Goal: Obtain resource: Download file/media

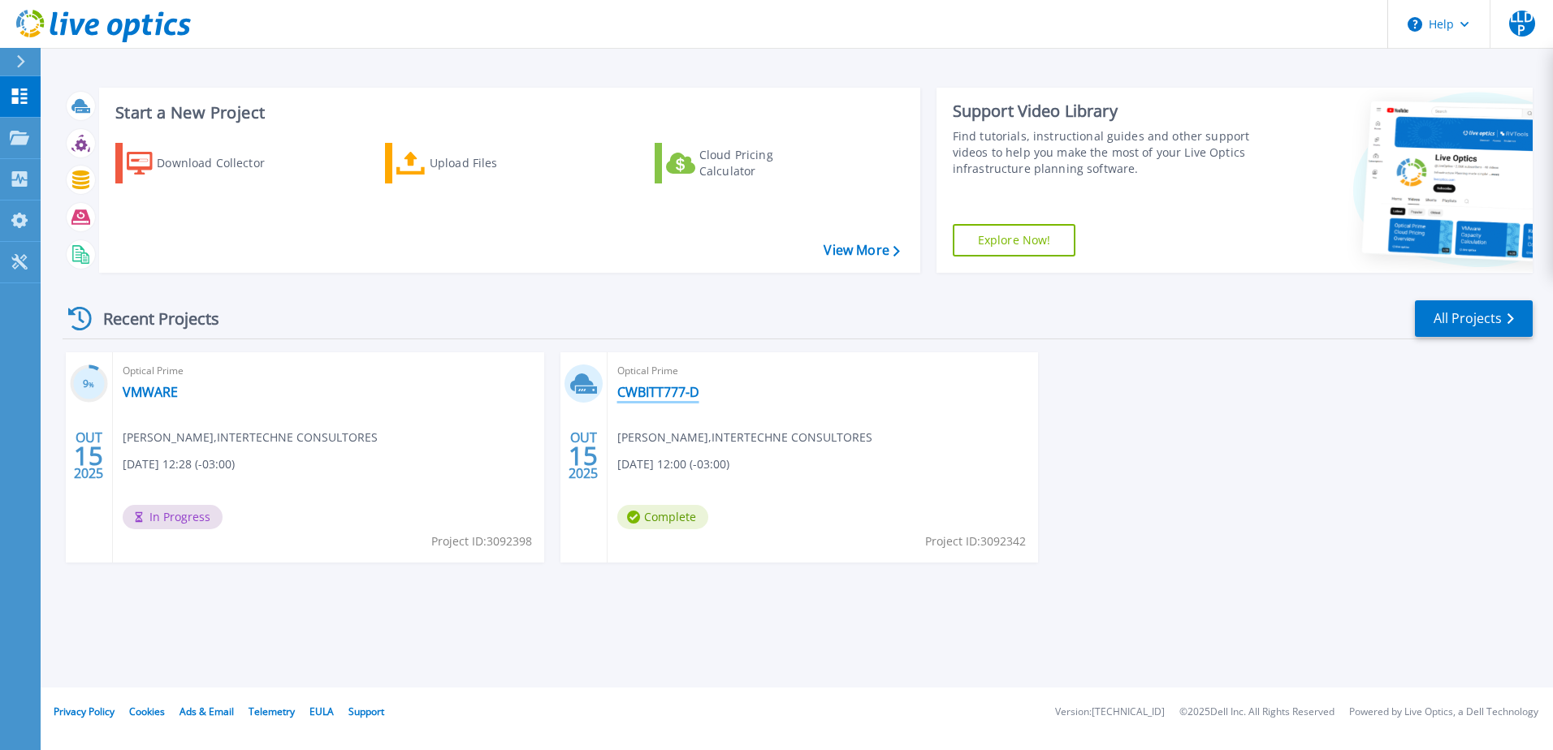
click at [691, 392] on link "CWBITT777-D" at bounding box center [658, 392] width 82 height 16
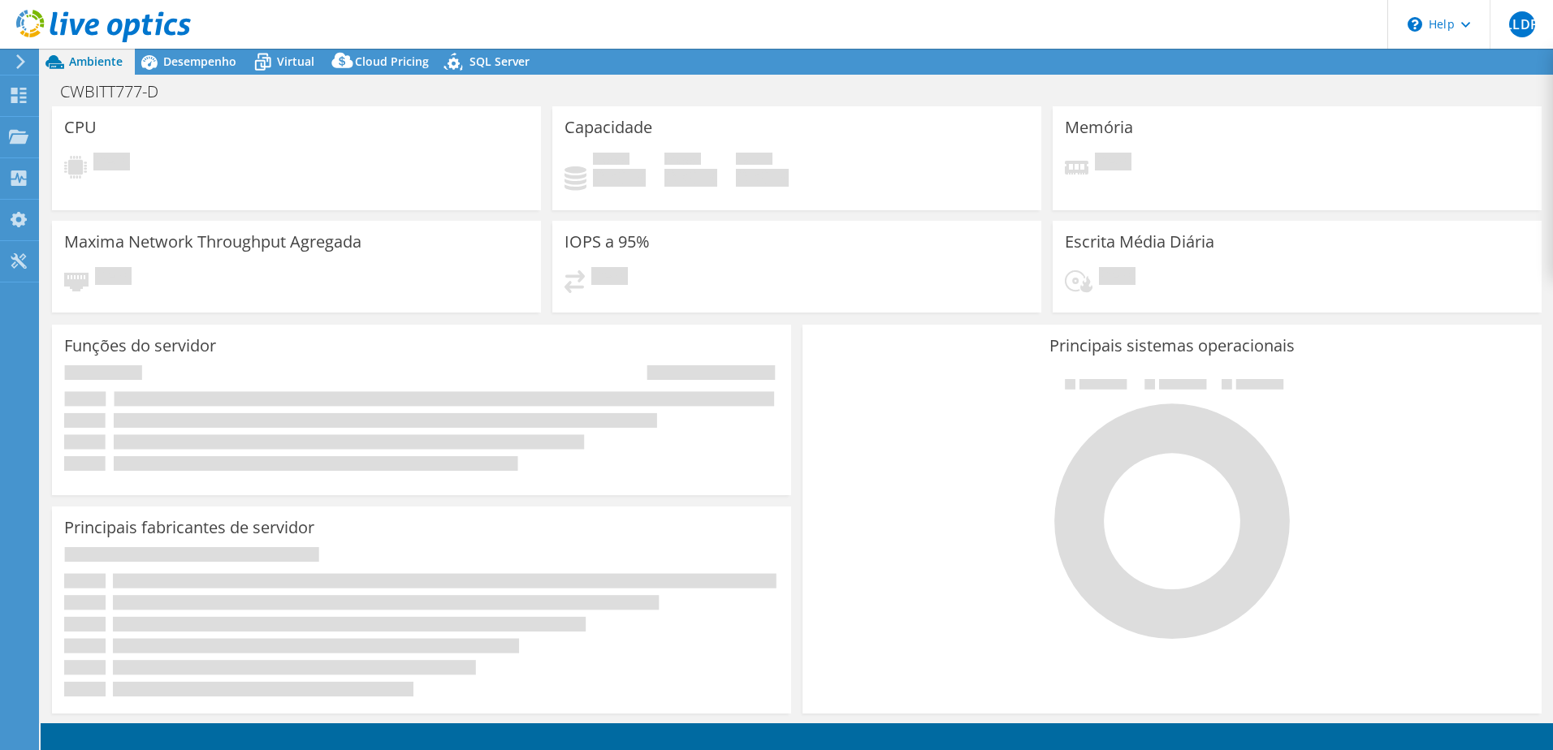
select select "SouthAmerica"
select select "BRL"
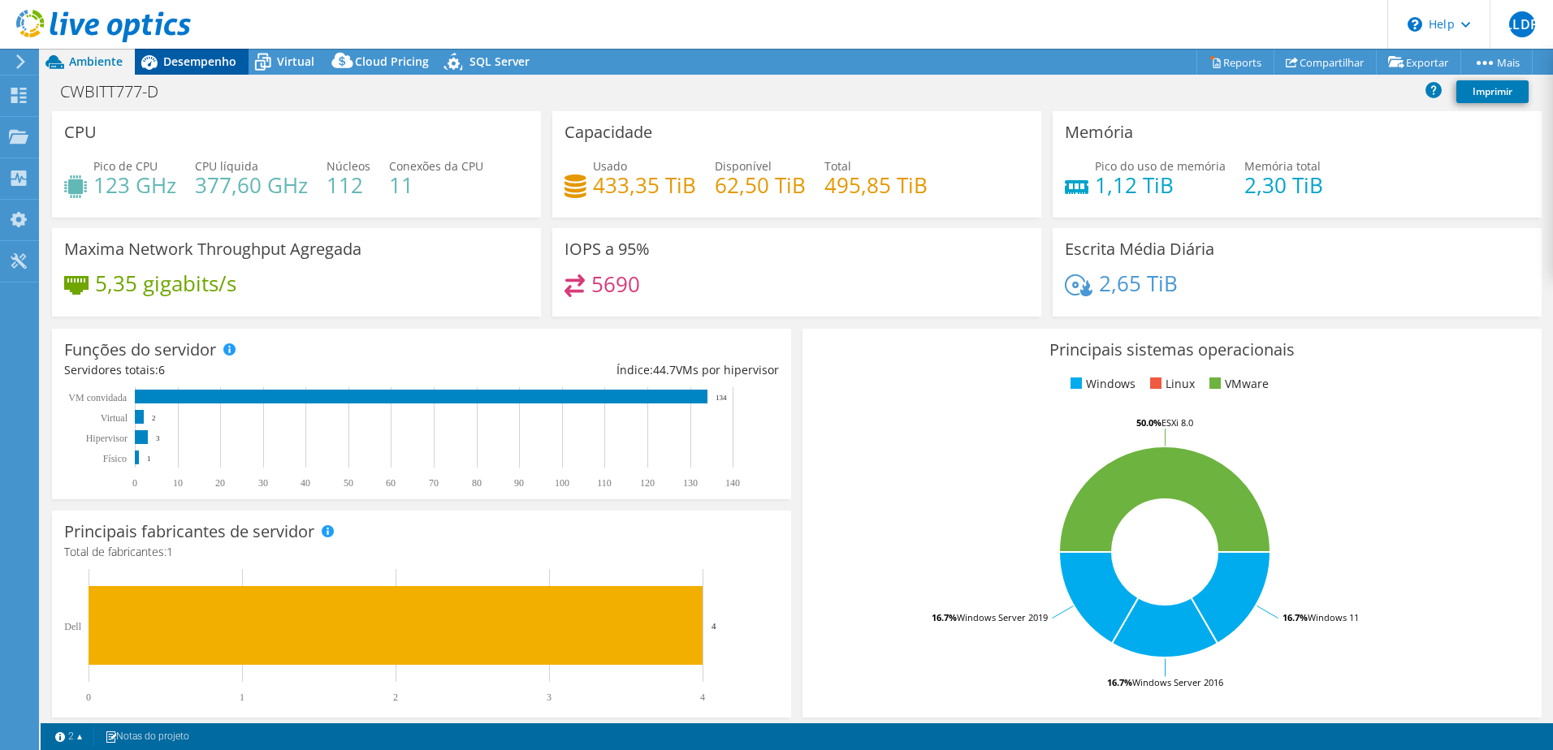
click at [227, 65] on span "Desempenho" at bounding box center [199, 61] width 73 height 15
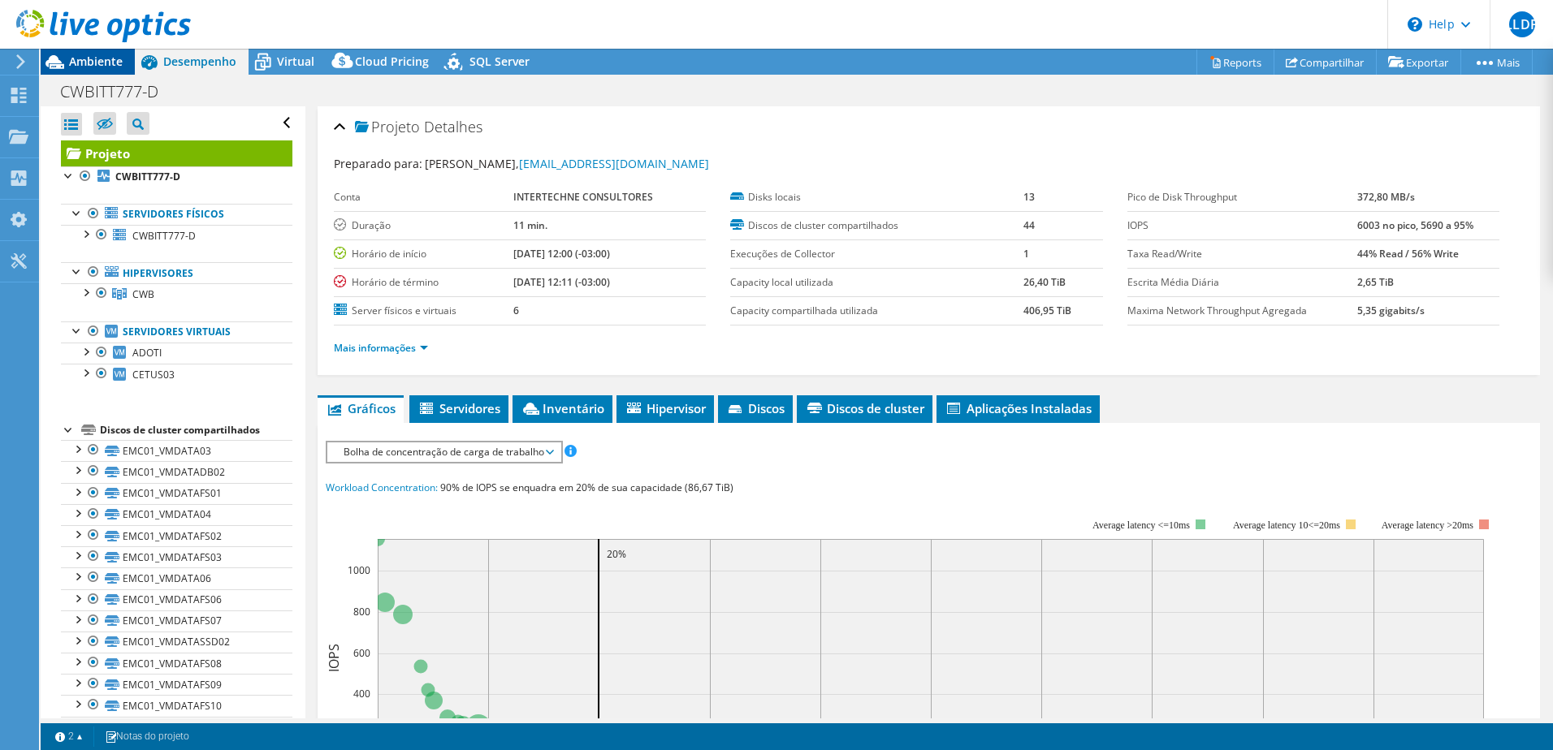
click at [128, 60] on div "Ambiente" at bounding box center [88, 62] width 94 height 26
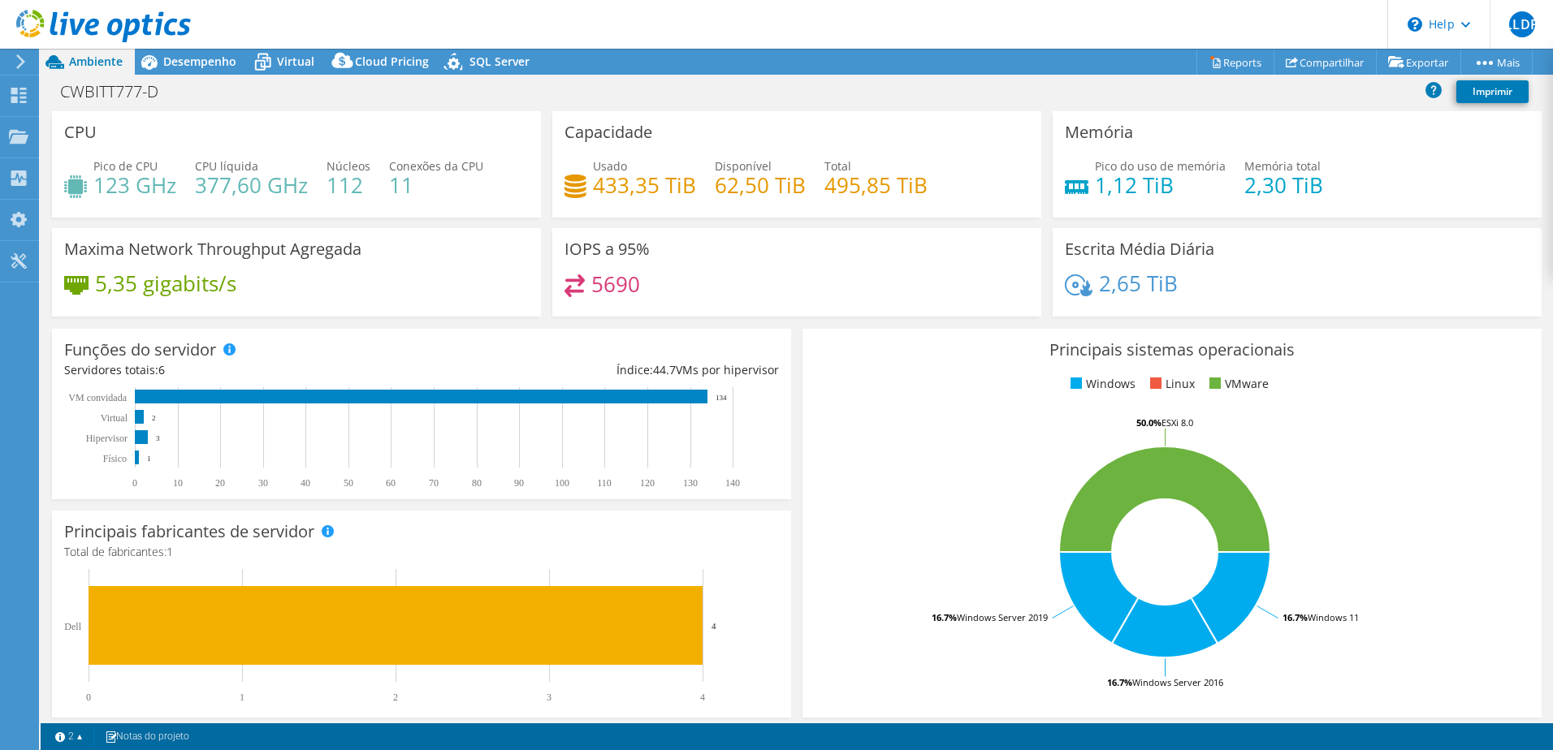
click at [793, 202] on div "Usado 433,35 TiB Disponível 62,50 TiB Total 495,85 TiB" at bounding box center [796, 184] width 465 height 53
click at [479, 232] on div "Maxima Network Throughput Agregada 5,35 gigabits/s" at bounding box center [296, 272] width 489 height 89
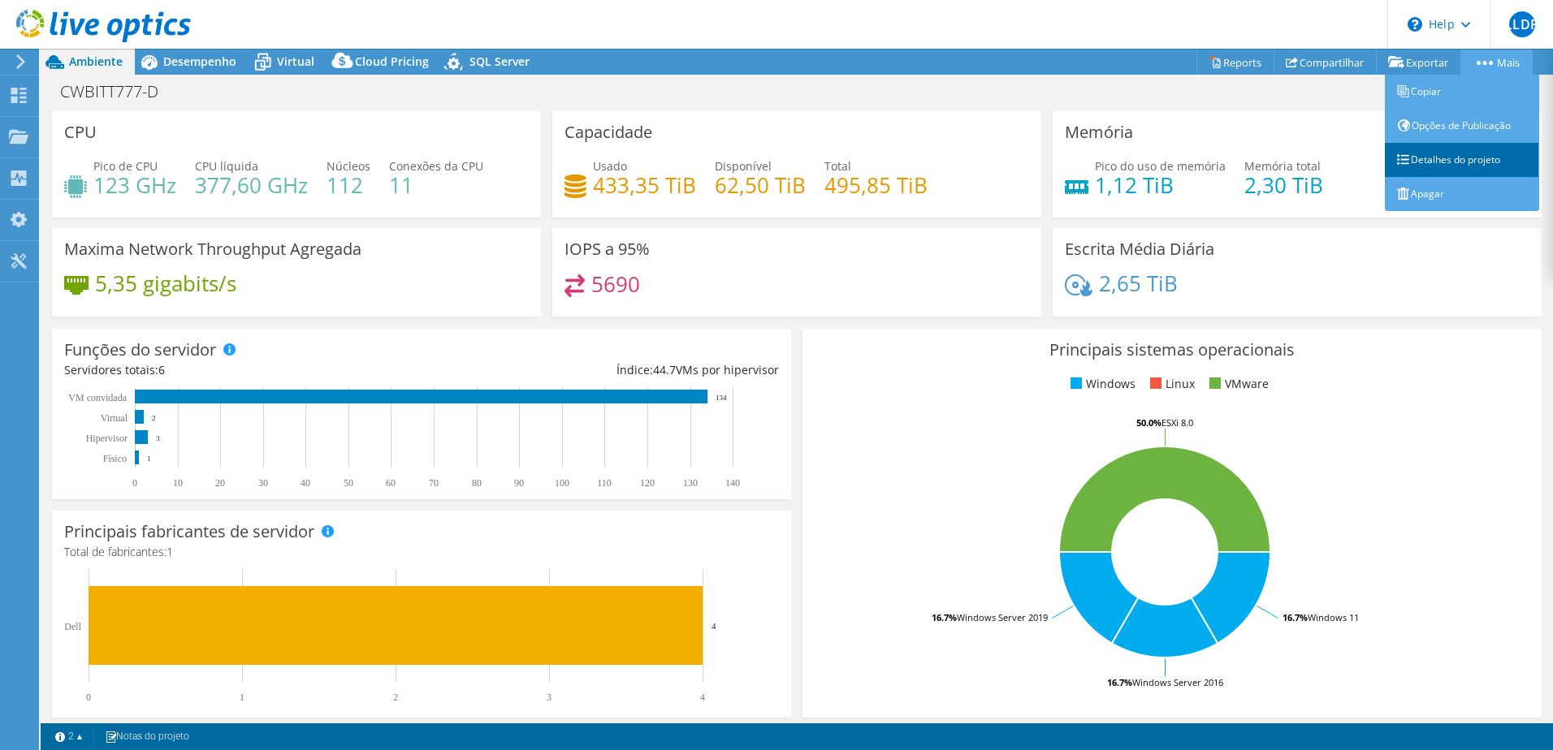
click at [1481, 159] on link "Detalhes do projeto" at bounding box center [1462, 160] width 154 height 34
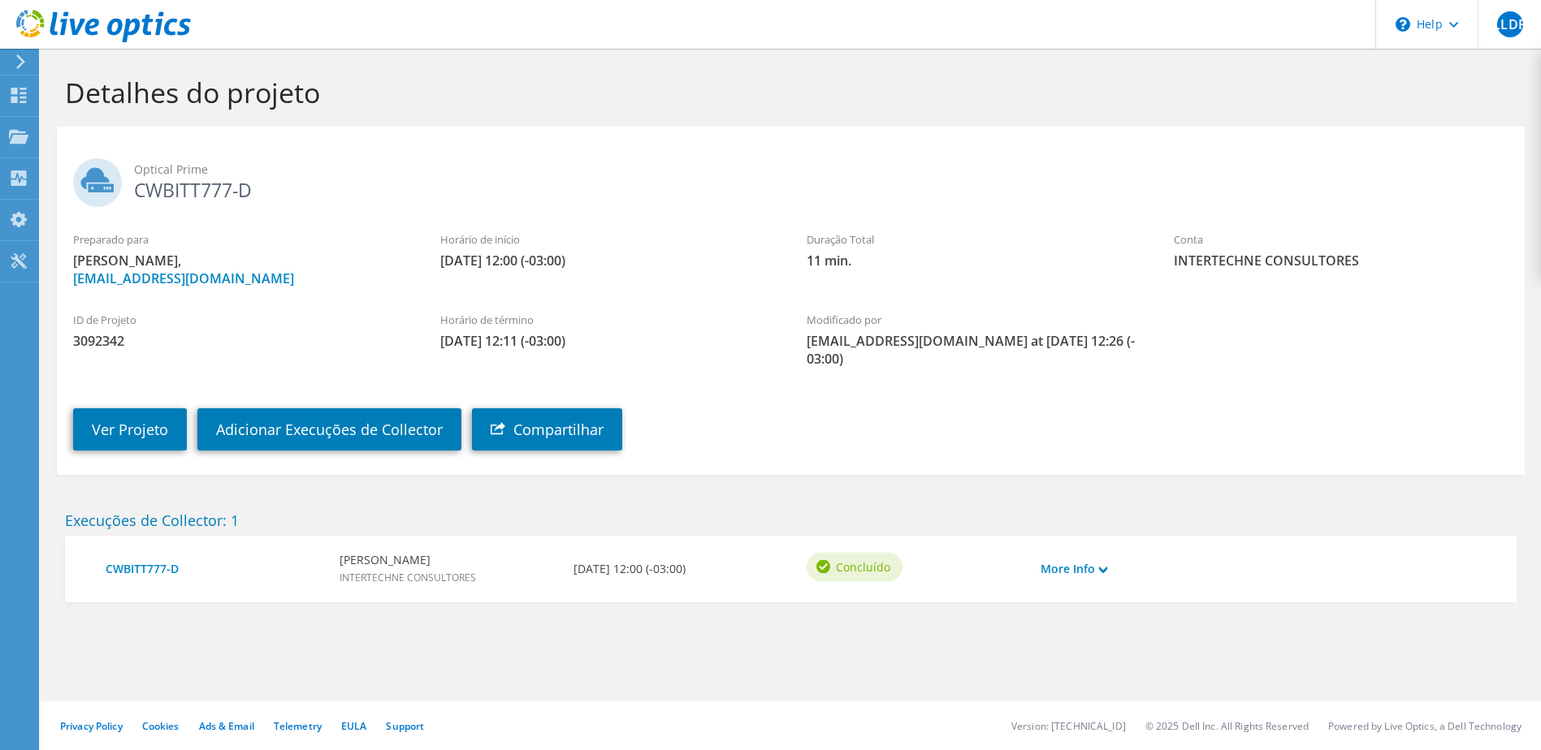
drag, startPoint x: 642, startPoint y: 175, endPoint x: 631, endPoint y: 173, distance: 11.6
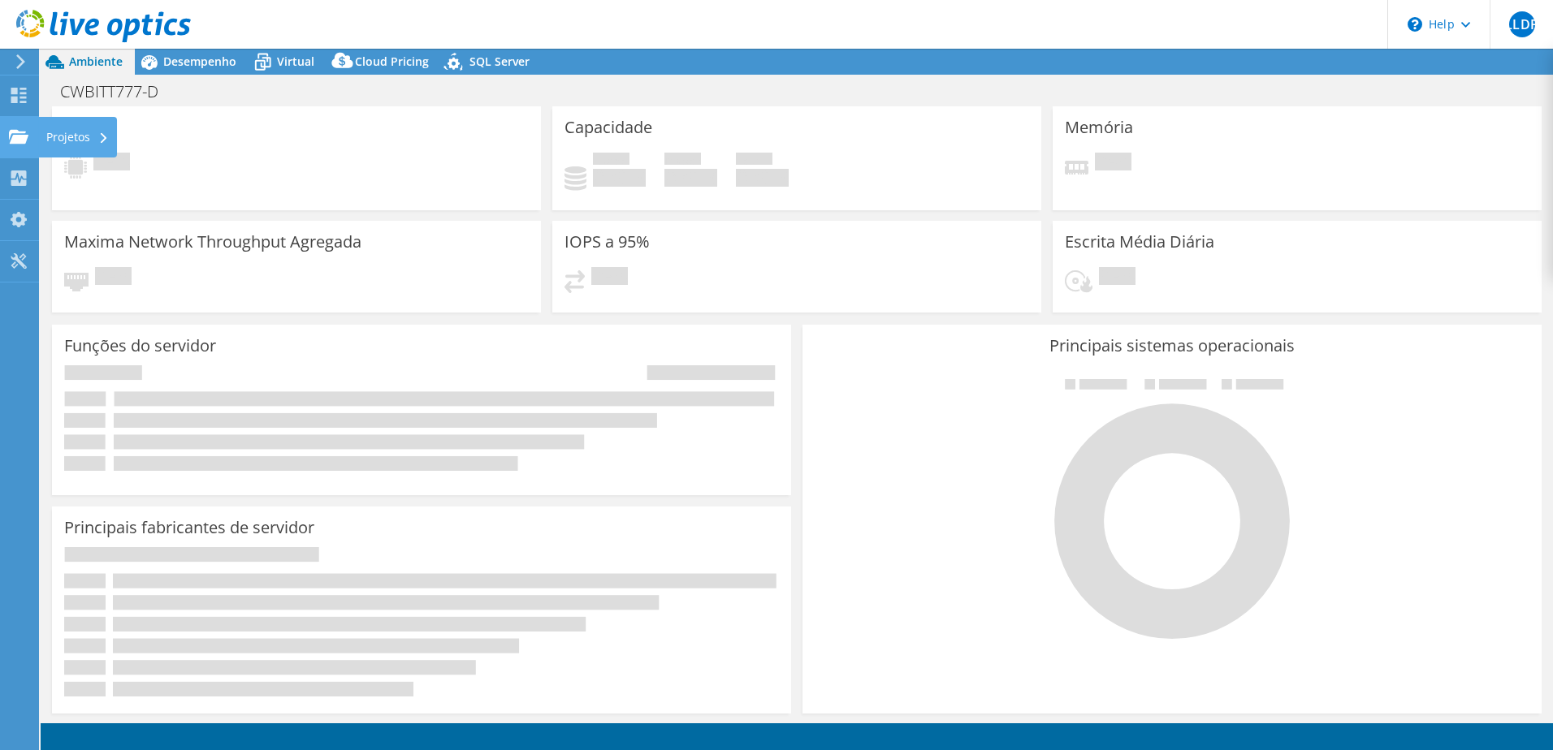
select select "SouthAmerica"
select select "BRL"
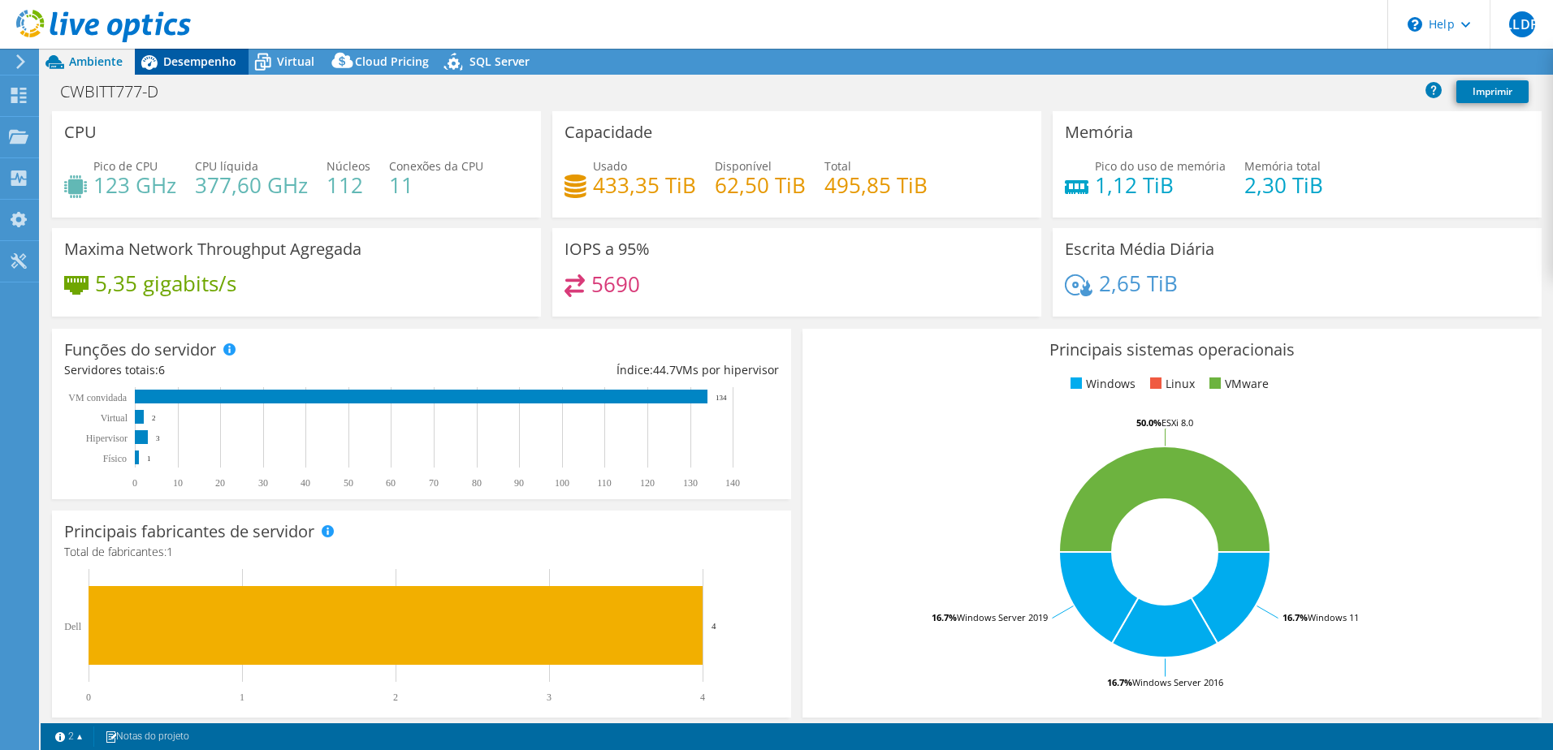
click at [218, 63] on span "Desempenho" at bounding box center [199, 61] width 73 height 15
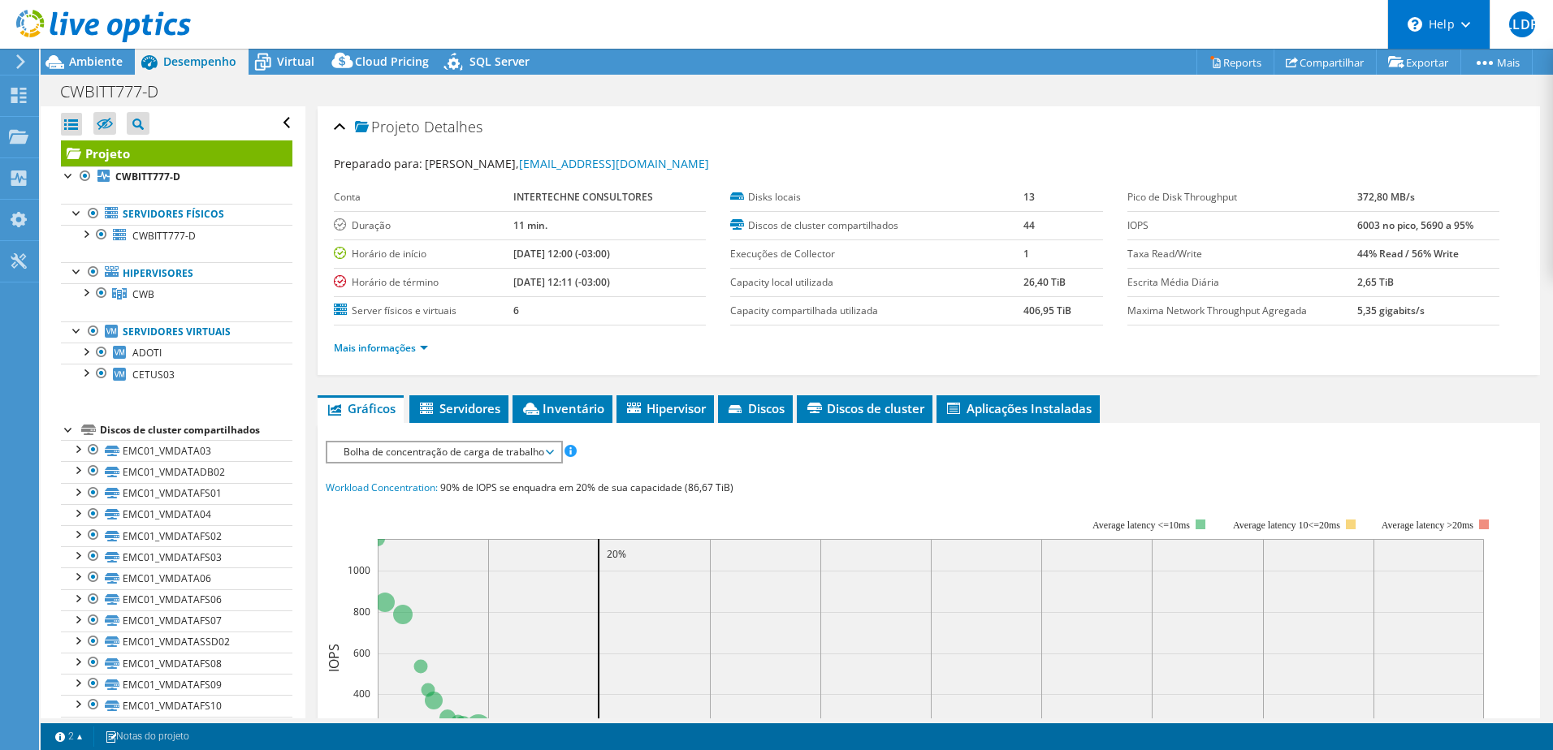
click at [1464, 23] on icon at bounding box center [1465, 25] width 9 height 6
click at [1509, 21] on span "LLDP" at bounding box center [1522, 24] width 26 height 26
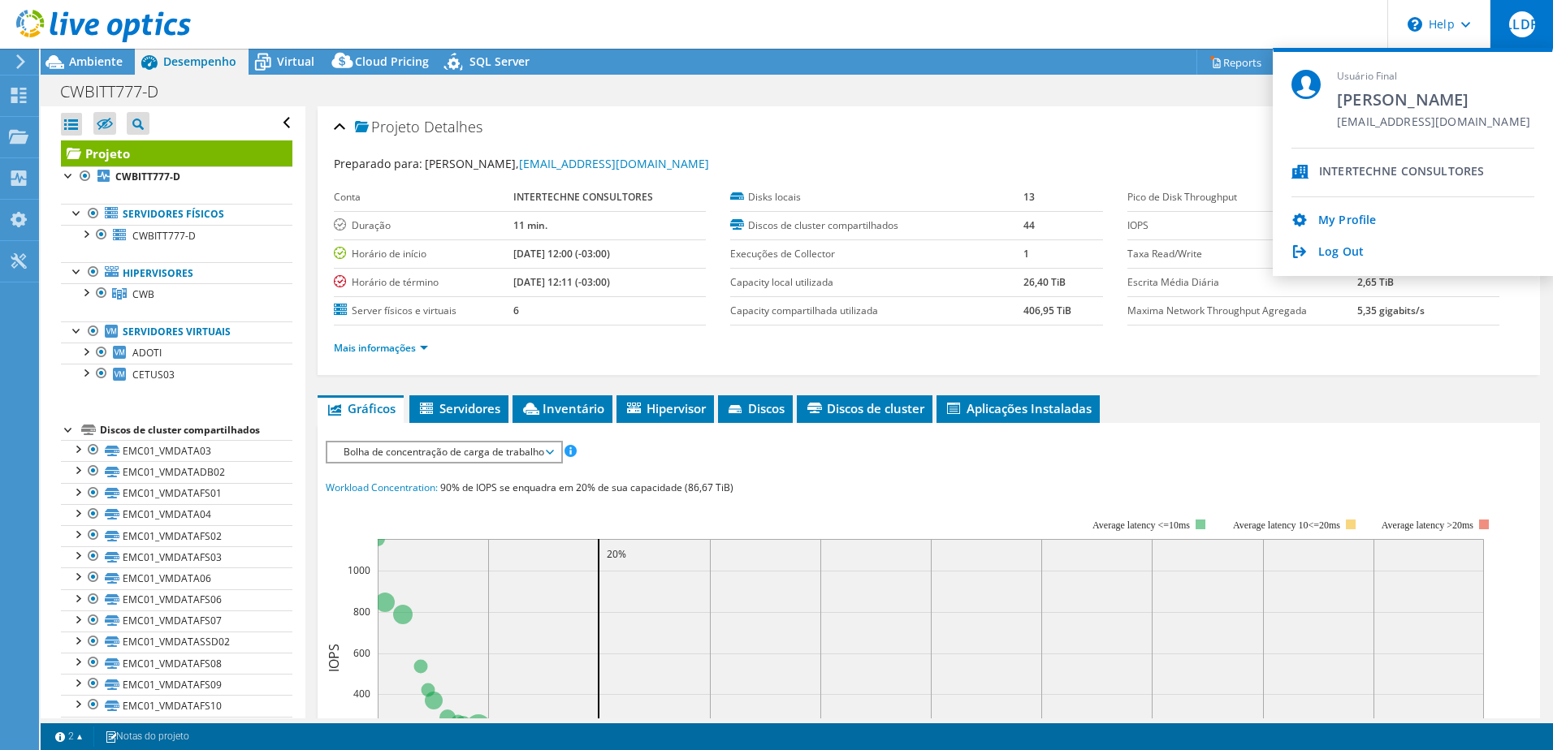
click at [1031, 120] on div "Projeto Detalhes" at bounding box center [929, 127] width 1190 height 35
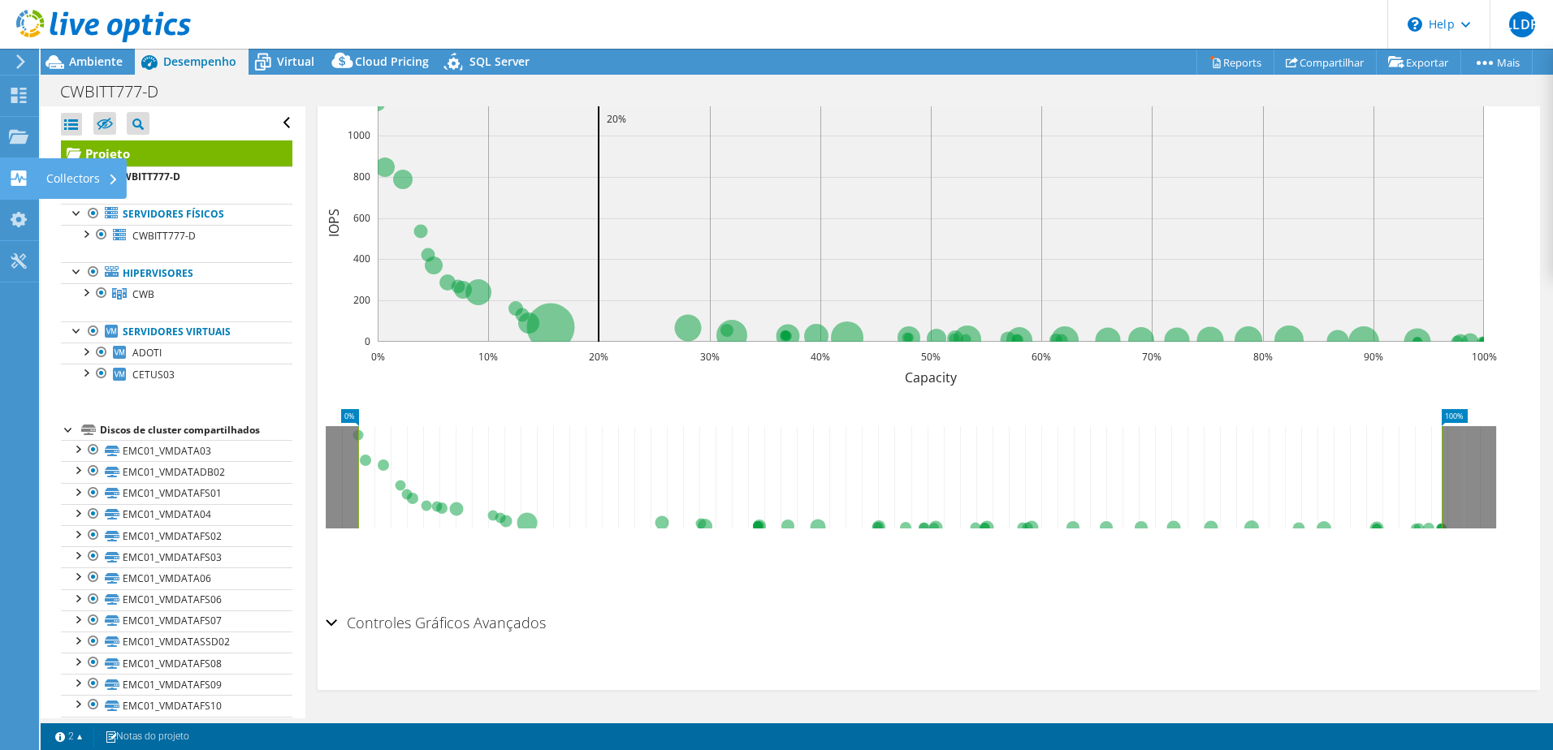
click at [15, 178] on use at bounding box center [18, 178] width 15 height 15
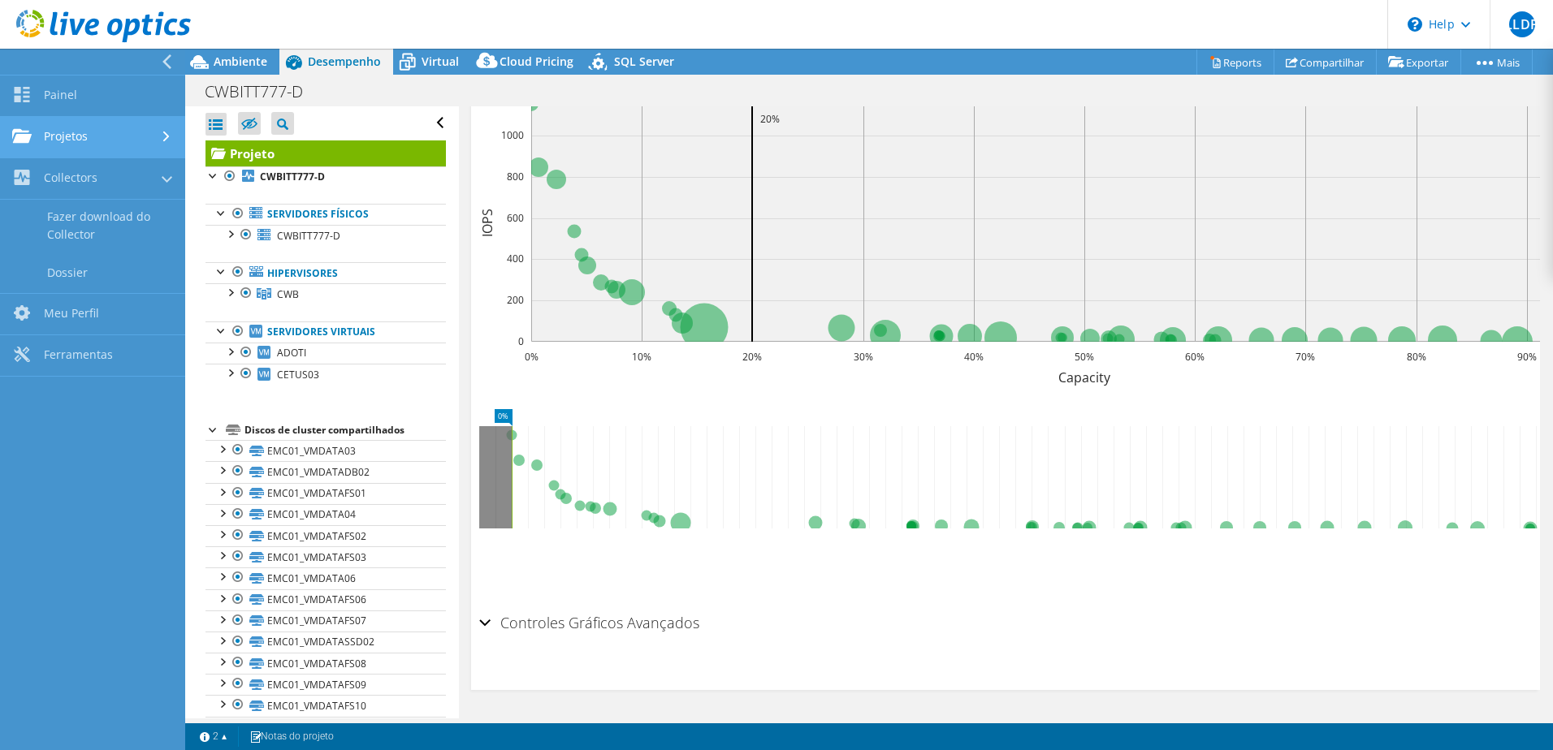
click at [79, 136] on link "Projetos" at bounding box center [92, 137] width 185 height 41
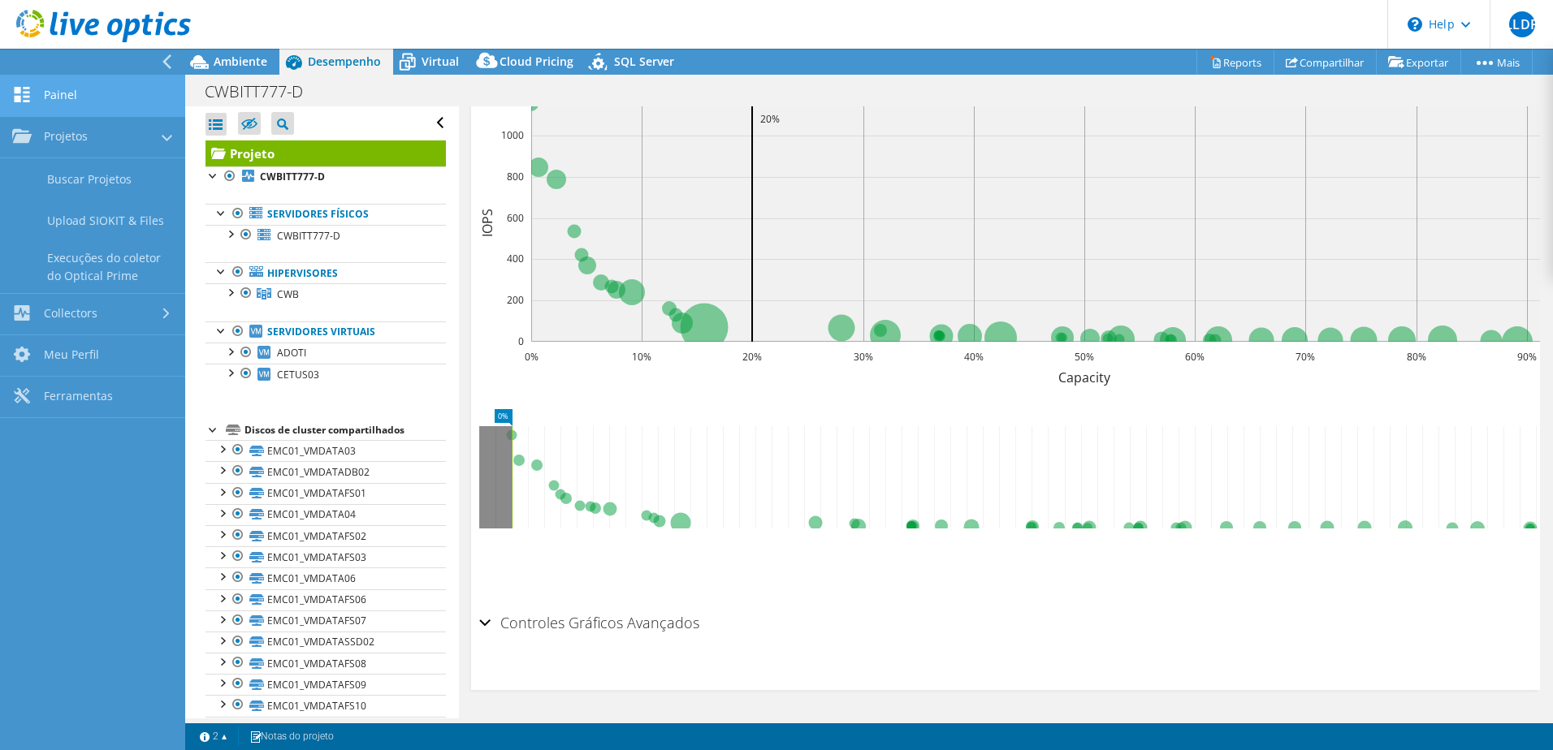
click at [91, 97] on link "Painel" at bounding box center [92, 96] width 185 height 41
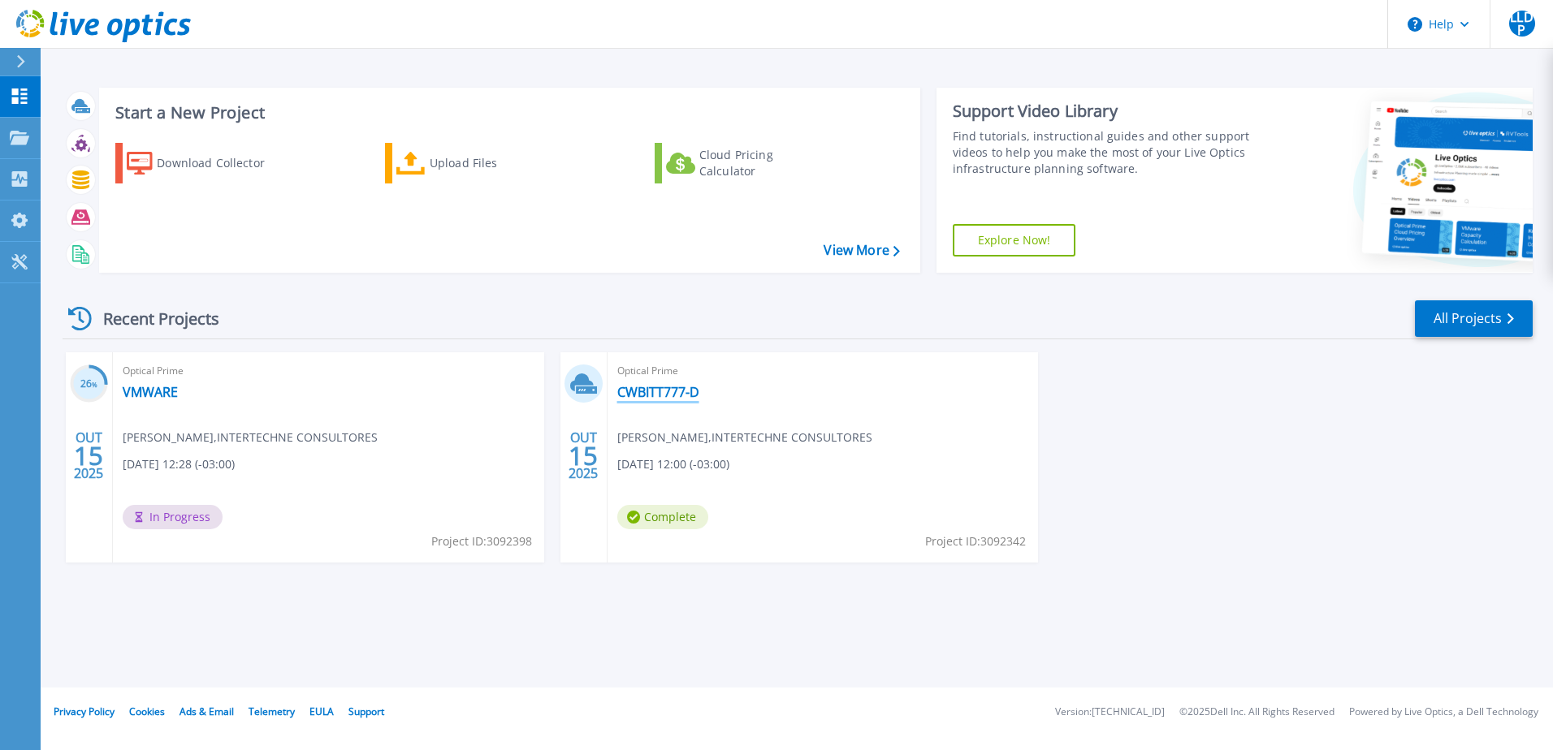
click at [663, 394] on link "CWBITT777-D" at bounding box center [658, 392] width 82 height 16
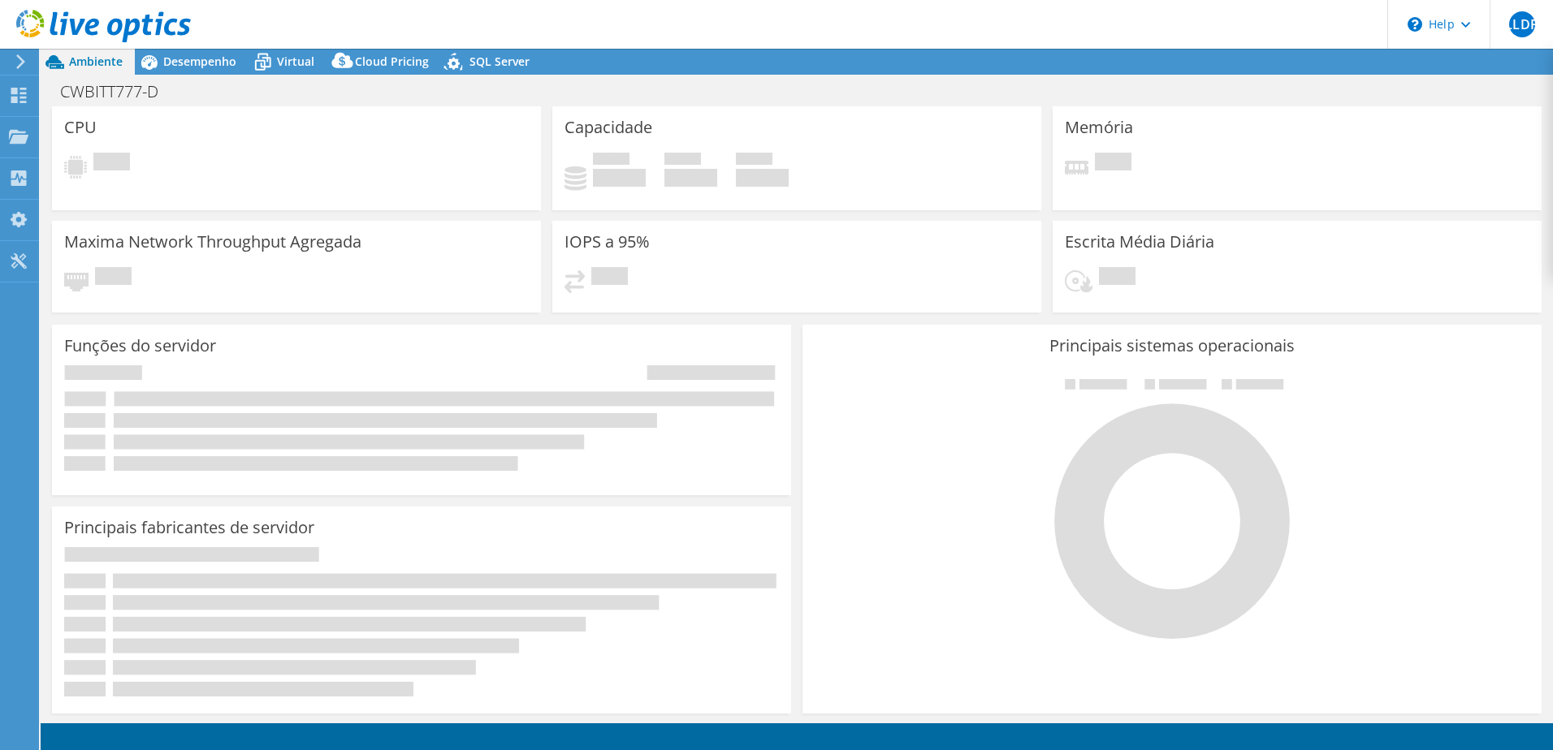
select select "USD"
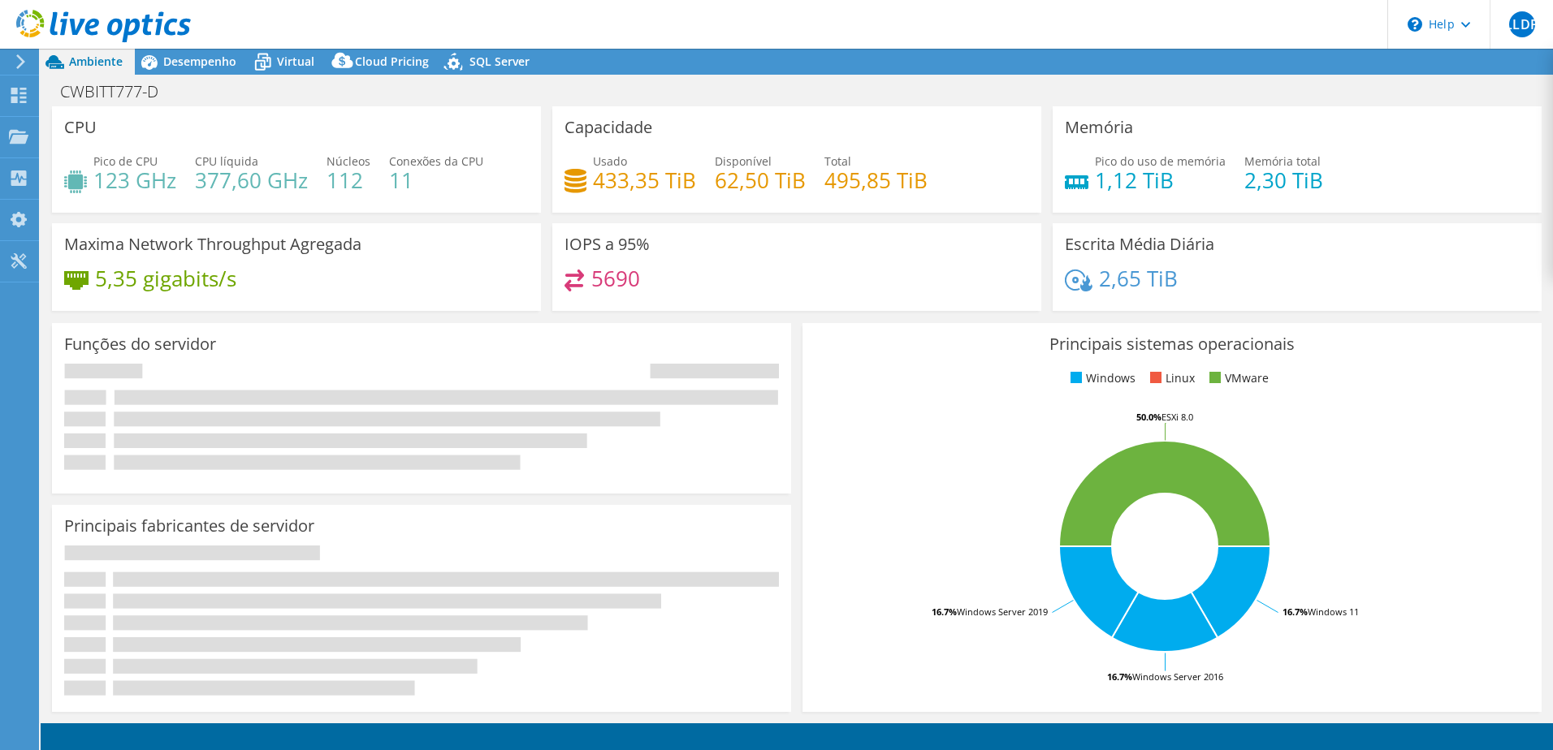
select select "SouthAmerica"
select select "BRL"
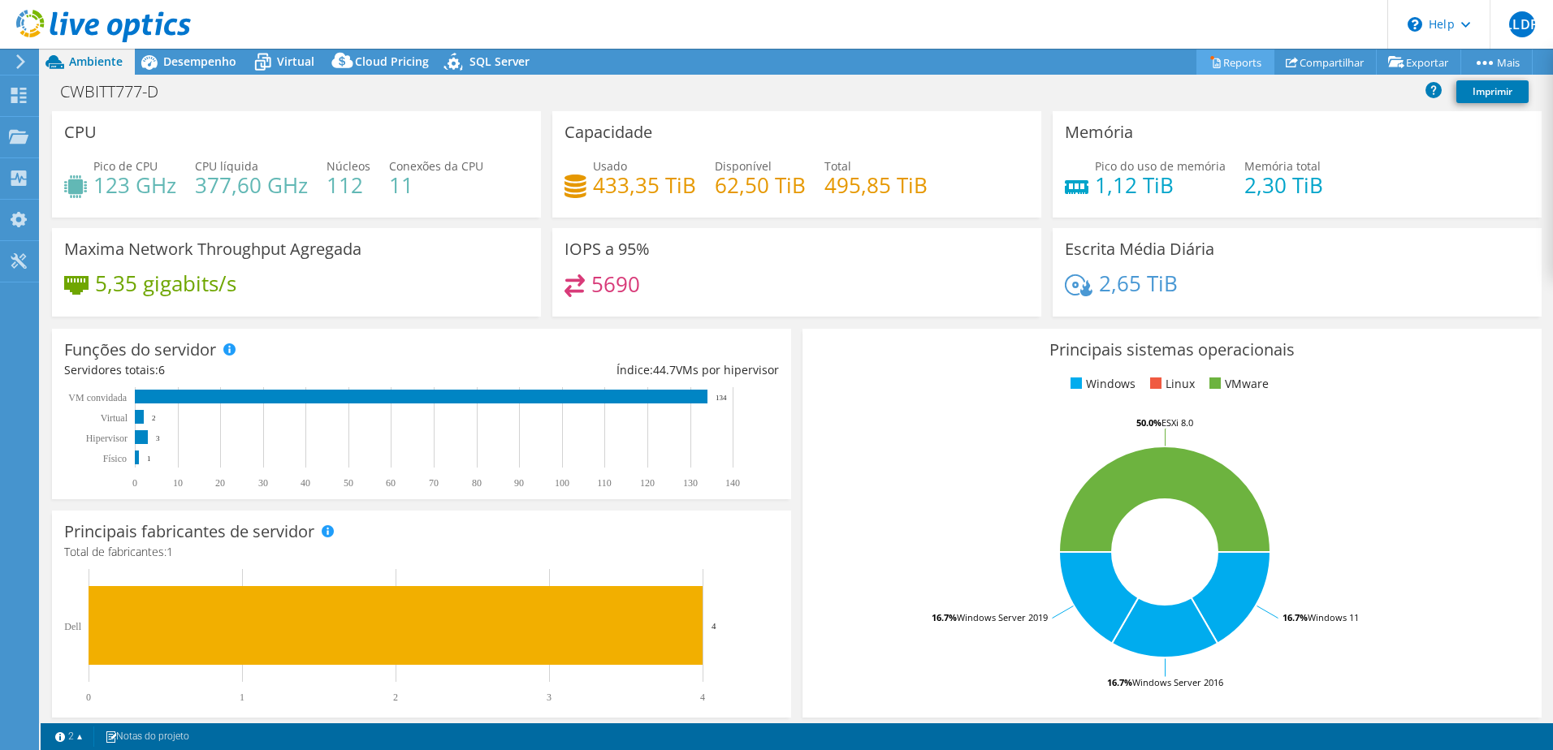
click at [1231, 67] on link "Reports" at bounding box center [1235, 62] width 78 height 25
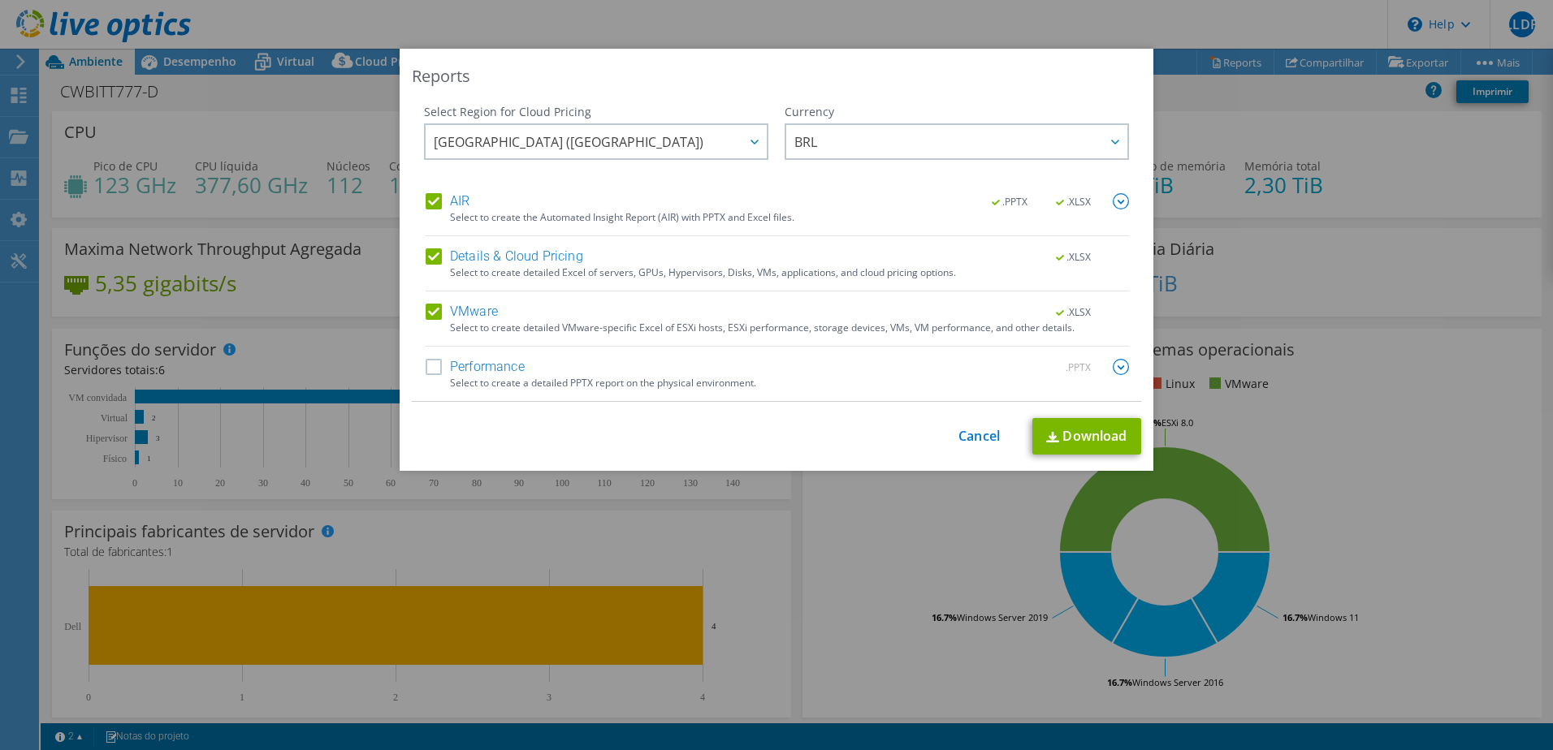
drag, startPoint x: 427, startPoint y: 315, endPoint x: 426, endPoint y: 307, distance: 8.2
click at [427, 314] on label "VMware" at bounding box center [462, 312] width 72 height 16
click at [0, 0] on input "VMware" at bounding box center [0, 0] width 0 height 0
drag, startPoint x: 430, startPoint y: 252, endPoint x: 435, endPoint y: 203, distance: 49.0
click at [430, 251] on label "Details & Cloud Pricing" at bounding box center [505, 257] width 158 height 16
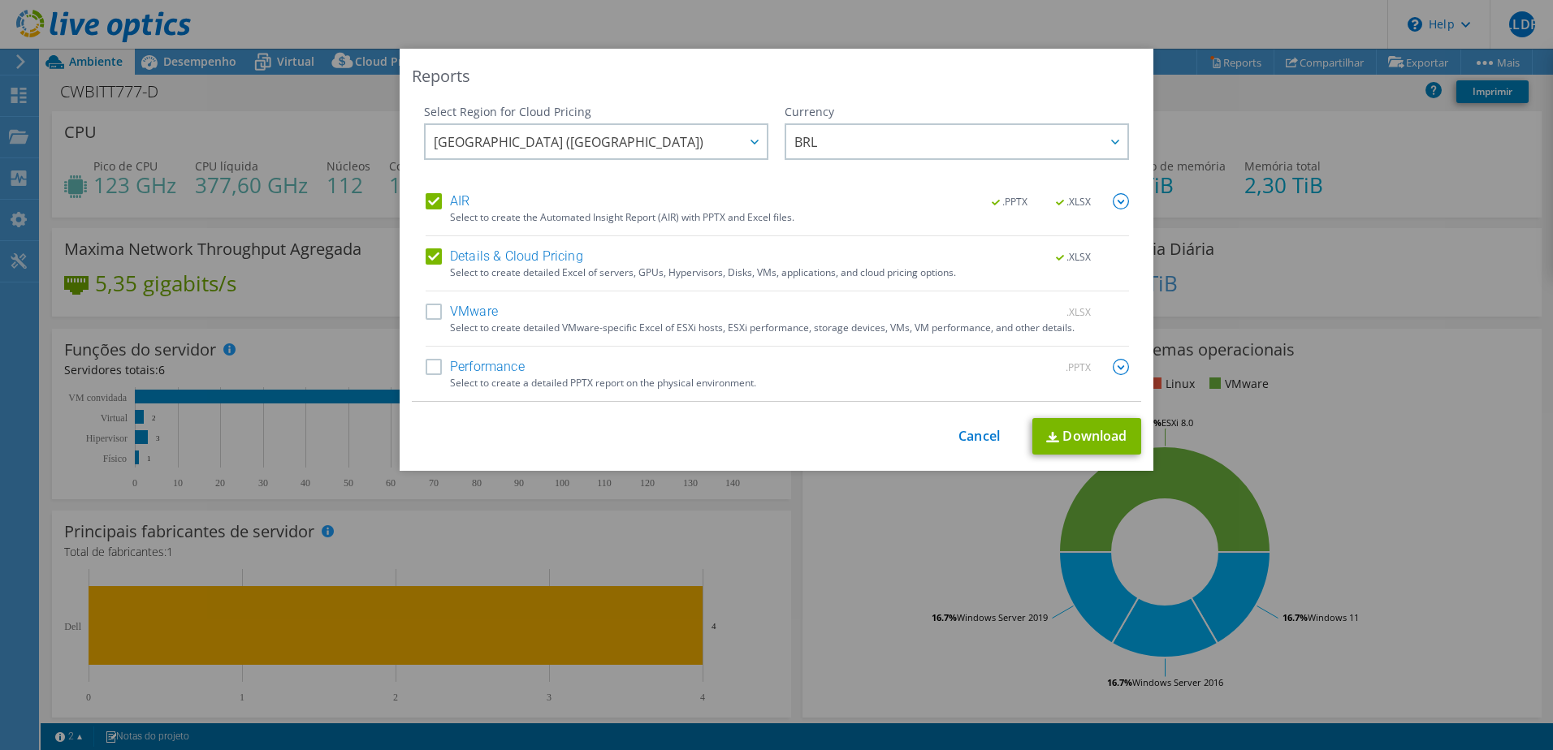
click at [0, 0] on input "Details & Cloud Pricing" at bounding box center [0, 0] width 0 height 0
drag, startPoint x: 434, startPoint y: 201, endPoint x: 430, endPoint y: 221, distance: 20.7
click at [433, 201] on label "AIR" at bounding box center [448, 201] width 44 height 16
click at [0, 0] on input "AIR" at bounding box center [0, 0] width 0 height 0
click at [434, 371] on label "Performance" at bounding box center [475, 367] width 99 height 16
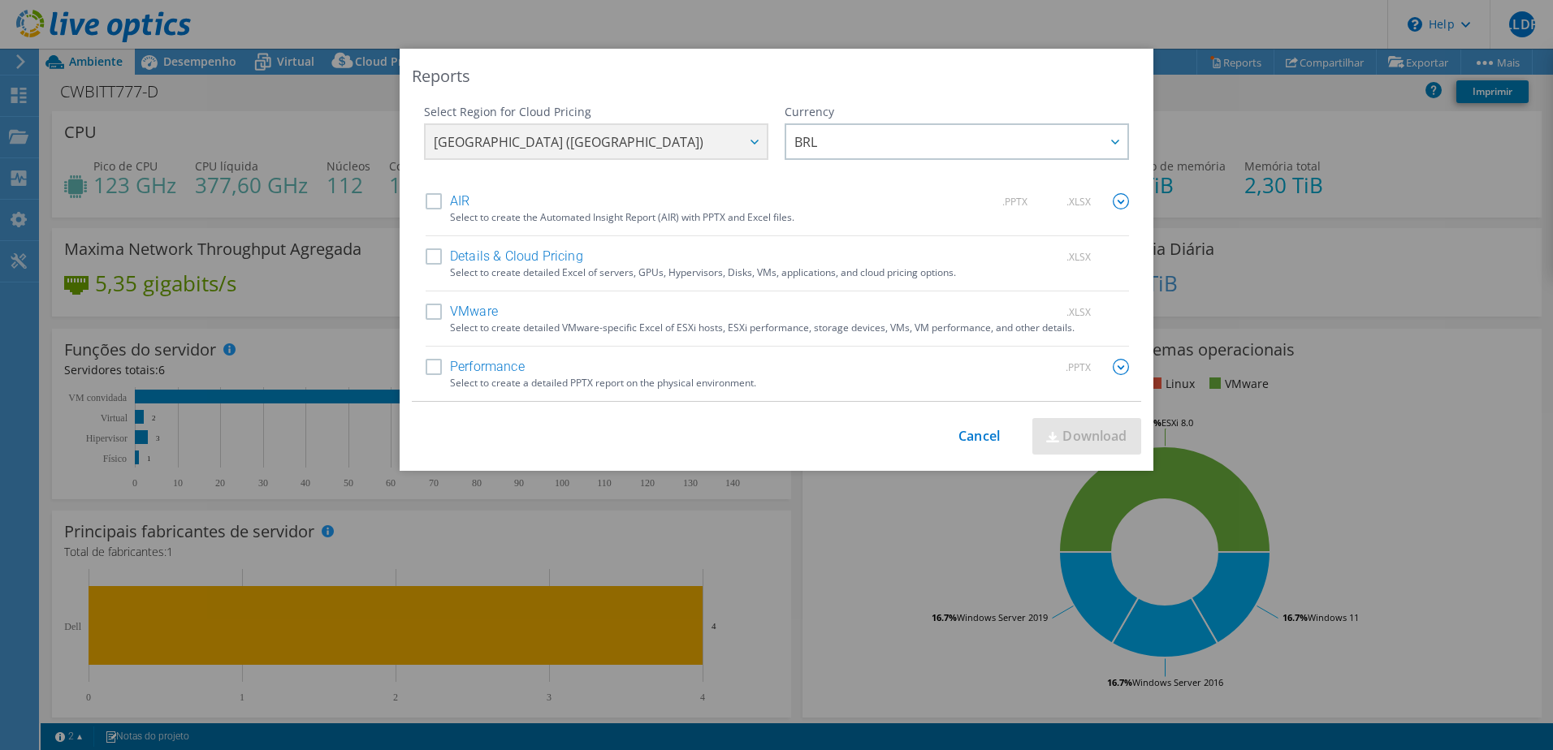
click at [0, 0] on input "Performance" at bounding box center [0, 0] width 0 height 0
click at [1128, 370] on div "Select Region for Cloud Pricing Asia Pacific (Hong Kong) Asia Pacific (Mumbai) …" at bounding box center [776, 253] width 729 height 298
click at [1116, 367] on img at bounding box center [1121, 367] width 16 height 16
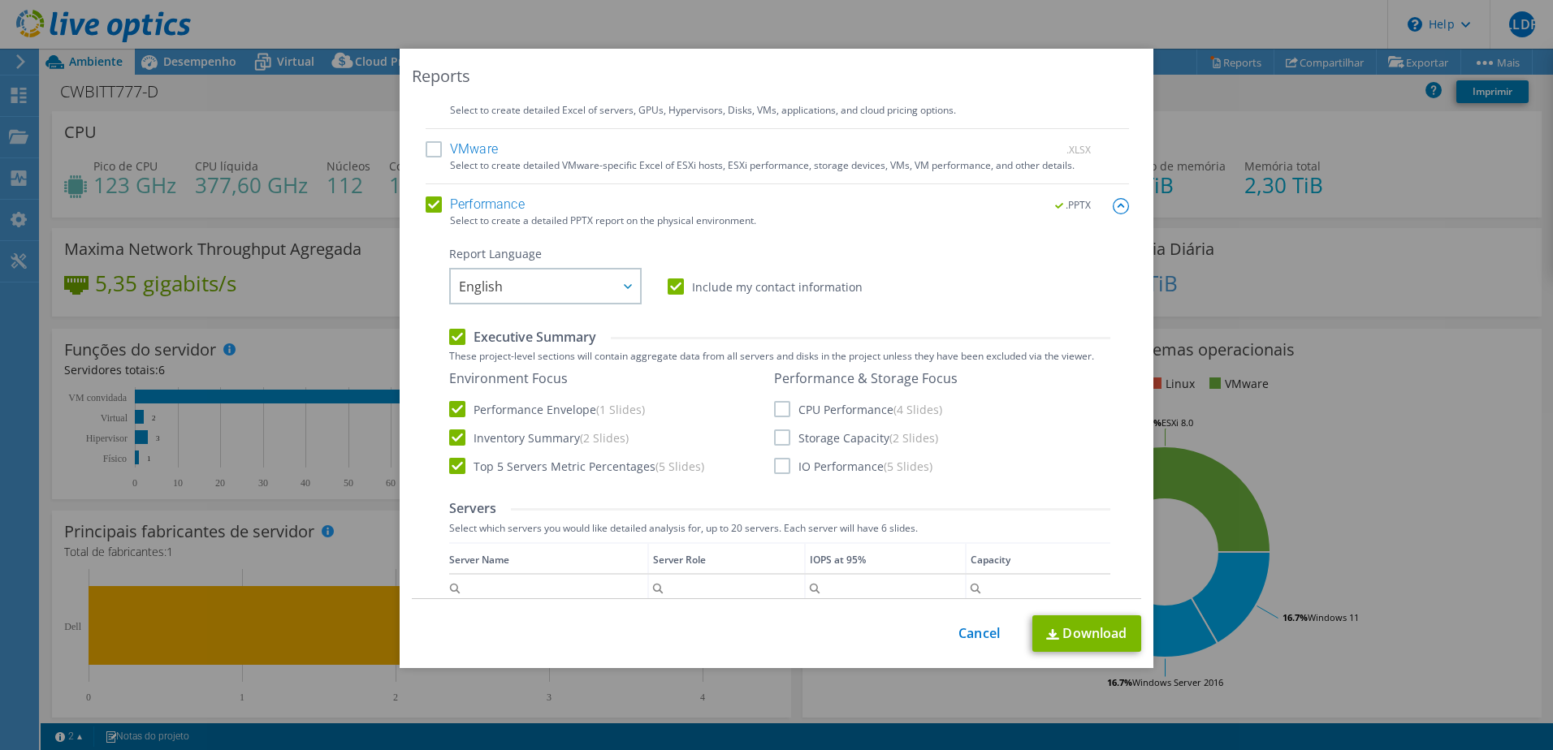
scroll to position [244, 0]
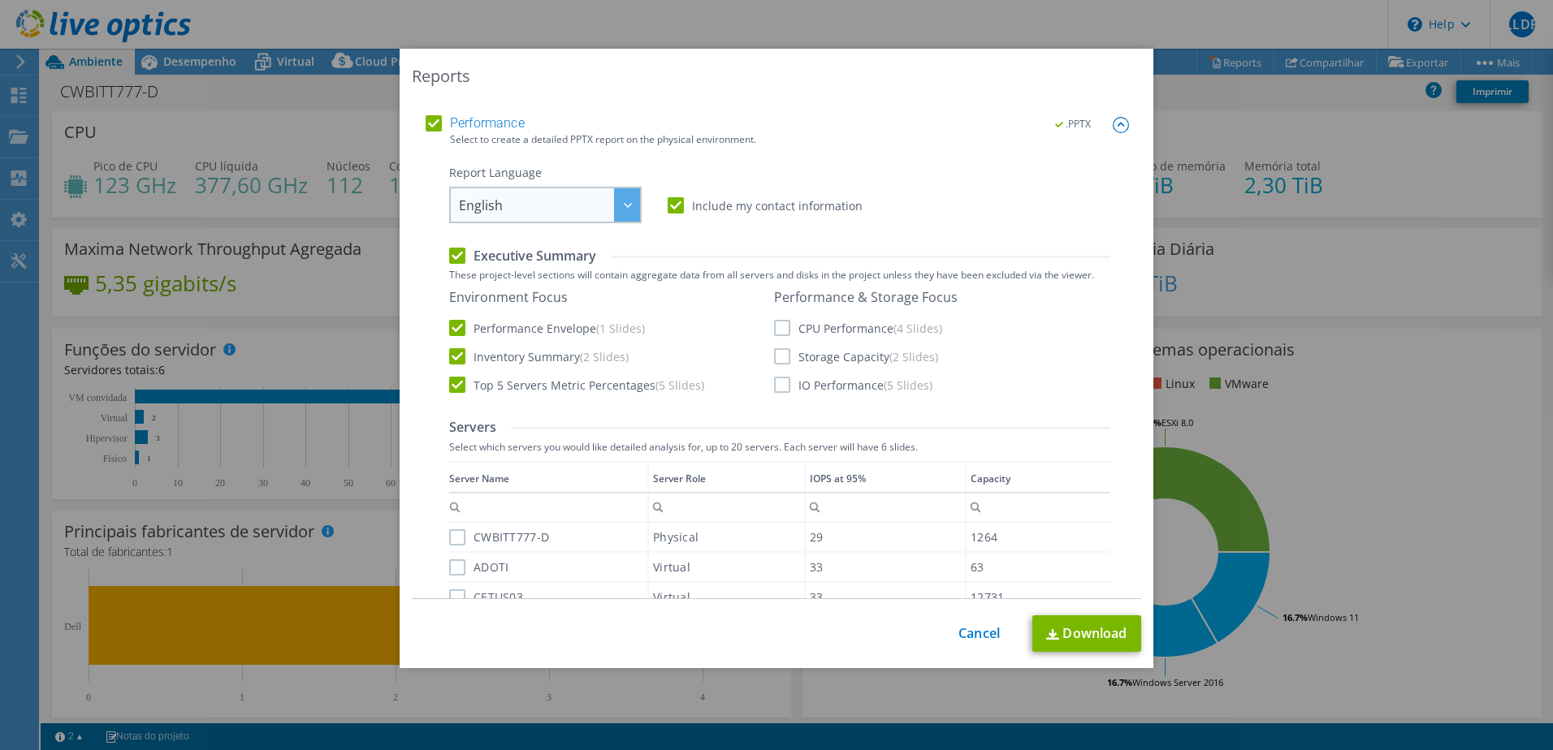
click at [527, 196] on span "English" at bounding box center [549, 204] width 181 height 33
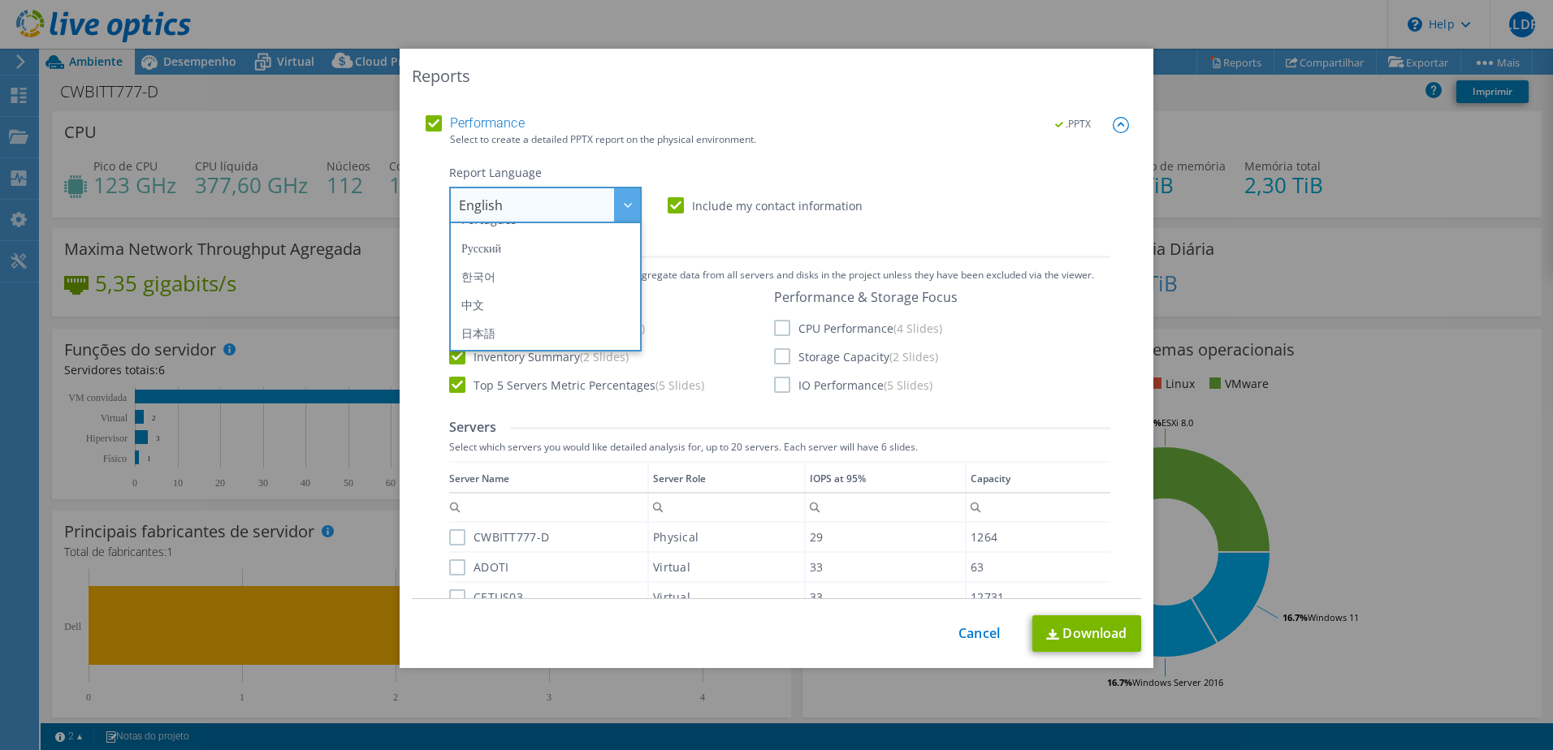
scroll to position [110, 0]
click at [530, 307] on li "Português" at bounding box center [545, 301] width 184 height 28
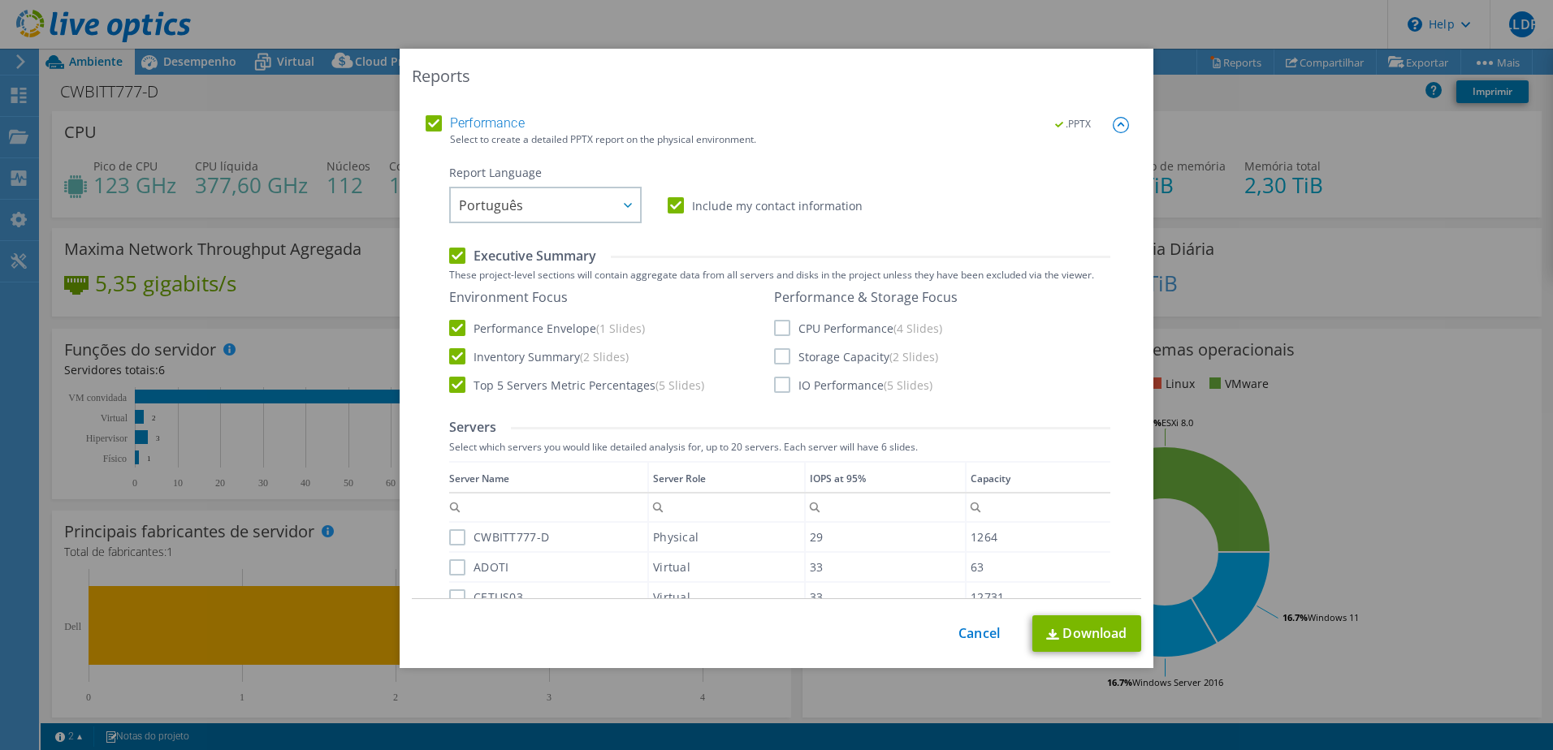
drag, startPoint x: 780, startPoint y: 331, endPoint x: 776, endPoint y: 344, distance: 14.6
click at [780, 331] on label "CPU Performance (4 Slides)" at bounding box center [858, 328] width 168 height 16
click at [0, 0] on input "CPU Performance (4 Slides)" at bounding box center [0, 0] width 0 height 0
click at [780, 363] on label "Storage Capacity (2 Slides)" at bounding box center [856, 356] width 164 height 16
click at [0, 0] on input "Storage Capacity (2 Slides)" at bounding box center [0, 0] width 0 height 0
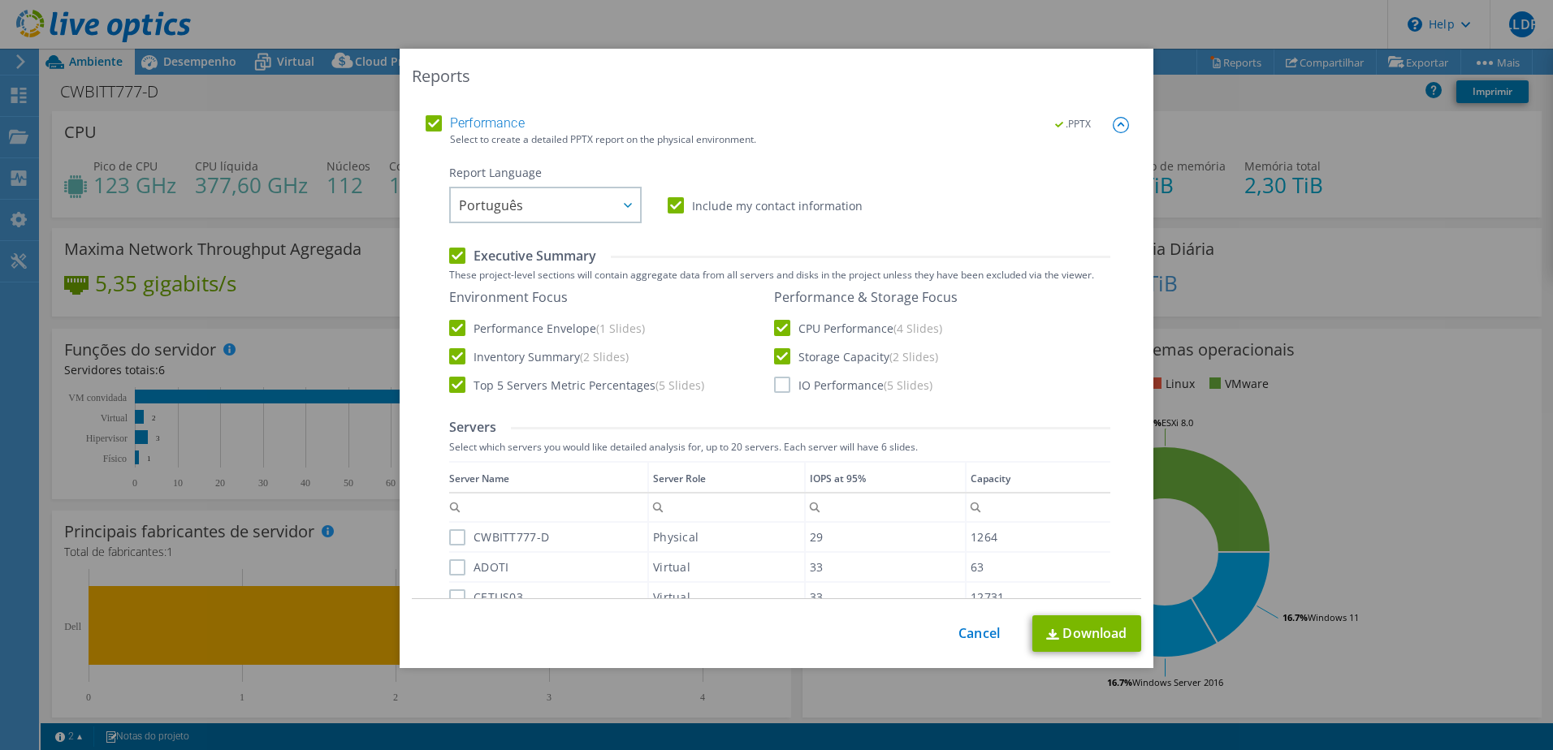
click at [779, 390] on label "IO Performance (5 Slides)" at bounding box center [853, 385] width 158 height 16
click at [0, 0] on input "IO Performance (5 Slides)" at bounding box center [0, 0] width 0 height 0
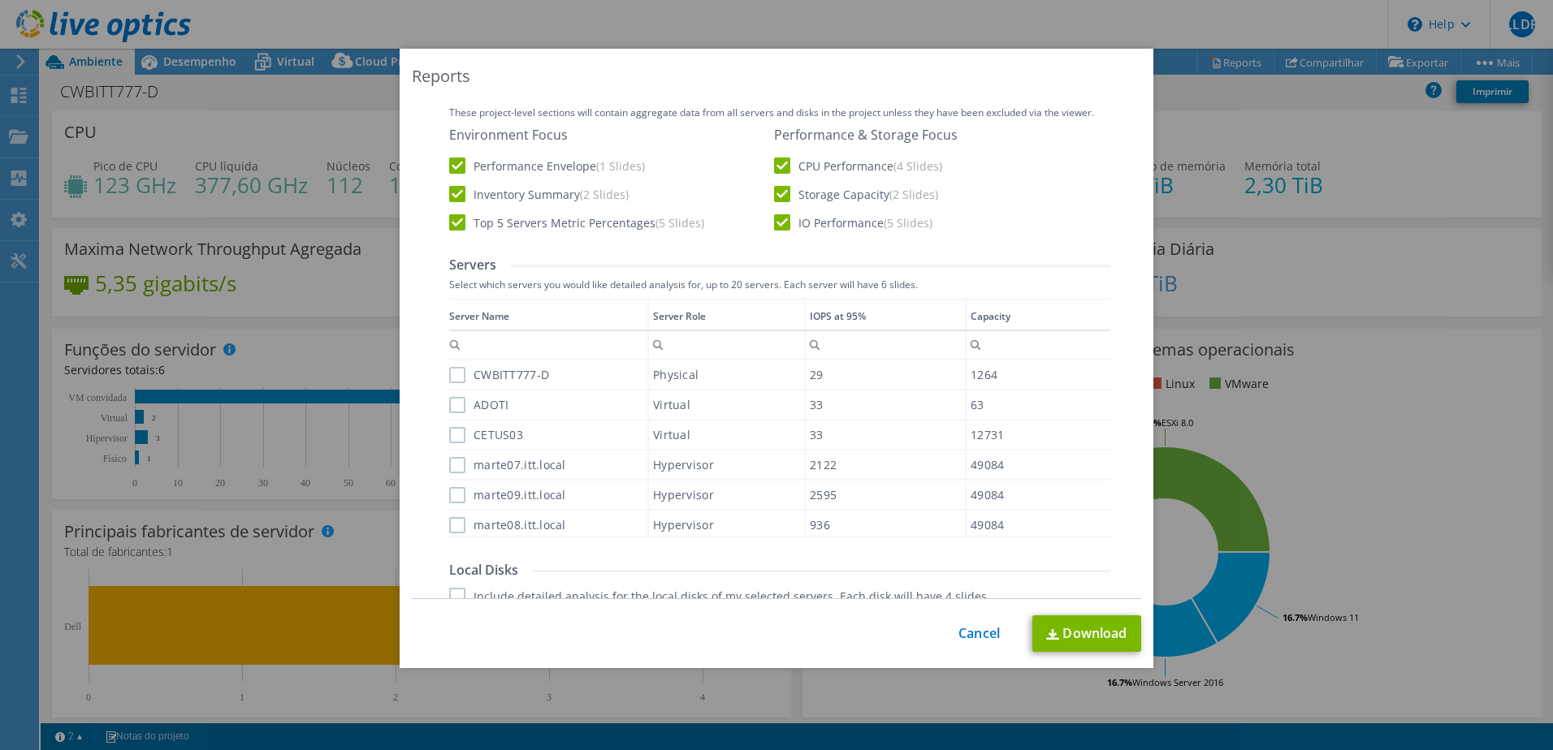
scroll to position [487, 0]
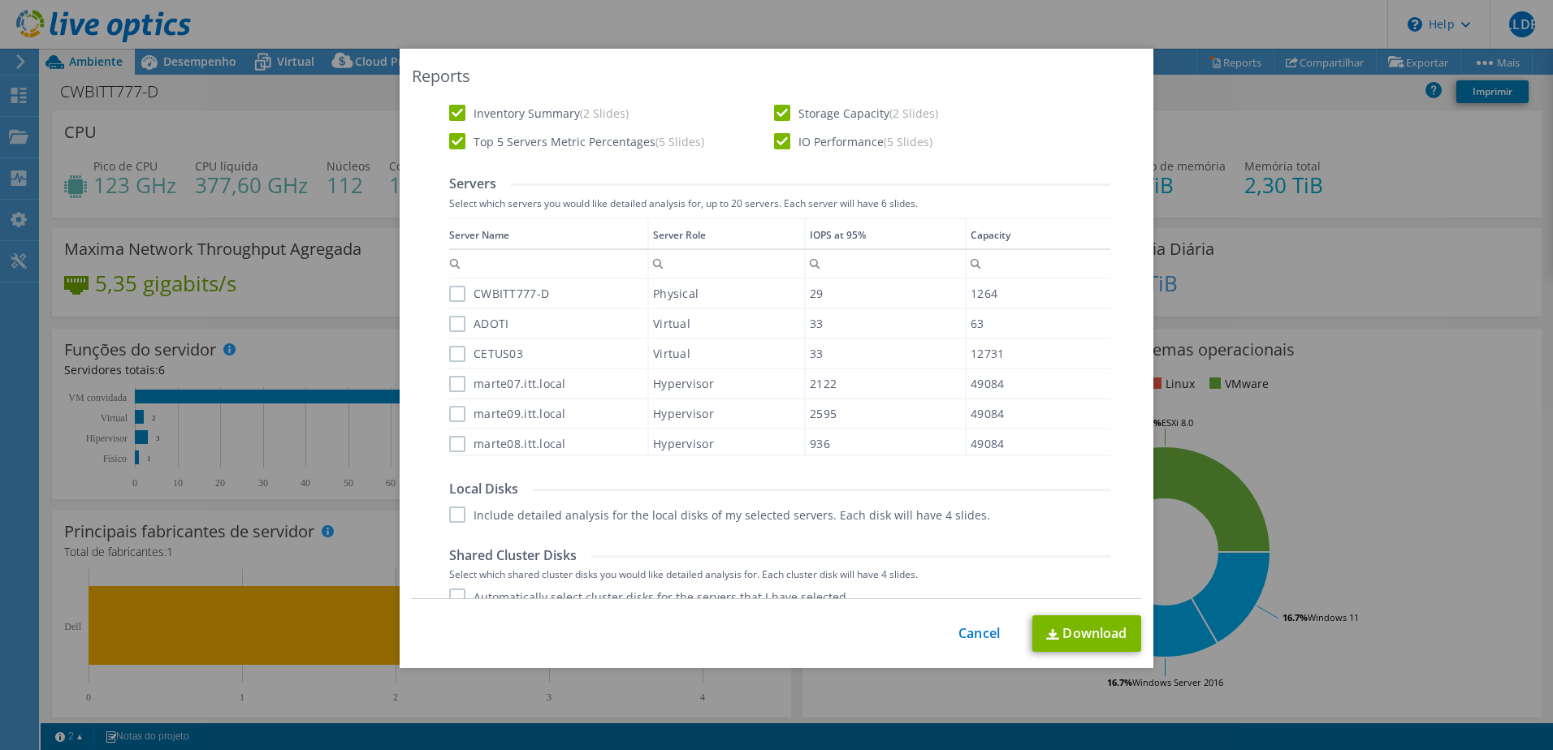
click at [449, 385] on label "marte07.itt.local" at bounding box center [507, 384] width 117 height 16
click at [0, 0] on input "marte07.itt.local" at bounding box center [0, 0] width 0 height 0
click at [452, 417] on label "marte09.itt.local" at bounding box center [507, 414] width 117 height 16
click at [0, 0] on input "marte09.itt.local" at bounding box center [0, 0] width 0 height 0
drag, startPoint x: 456, startPoint y: 447, endPoint x: 454, endPoint y: 433, distance: 14.7
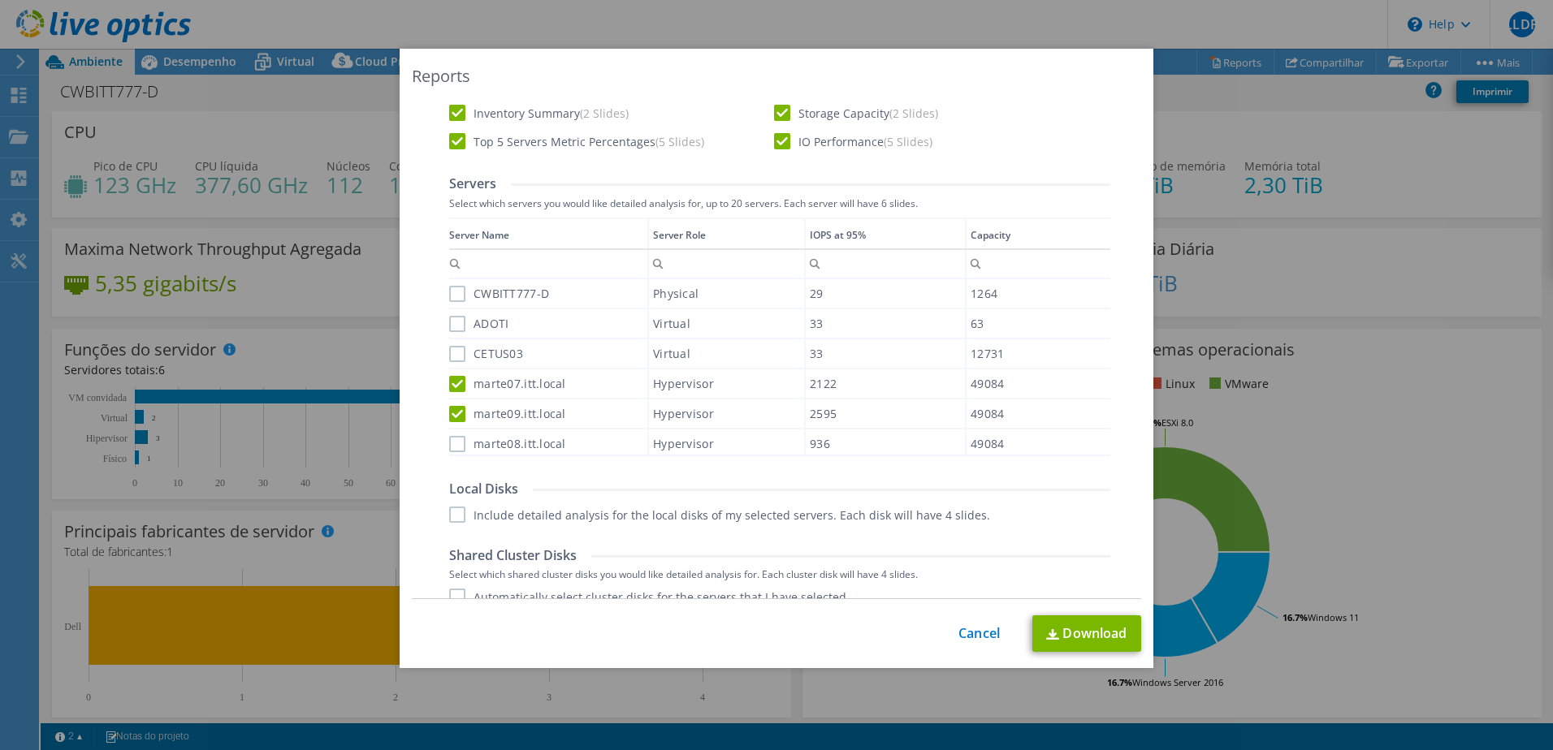
click at [455, 447] on label "marte08.itt.local" at bounding box center [507, 444] width 117 height 16
click at [0, 0] on input "marte08.itt.local" at bounding box center [0, 0] width 0 height 0
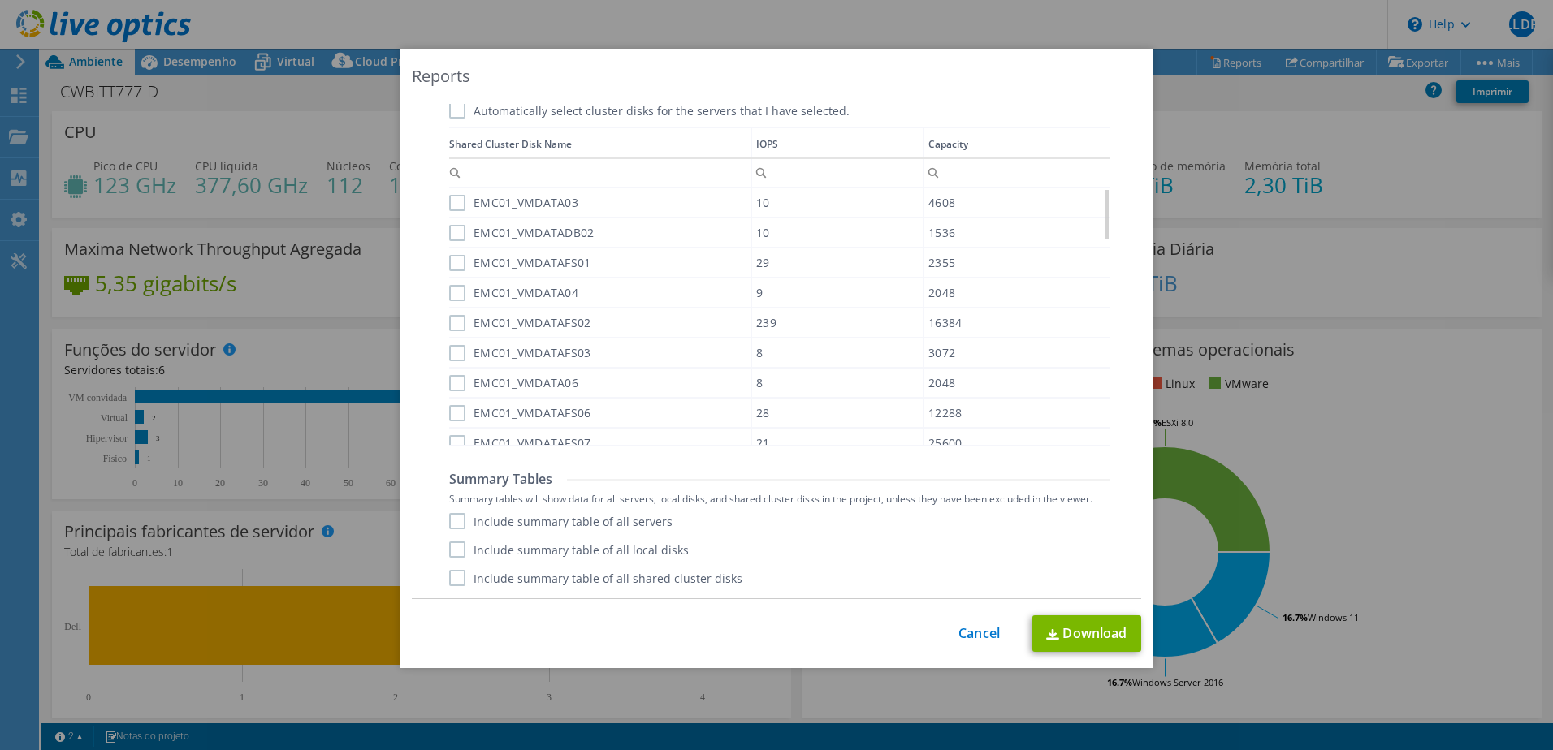
scroll to position [292, 0]
drag, startPoint x: 452, startPoint y: 519, endPoint x: 451, endPoint y: 547, distance: 27.6
click at [451, 522] on label "Include summary table of all servers" at bounding box center [560, 521] width 223 height 16
click at [0, 0] on input "Include summary table of all servers" at bounding box center [0, 0] width 0 height 0
drag, startPoint x: 452, startPoint y: 547, endPoint x: 453, endPoint y: 569, distance: 22.0
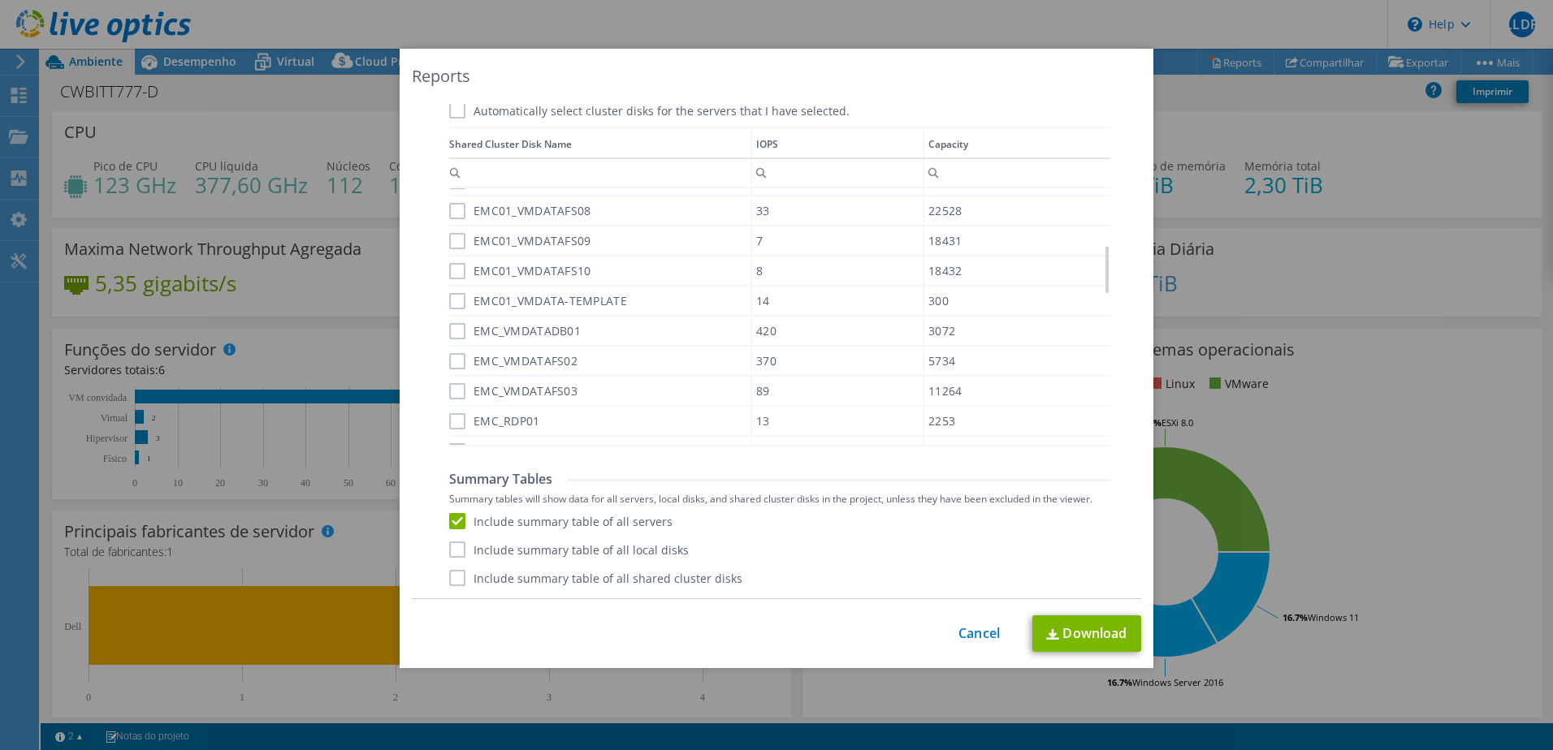
click at [452, 551] on label "Include summary table of all local disks" at bounding box center [569, 550] width 240 height 16
click at [0, 0] on input "Include summary table of all local disks" at bounding box center [0, 0] width 0 height 0
click at [454, 577] on label "Include summary table of all shared cluster disks" at bounding box center [595, 578] width 293 height 16
click at [0, 0] on input "Include summary table of all shared cluster disks" at bounding box center [0, 0] width 0 height 0
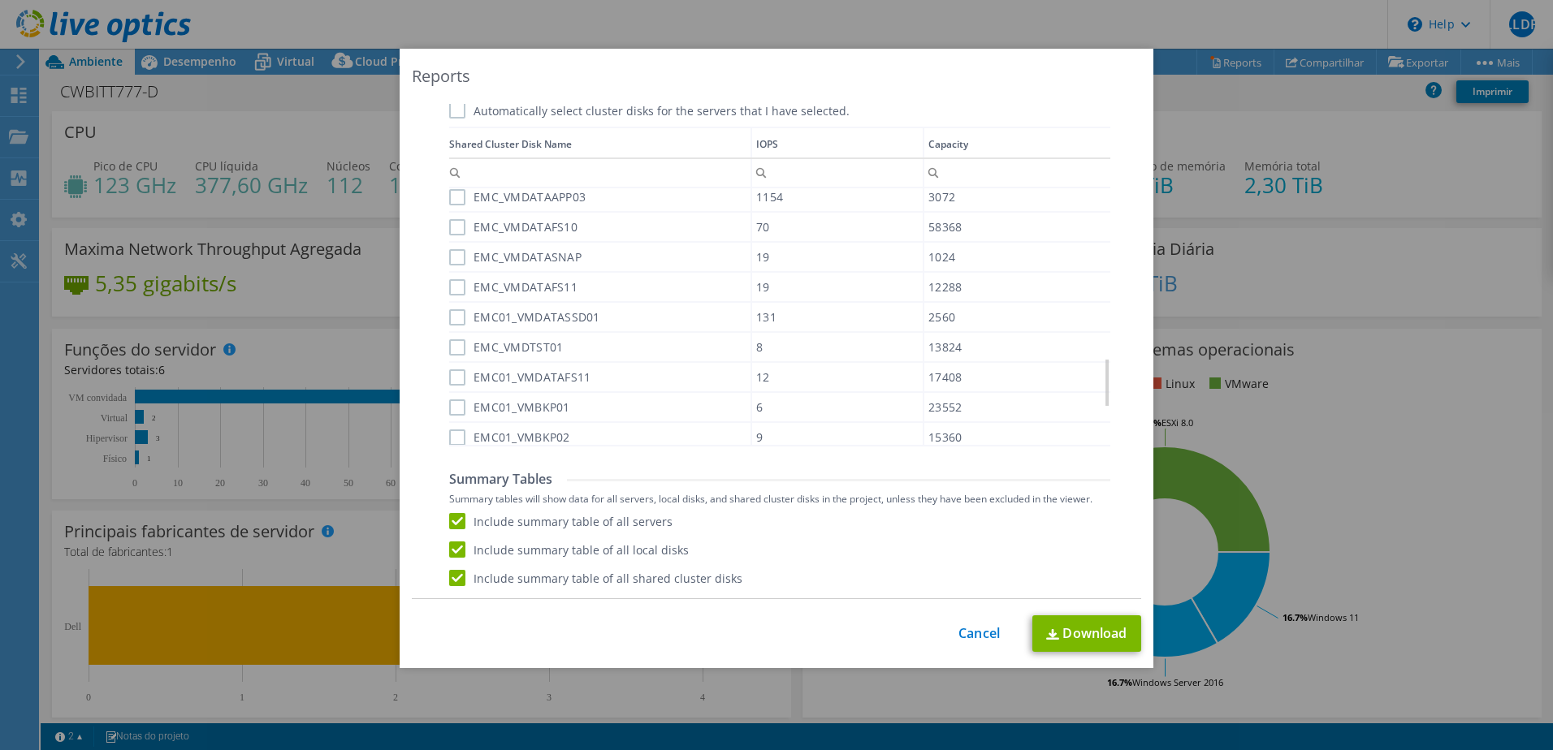
scroll to position [1070, 0]
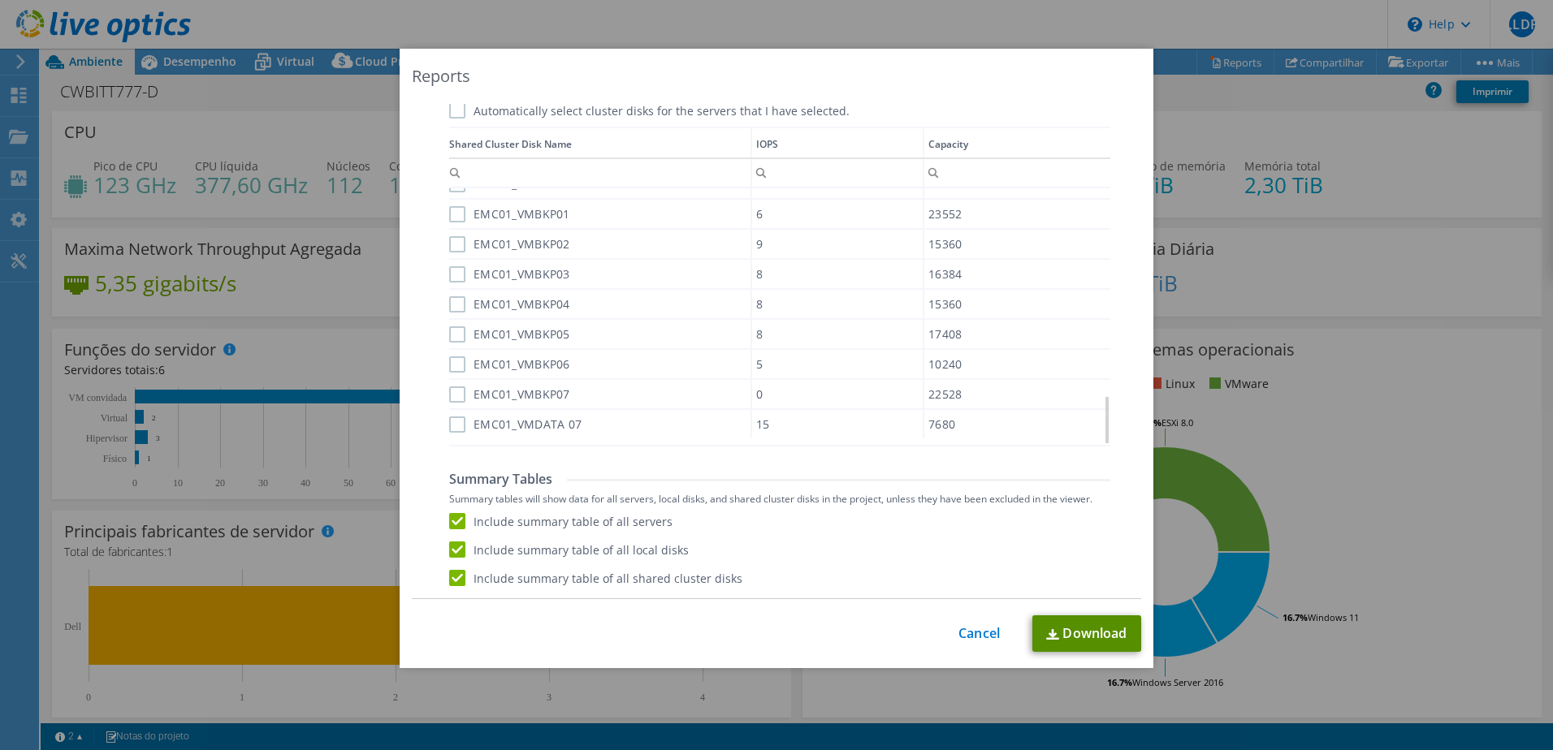
click at [1080, 639] on link "Download" at bounding box center [1086, 634] width 109 height 37
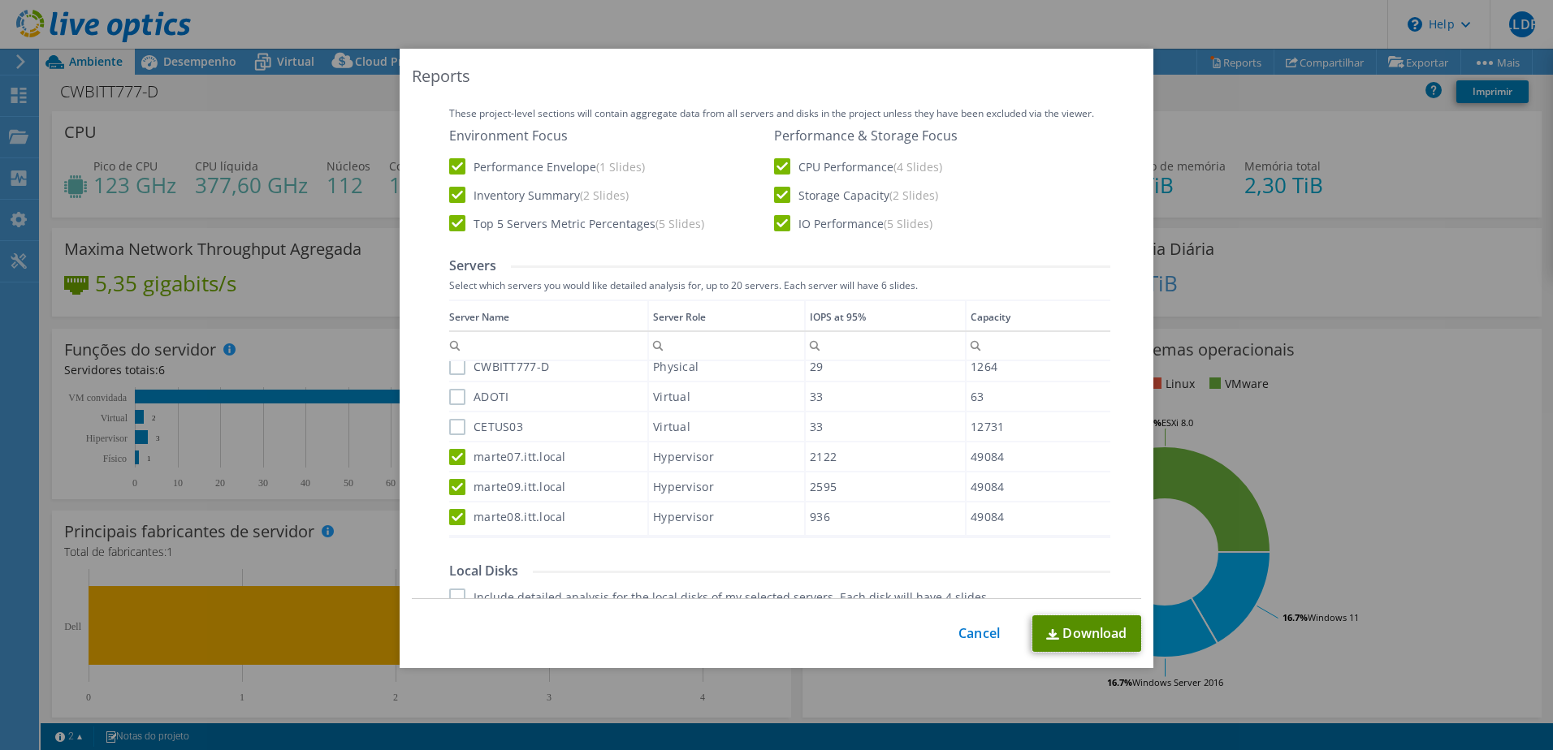
scroll to position [486, 0]
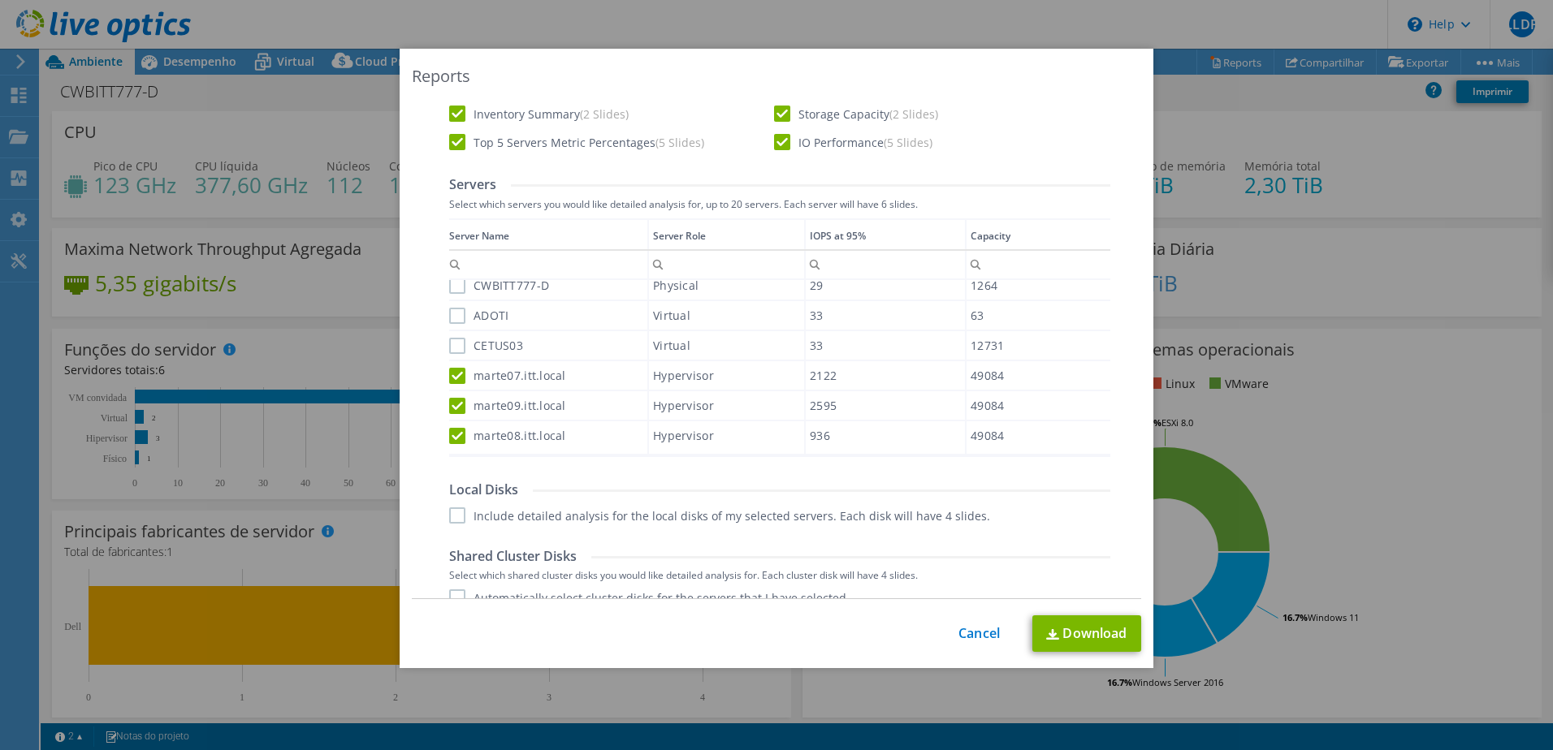
click at [455, 523] on label "Include detailed analysis for the local disks of my selected servers. Each disk…" at bounding box center [719, 516] width 541 height 16
click at [0, 0] on input "Include detailed analysis for the local disks of my selected servers. Each disk…" at bounding box center [0, 0] width 0 height 0
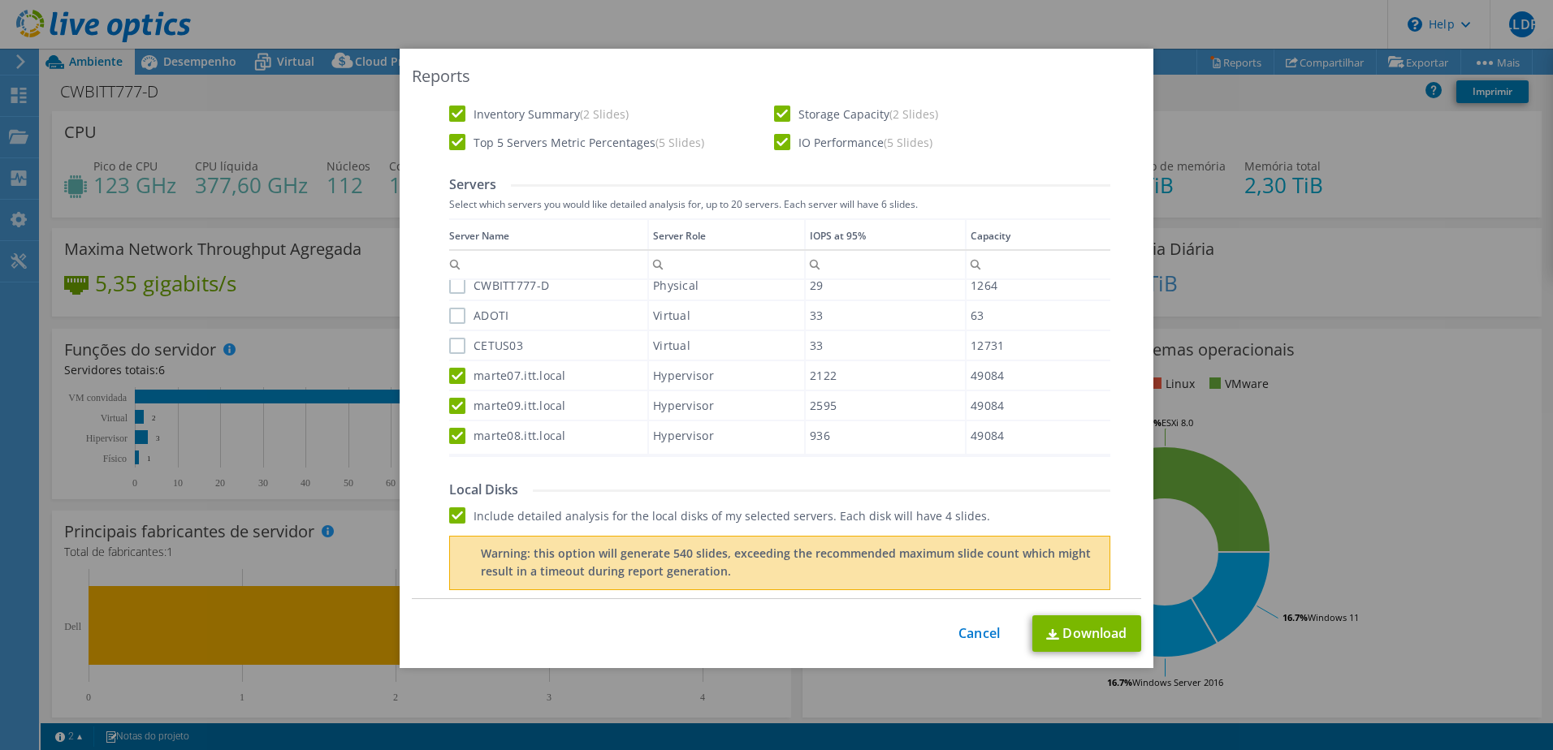
scroll to position [649, 0]
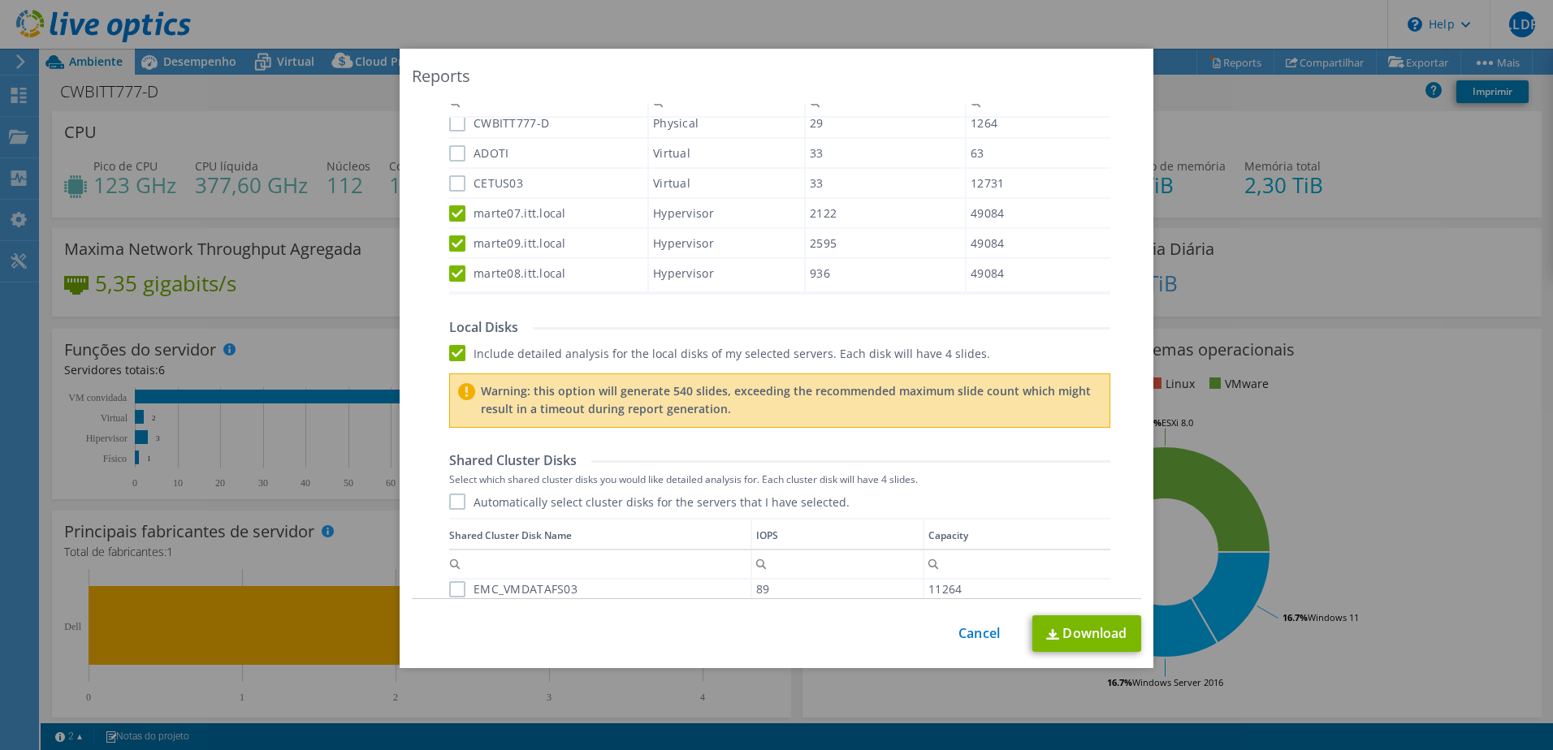
click at [463, 499] on label "Automatically select cluster disks for the servers that I have selected." at bounding box center [649, 502] width 400 height 16
click at [0, 0] on input "Automatically select cluster disks for the servers that I have selected." at bounding box center [0, 0] width 0 height 0
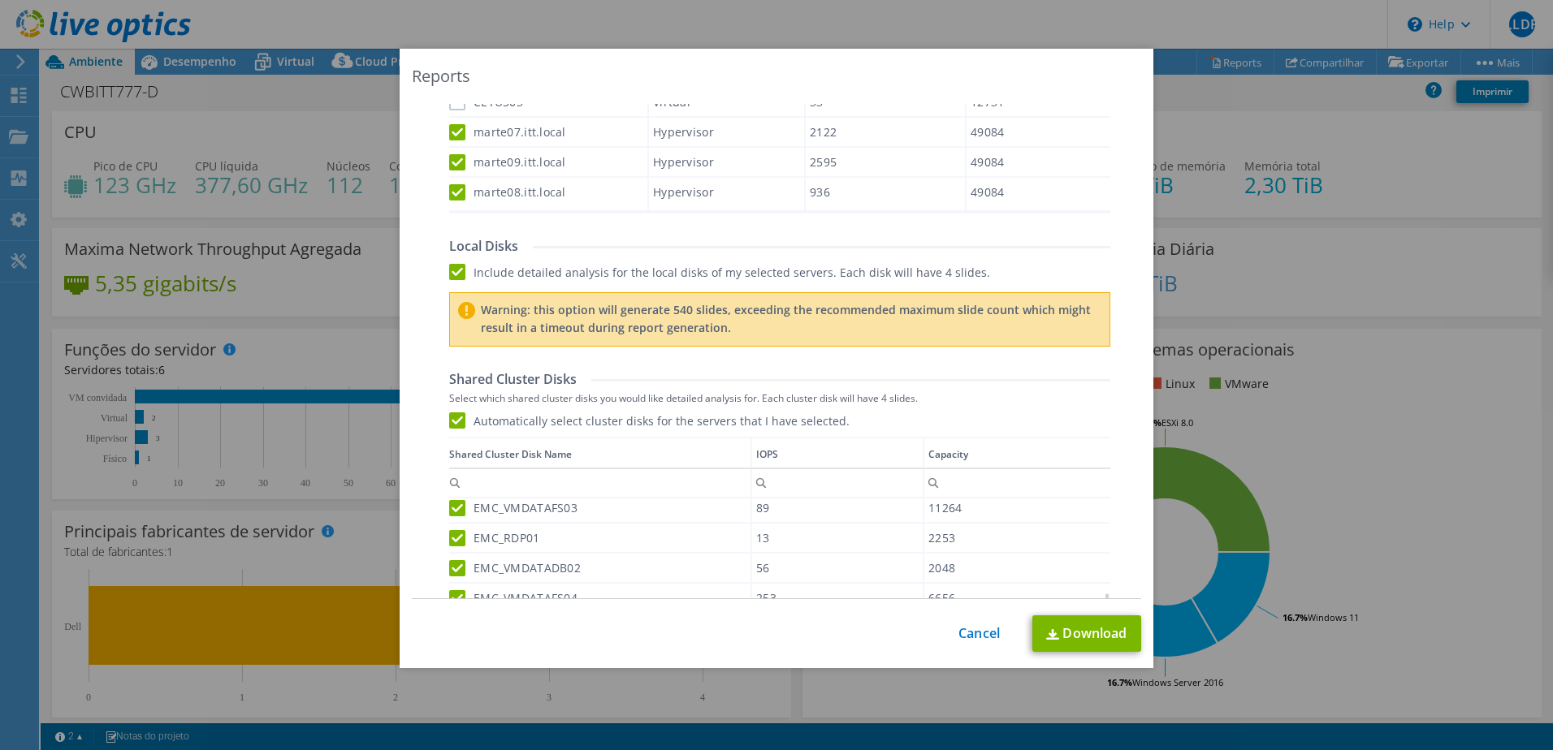
scroll to position [893, 0]
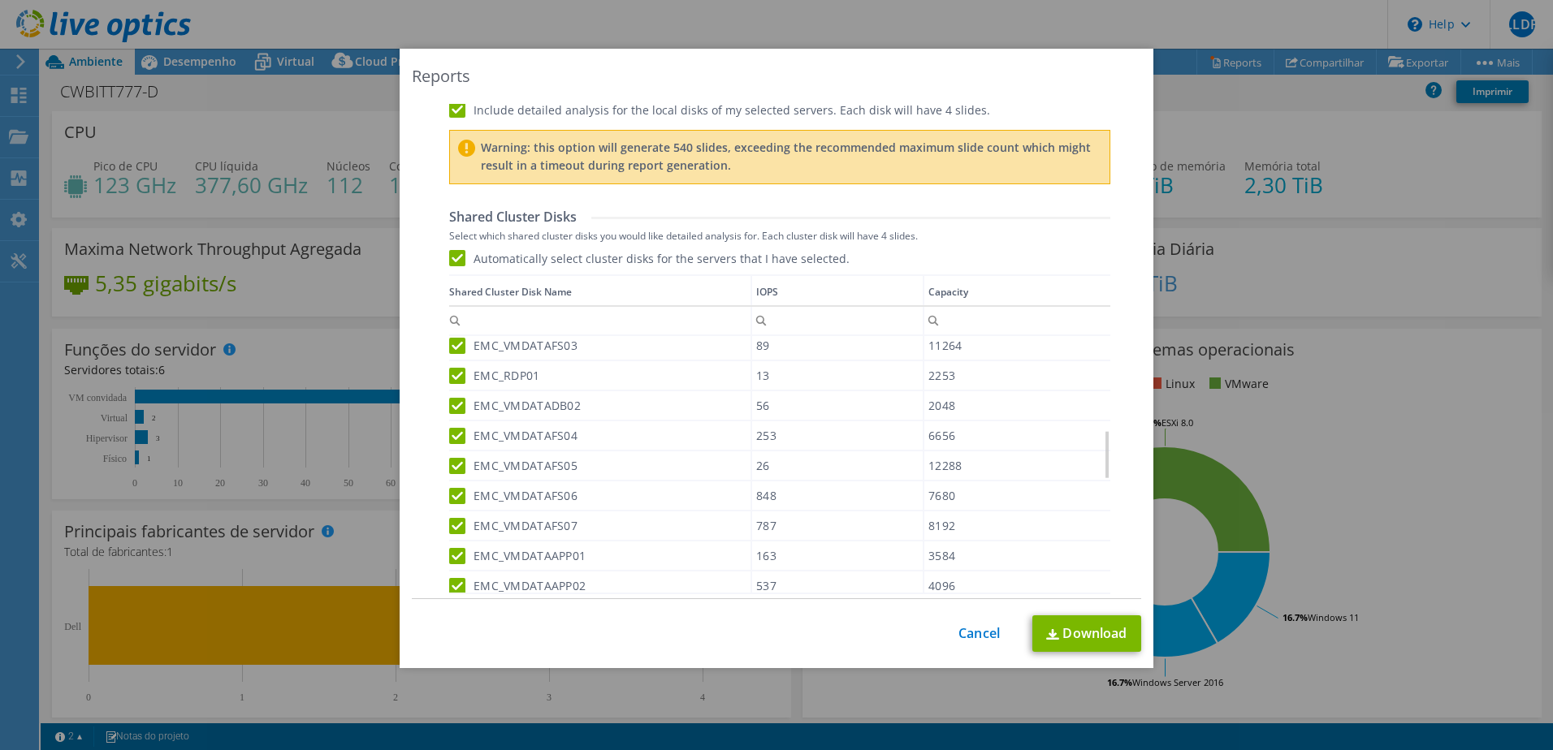
drag, startPoint x: 446, startPoint y: 258, endPoint x: 533, endPoint y: 276, distance: 88.7
click at [449, 259] on label "Automatically select cluster disks for the servers that I have selected." at bounding box center [649, 258] width 400 height 16
click at [0, 0] on input "Automatically select cluster disks for the servers that I have selected." at bounding box center [0, 0] width 0 height 0
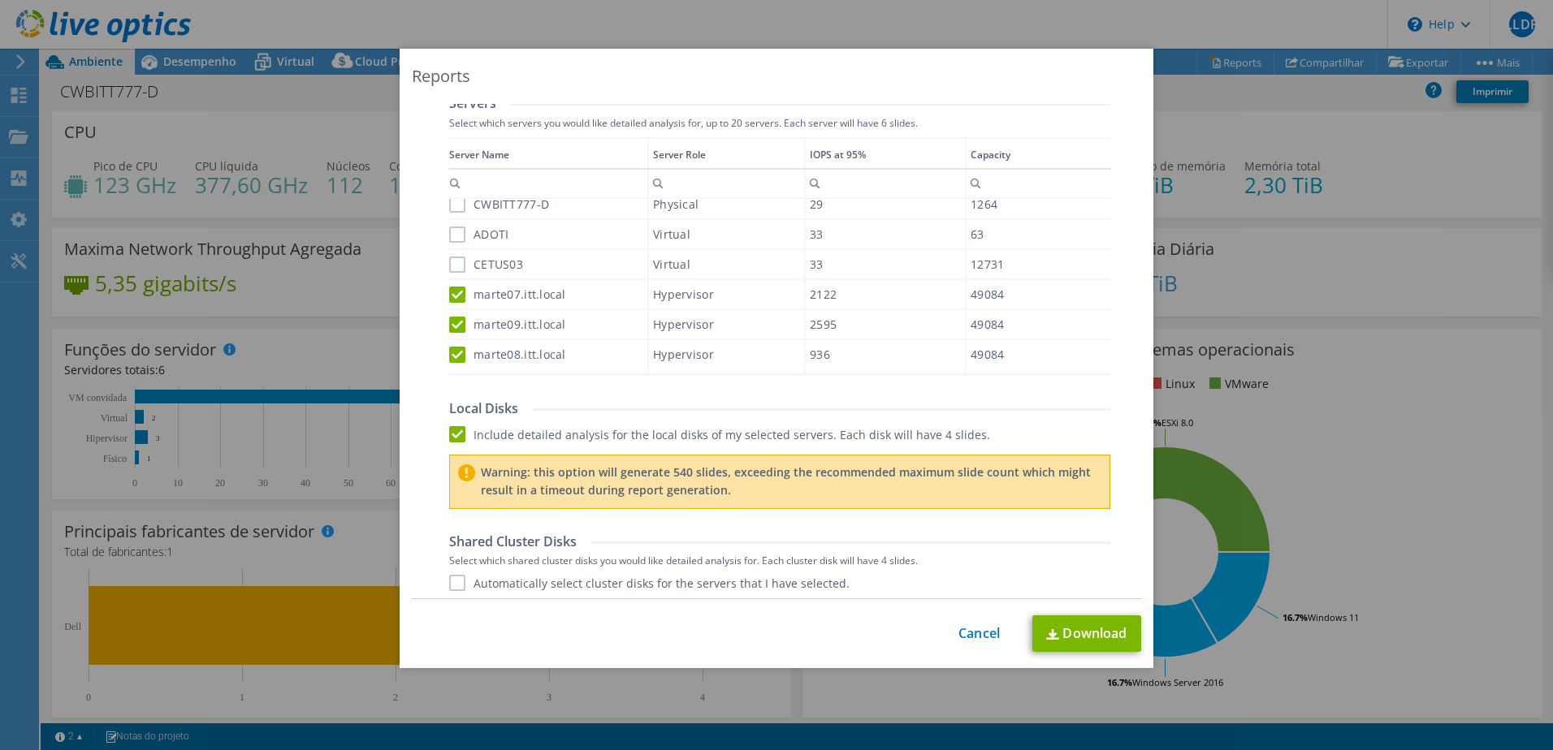
click at [449, 437] on label "Include detailed analysis for the local disks of my selected servers. Each disk…" at bounding box center [719, 434] width 541 height 16
click at [0, 0] on input "Include detailed analysis for the local disks of my selected servers. Each disk…" at bounding box center [0, 0] width 0 height 0
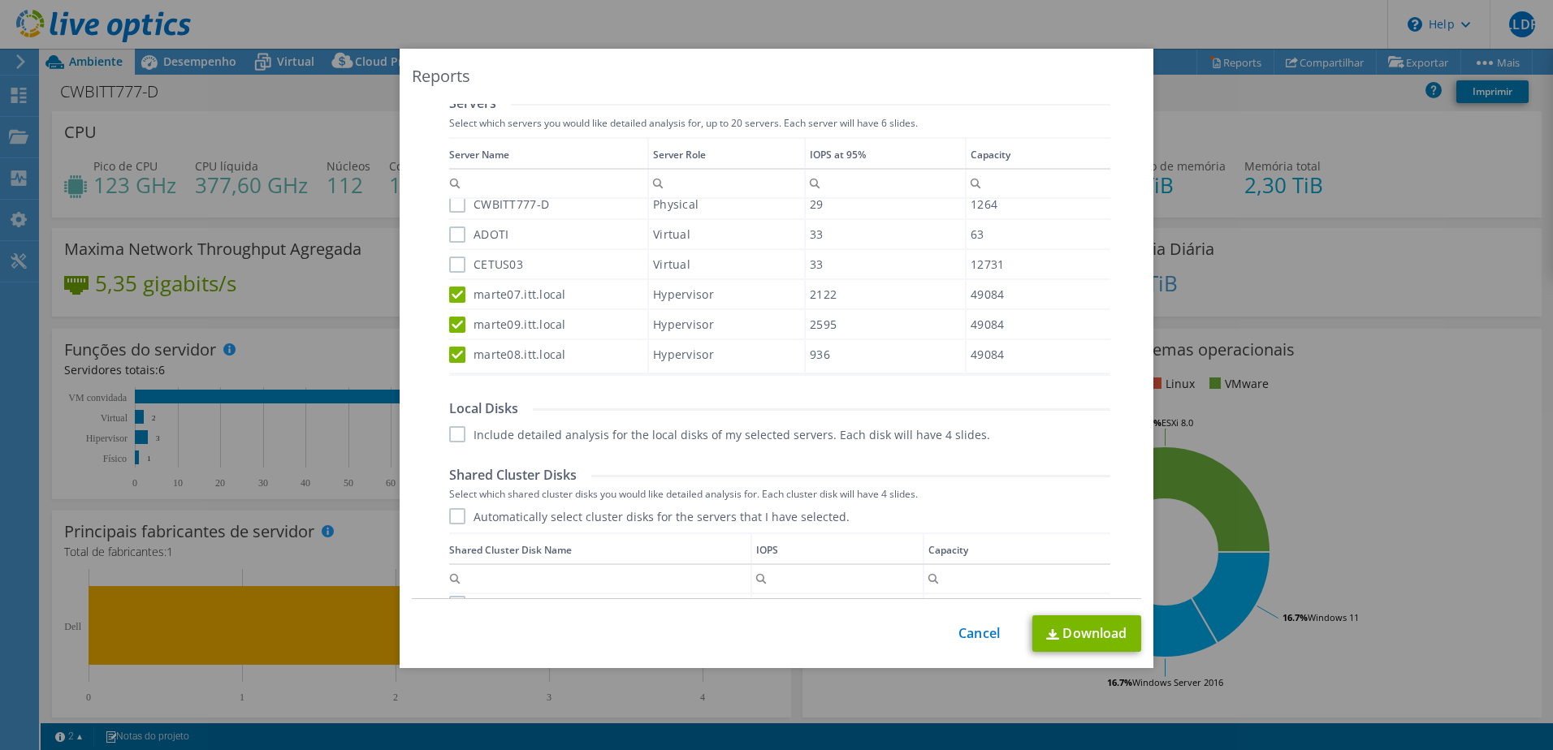
click at [854, 435] on label "Include detailed analysis for the local disks of my selected servers. Each disk…" at bounding box center [719, 434] width 541 height 16
click at [0, 0] on input "Include detailed analysis for the local disks of my selected servers. Each disk…" at bounding box center [0, 0] width 0 height 0
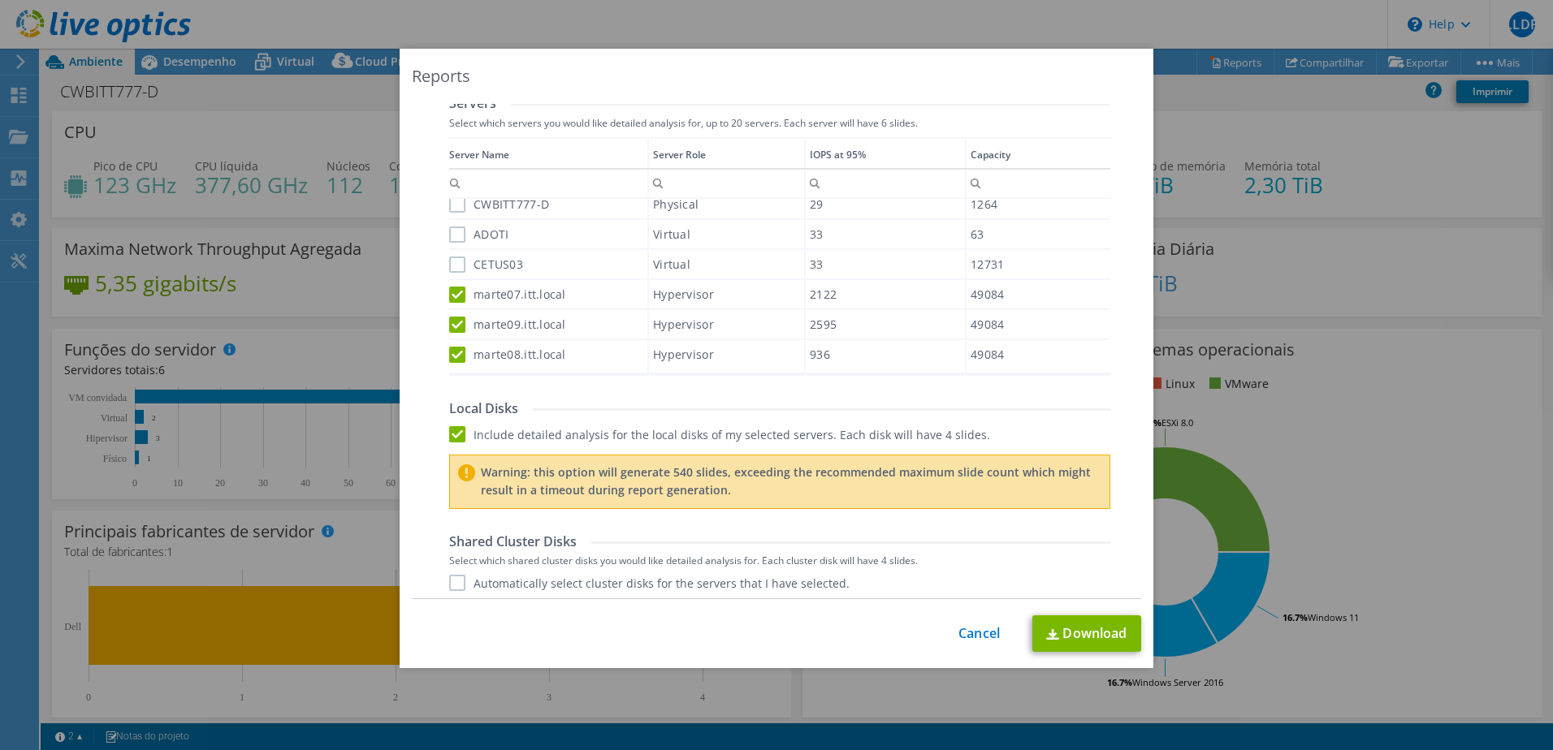
click at [854, 435] on label "Include detailed analysis for the local disks of my selected servers. Each disk…" at bounding box center [719, 434] width 541 height 16
click at [0, 0] on input "Include detailed analysis for the local disks of my selected servers. Each disk…" at bounding box center [0, 0] width 0 height 0
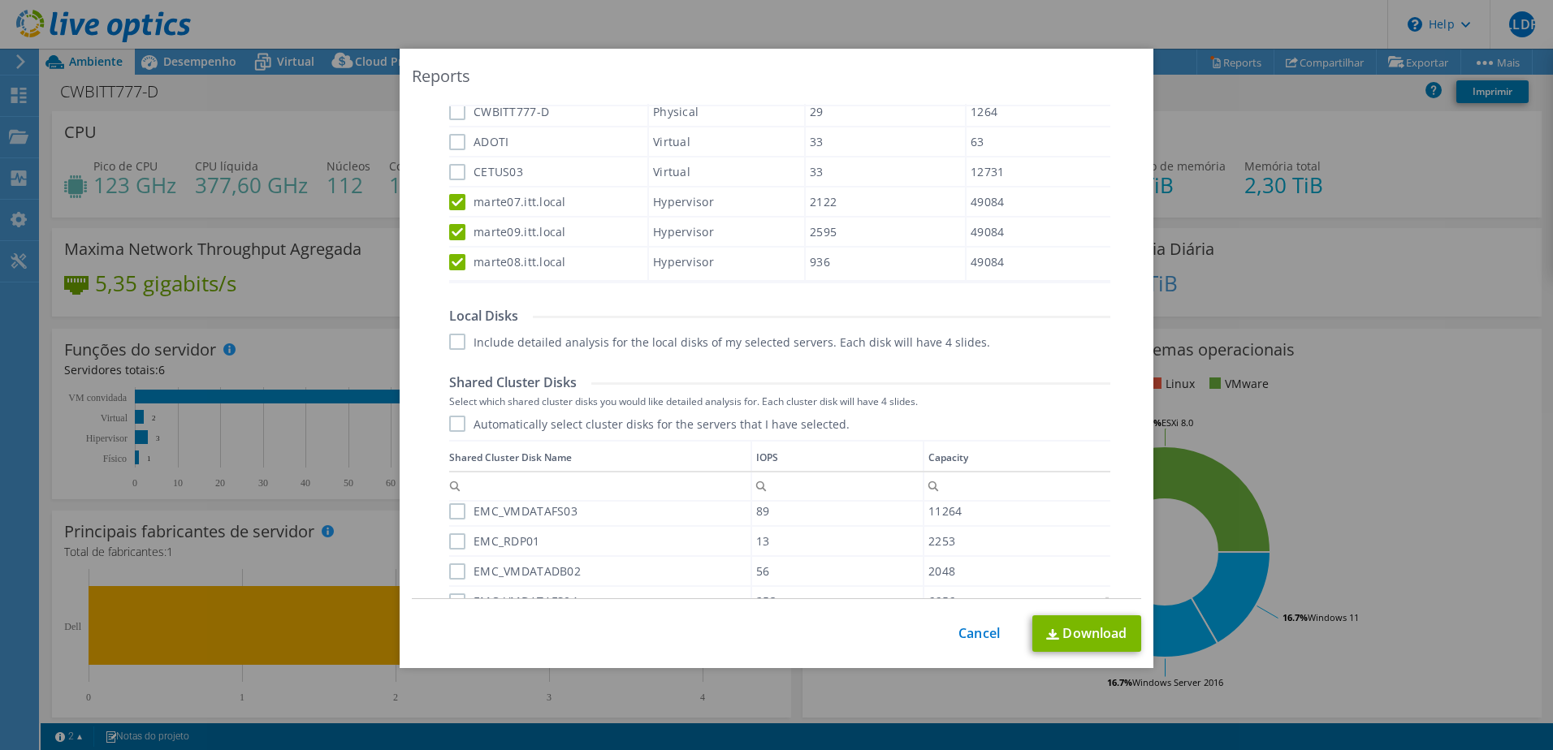
scroll to position [733, 0]
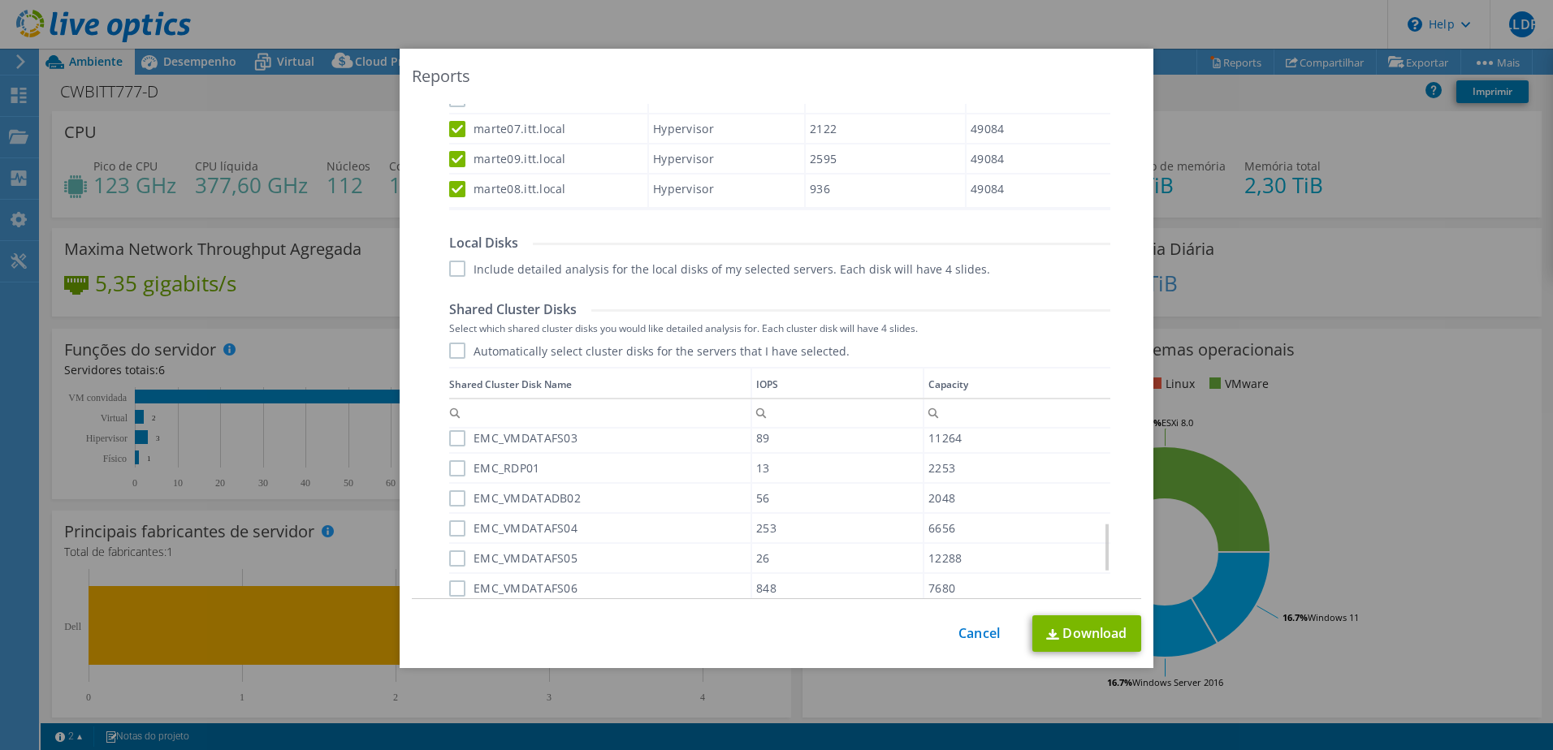
click at [726, 348] on label "Automatically select cluster disks for the servers that I have selected." at bounding box center [649, 351] width 400 height 16
click at [0, 0] on input "Automatically select cluster disks for the servers that I have selected." at bounding box center [0, 0] width 0 height 0
drag, startPoint x: 726, startPoint y: 348, endPoint x: 738, endPoint y: 353, distance: 13.1
click at [731, 351] on label "Automatically select cluster disks for the servers that I have selected." at bounding box center [649, 351] width 400 height 16
click at [1069, 368] on td "Capacity" at bounding box center [1016, 383] width 187 height 31
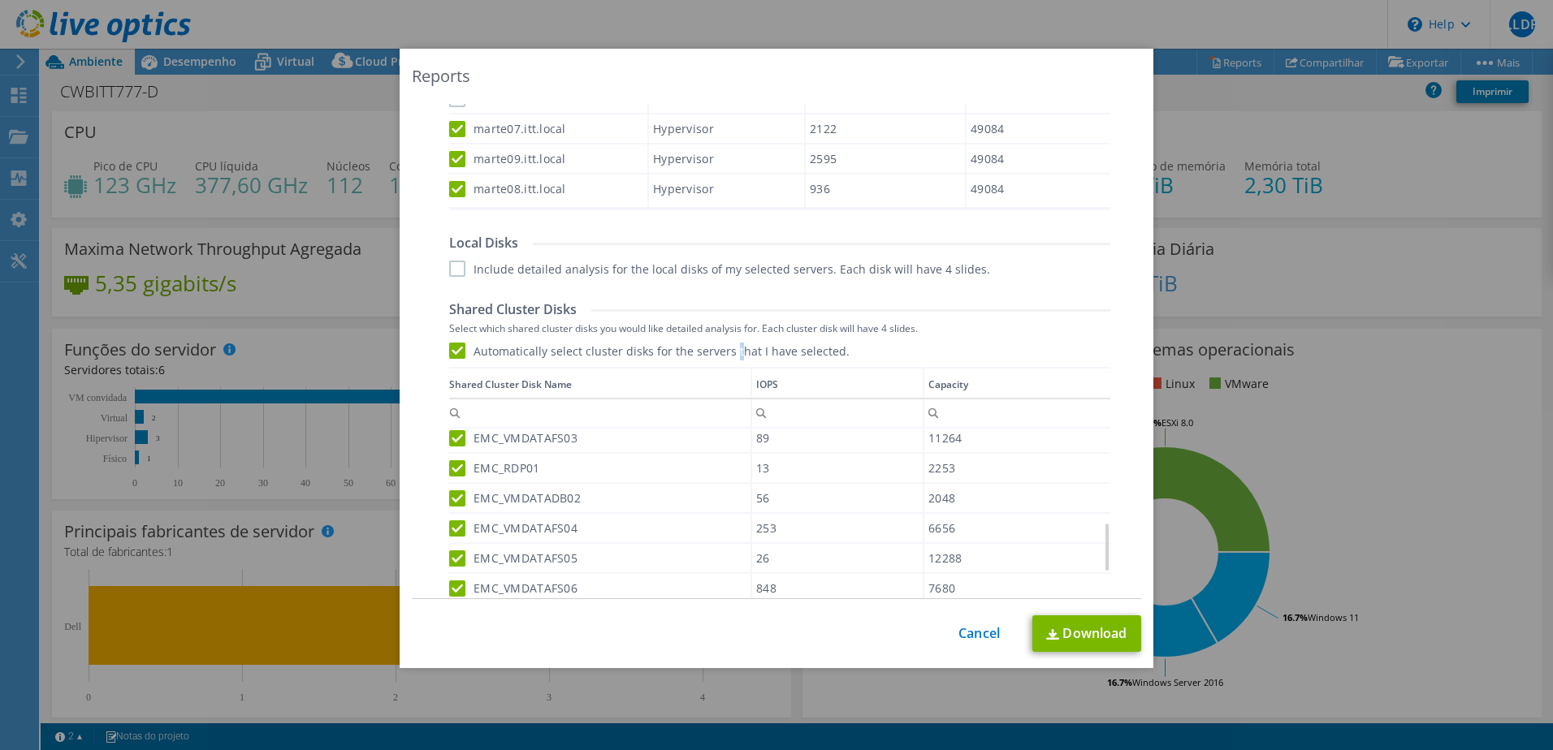
scroll to position [0, 0]
click at [484, 354] on label "Automatically select cluster disks for the servers that I have selected." at bounding box center [649, 351] width 400 height 16
click at [0, 0] on input "Automatically select cluster disks for the servers that I have selected." at bounding box center [0, 0] width 0 height 0
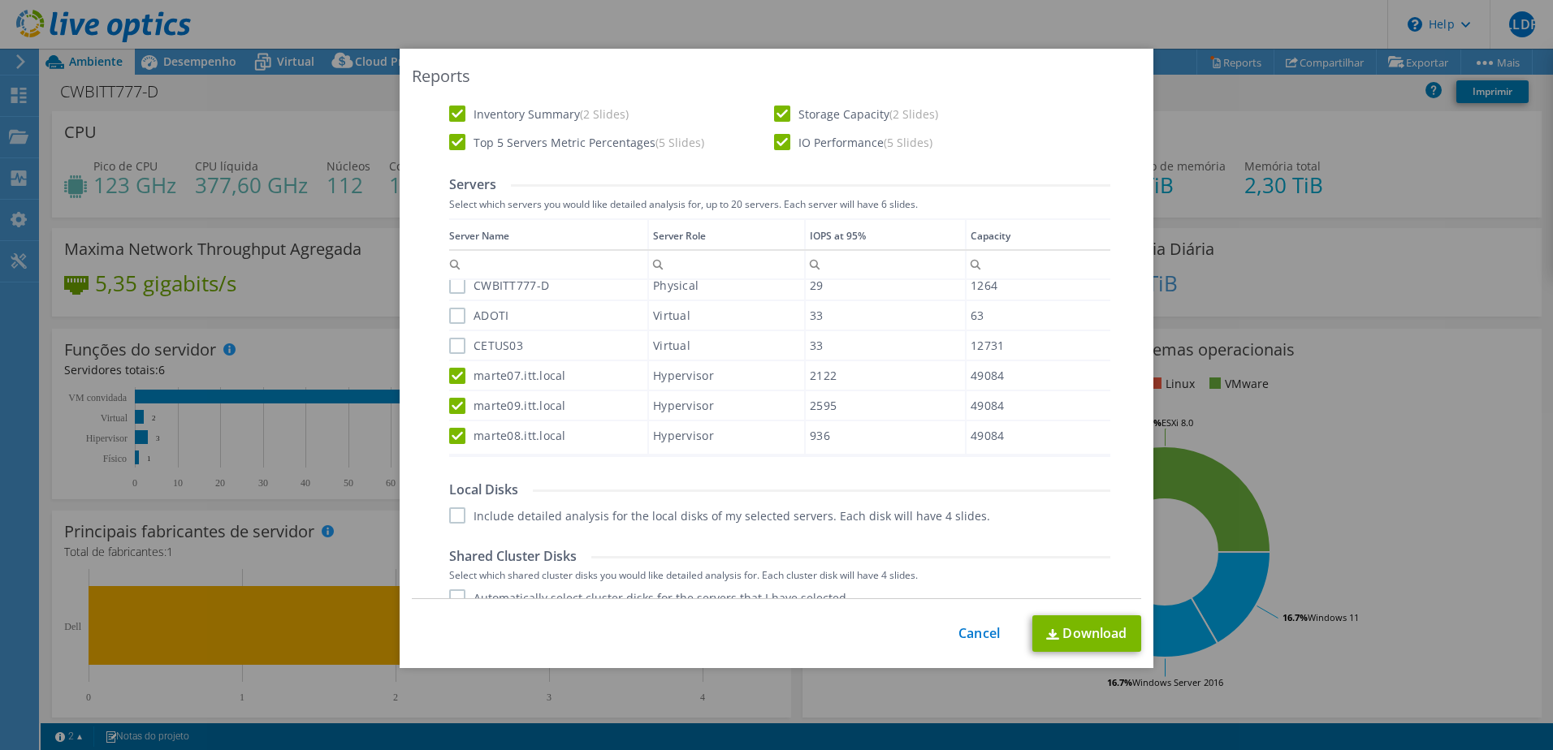
scroll to position [649, 0]
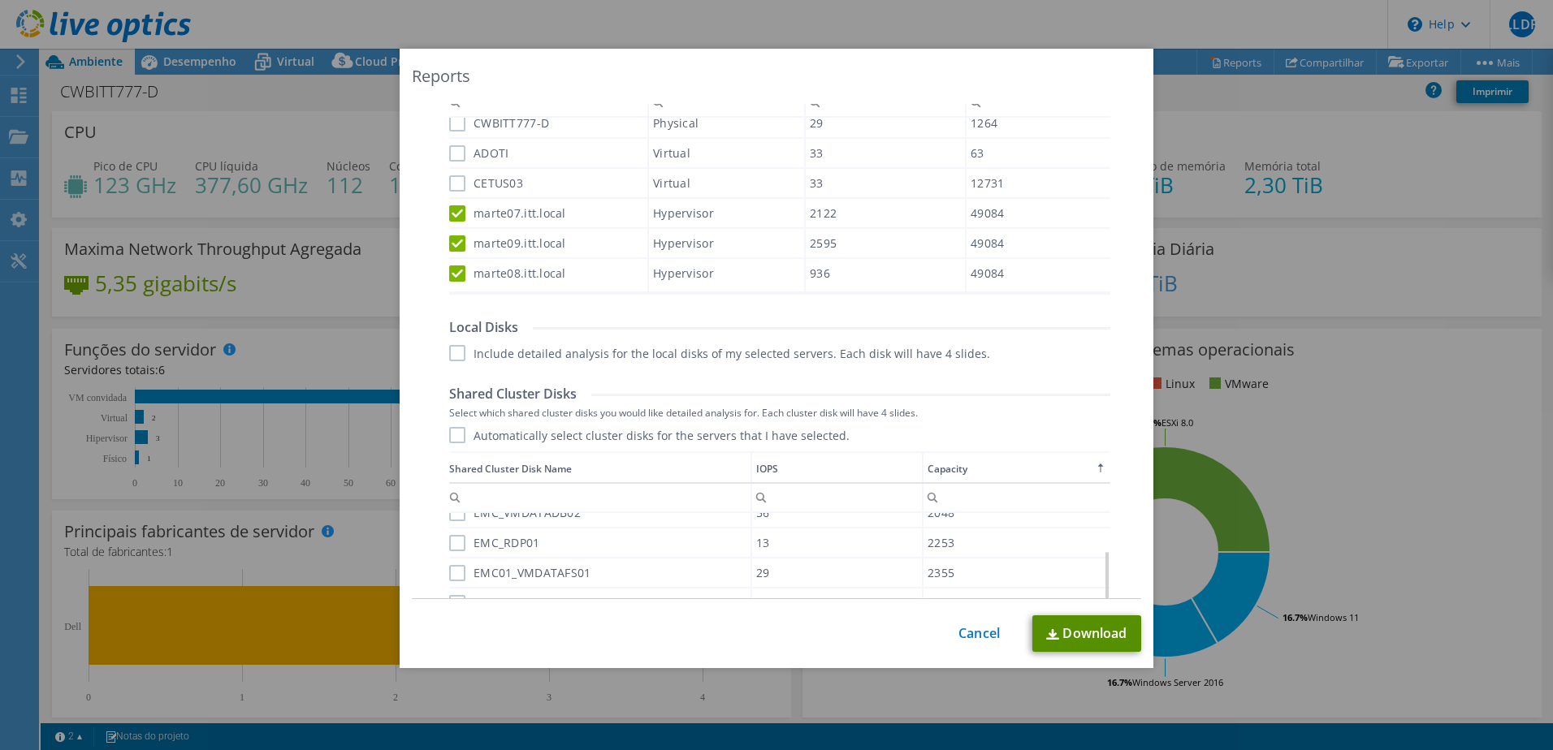
click at [1070, 632] on link "Download" at bounding box center [1086, 634] width 109 height 37
drag, startPoint x: 982, startPoint y: 637, endPoint x: 970, endPoint y: 638, distance: 12.2
click at [981, 637] on link "Cancel" at bounding box center [978, 633] width 41 height 15
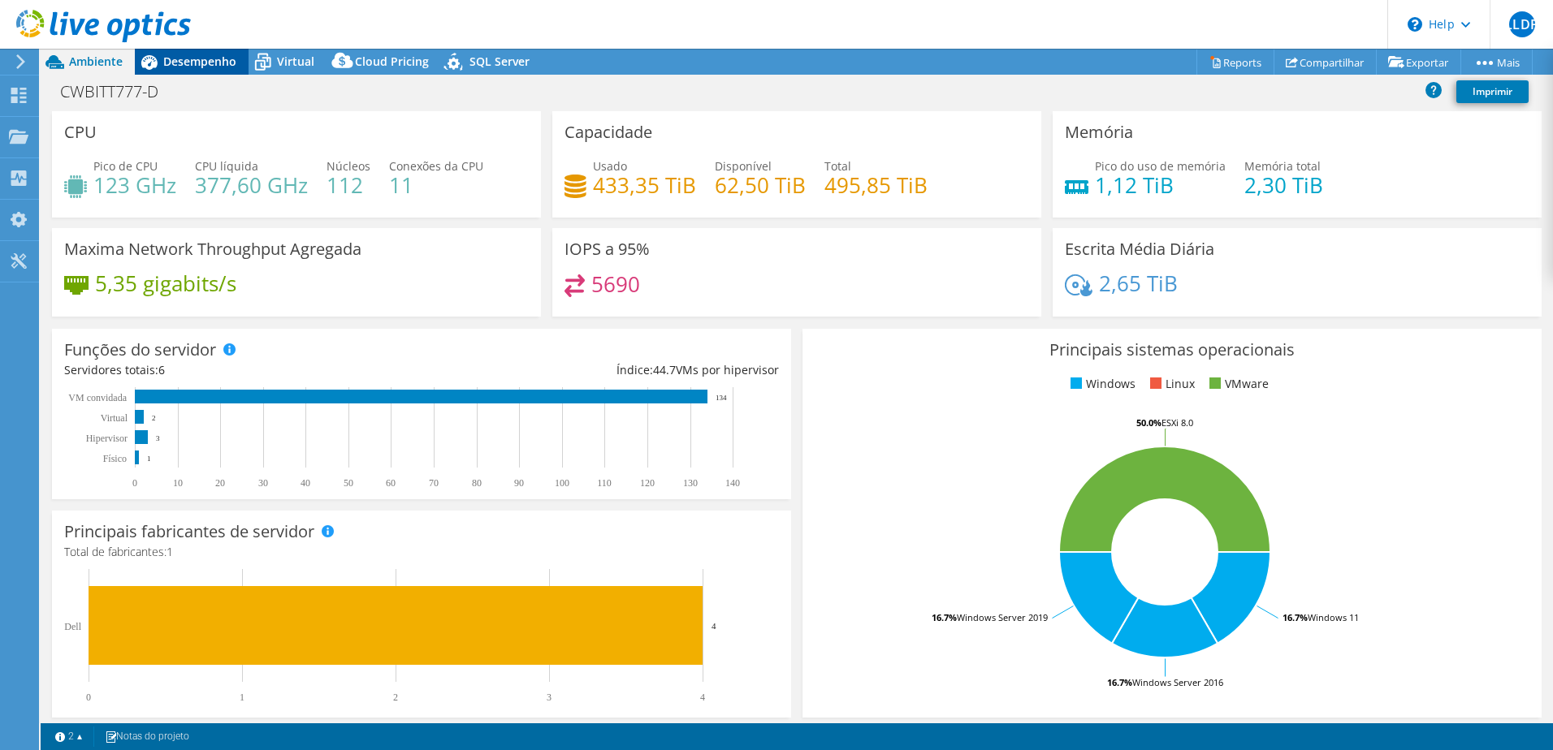
click at [227, 62] on span "Desempenho" at bounding box center [199, 61] width 73 height 15
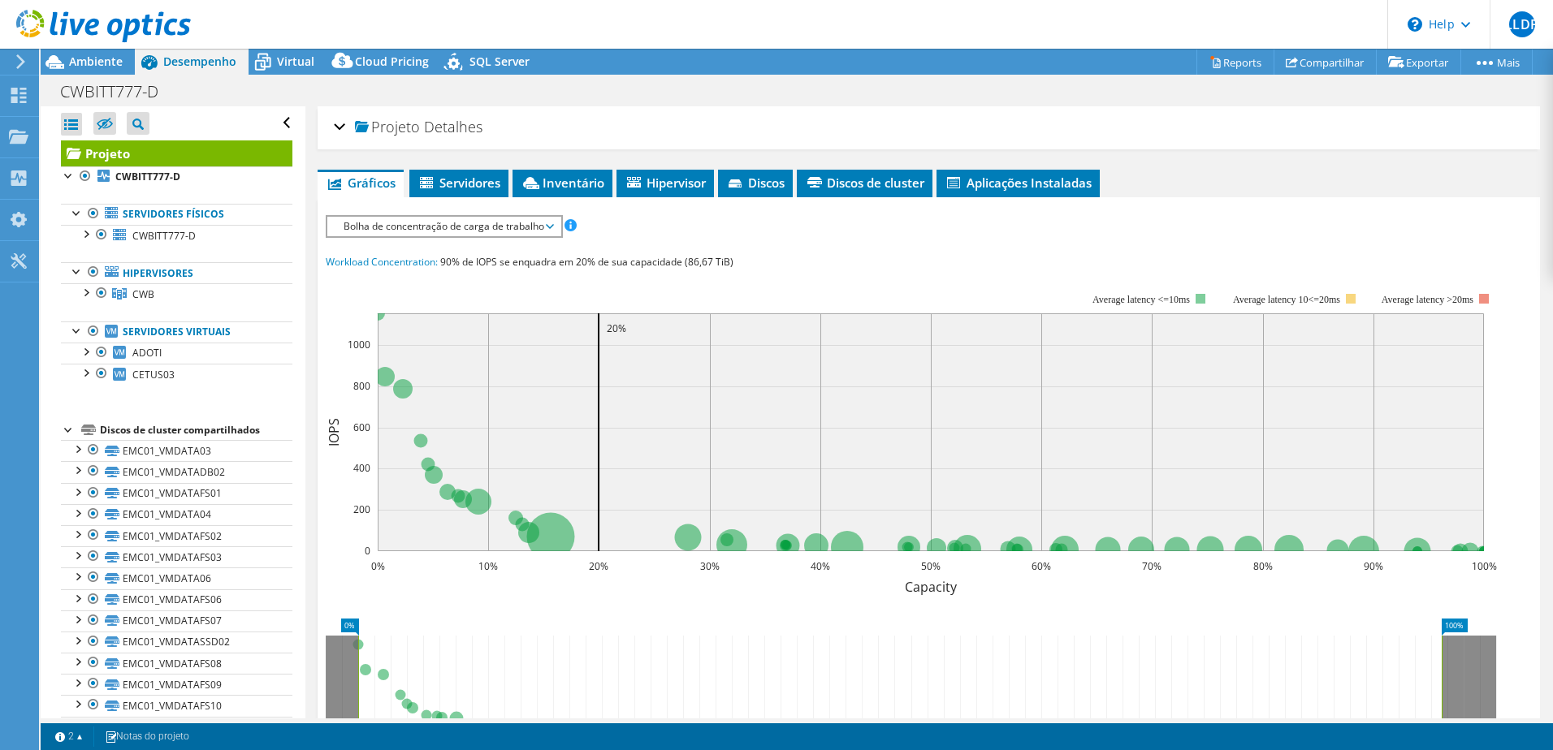
click at [209, 430] on div "Discos de cluster compartilhados" at bounding box center [196, 430] width 192 height 19
click at [763, 180] on span "Discos" at bounding box center [755, 183] width 58 height 16
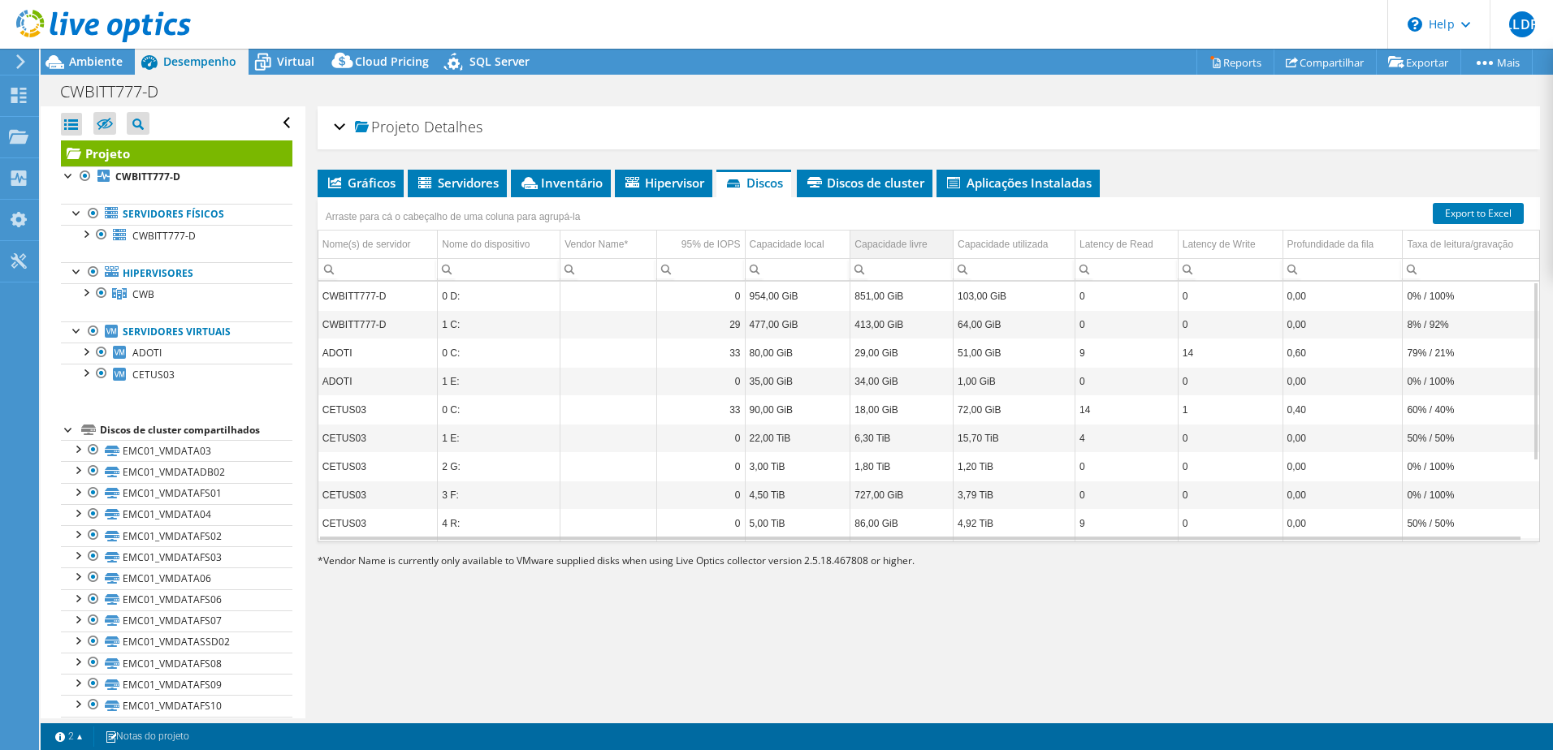
click at [901, 245] on div "Capacidade livre" at bounding box center [890, 244] width 72 height 19
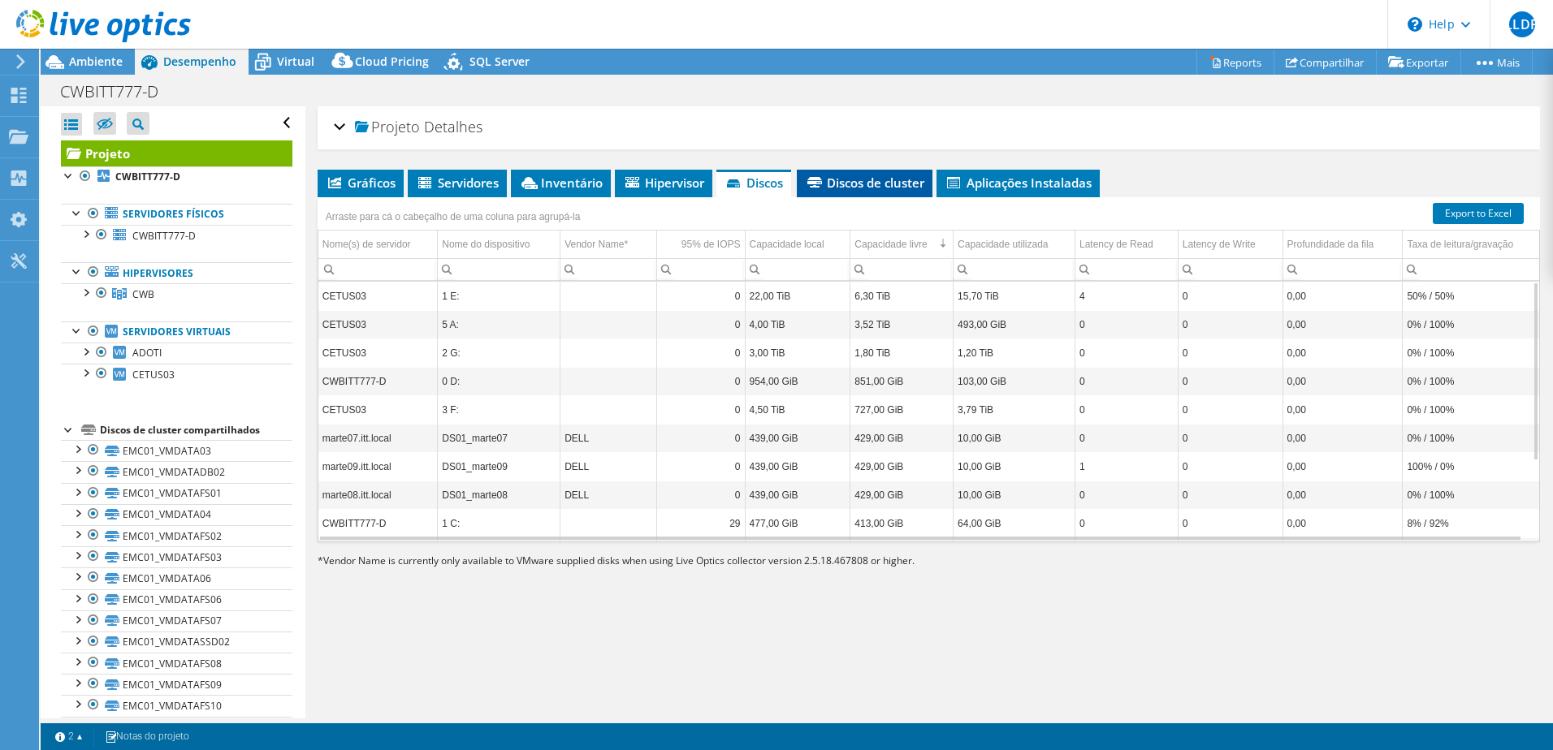
click at [865, 179] on span "Discos de cluster" at bounding box center [864, 183] width 119 height 16
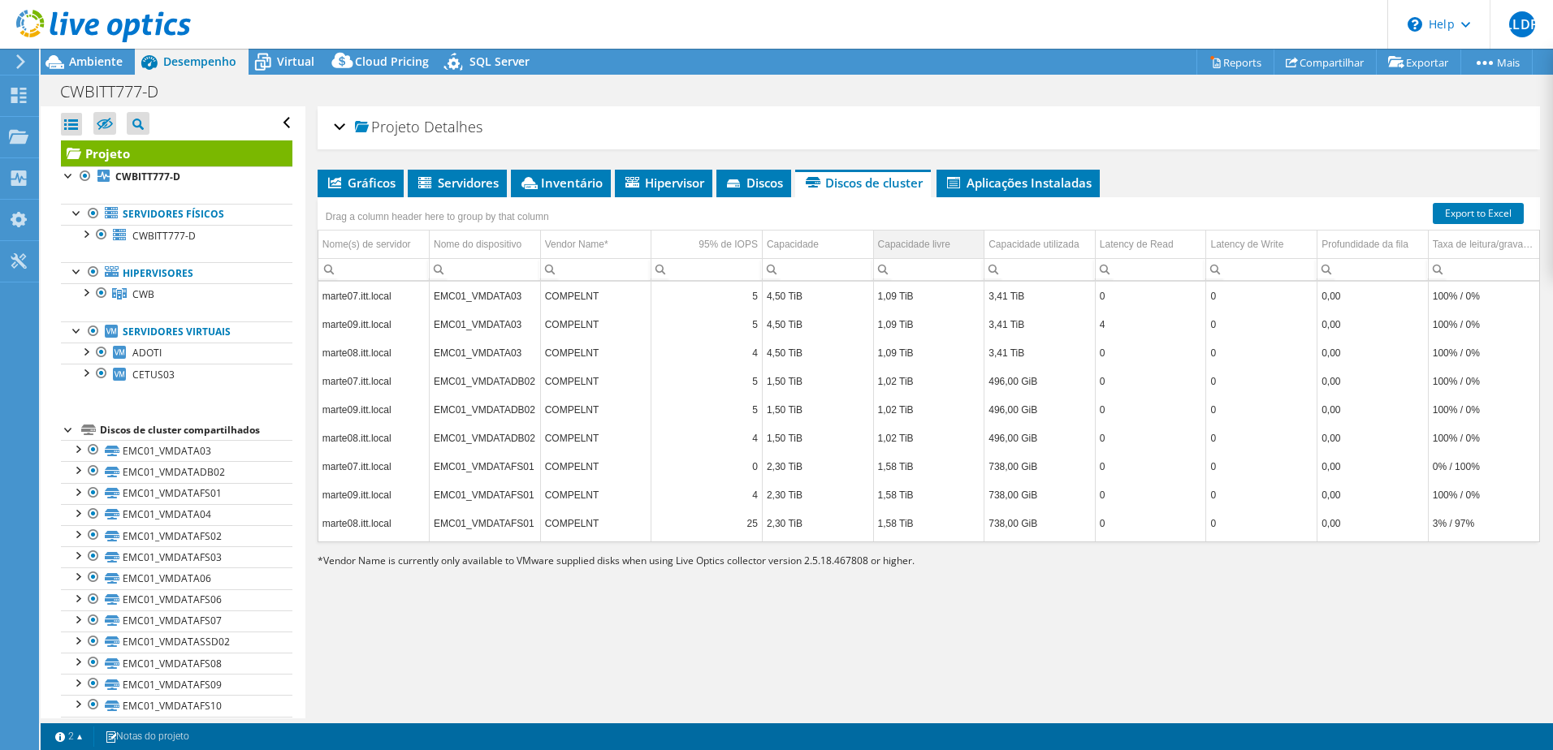
click at [893, 241] on div "Capacidade livre" at bounding box center [914, 244] width 72 height 19
click at [931, 247] on div "Capacidade livre" at bounding box center [914, 244] width 72 height 19
click at [1460, 216] on link "Export to Excel" at bounding box center [1478, 213] width 91 height 21
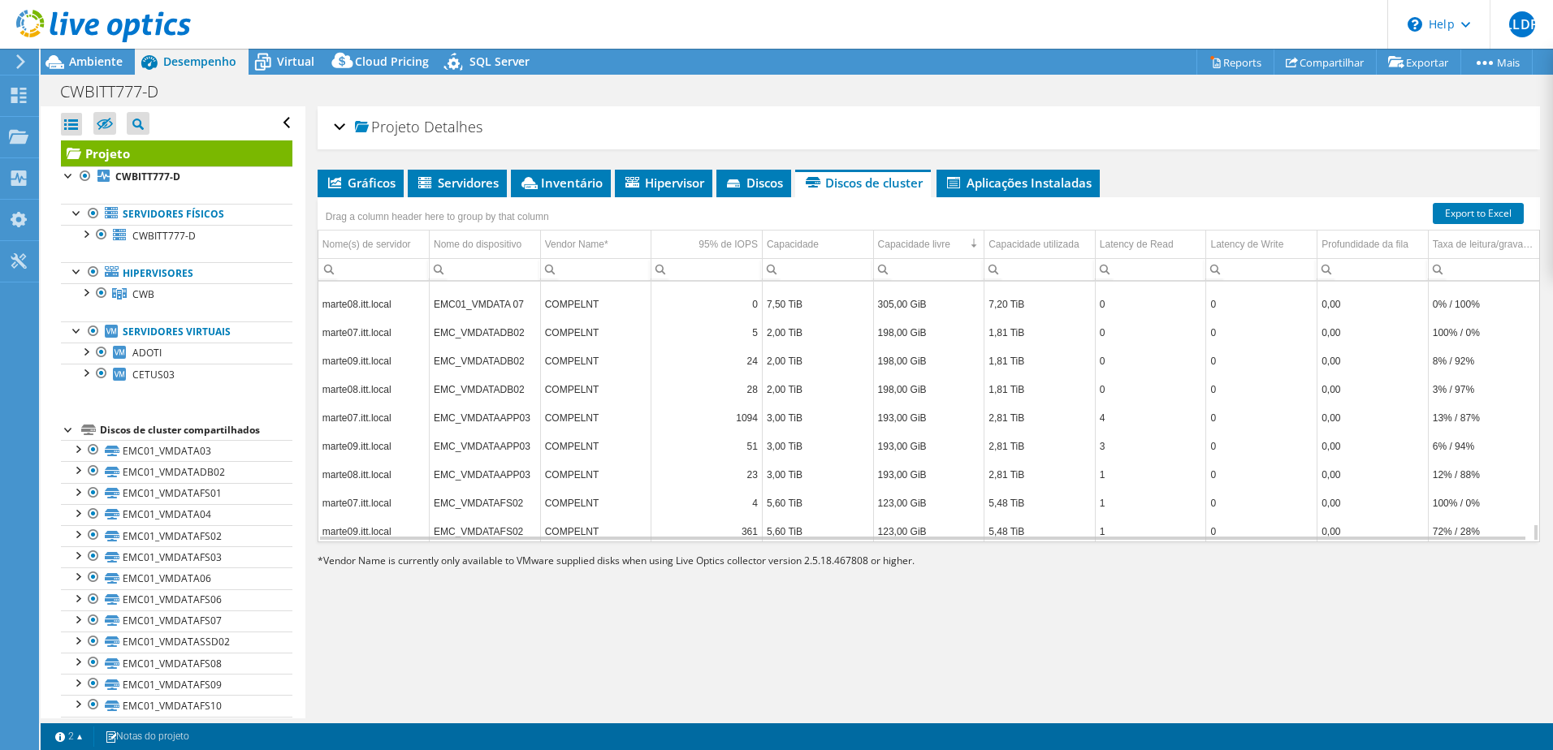
scroll to position [3493, 0]
drag, startPoint x: 1014, startPoint y: 641, endPoint x: 1070, endPoint y: 591, distance: 75.4
click at [1020, 638] on div "Projeto Detalhes Preparado para: [PERSON_NAME], [EMAIL_ADDRESS][DOMAIN_NAME] Co…" at bounding box center [928, 412] width 1247 height 612
drag, startPoint x: 1529, startPoint y: 544, endPoint x: 1540, endPoint y: 583, distance: 40.4
click at [1541, 582] on article "Projeto Detalhes Preparado para: Leonardo Luiz De Paulo, lelp@intertechne.com.b…" at bounding box center [928, 412] width 1247 height 612
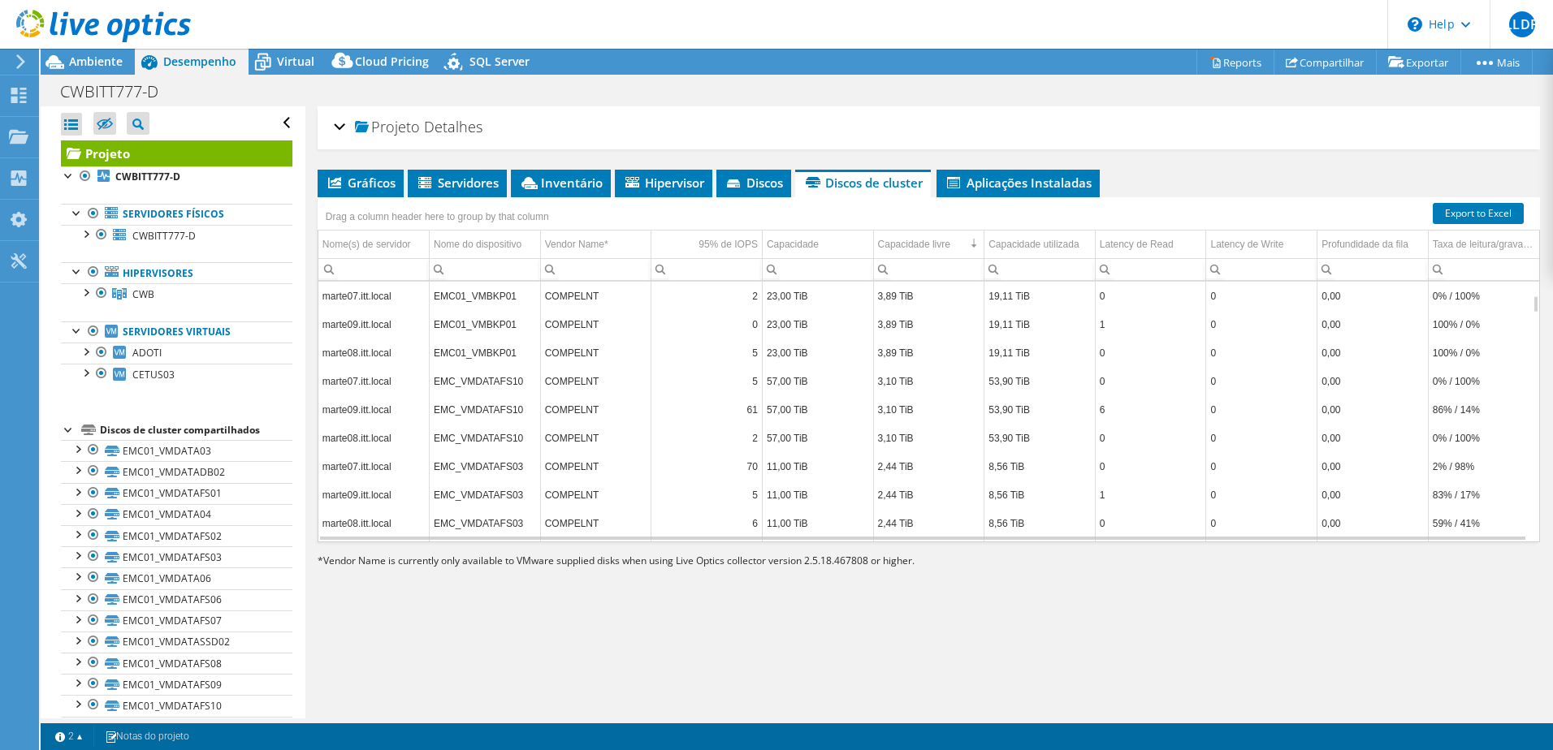
scroll to position [195, 0]
click at [89, 374] on div at bounding box center [85, 372] width 16 height 16
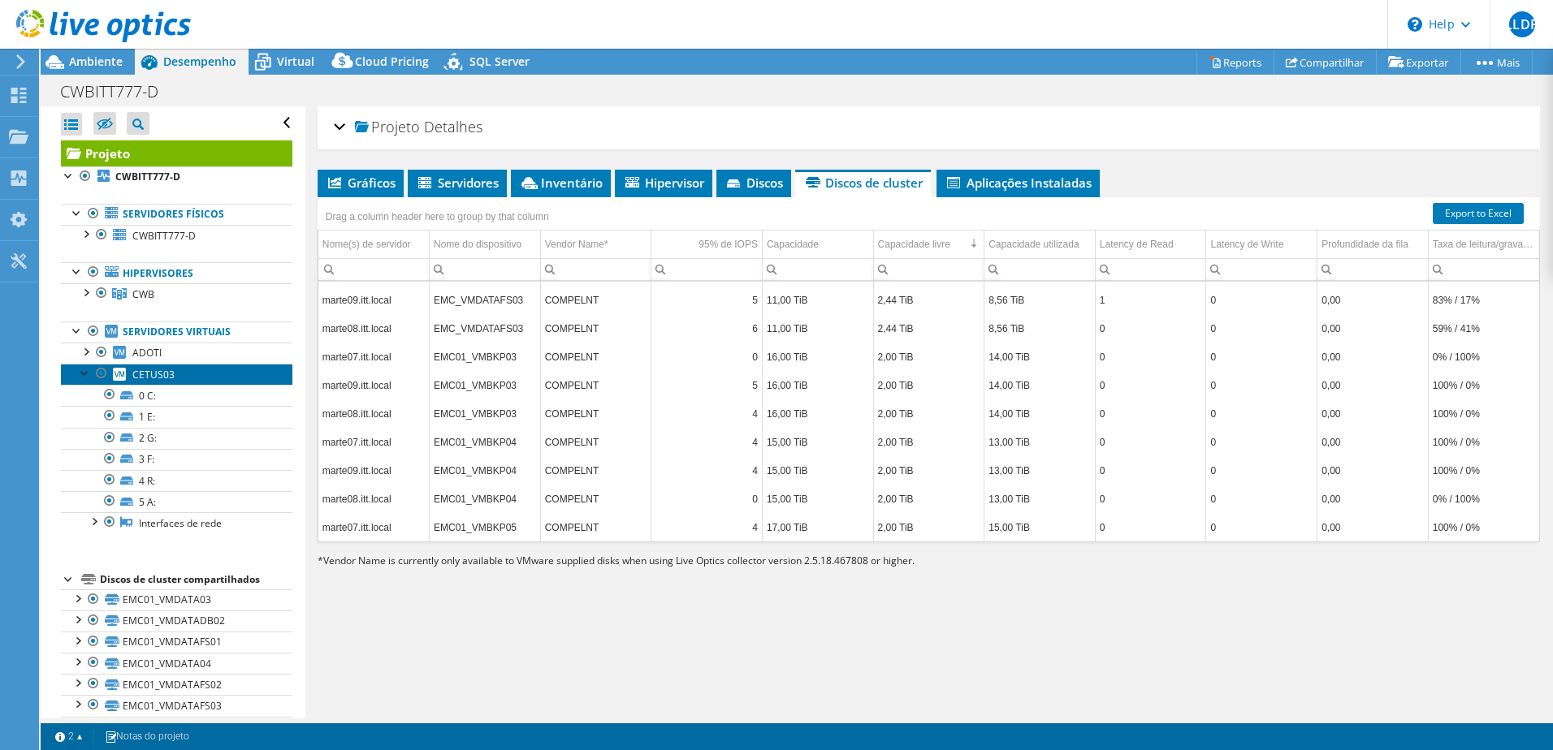
click at [147, 378] on span "CETUS03" at bounding box center [153, 375] width 42 height 14
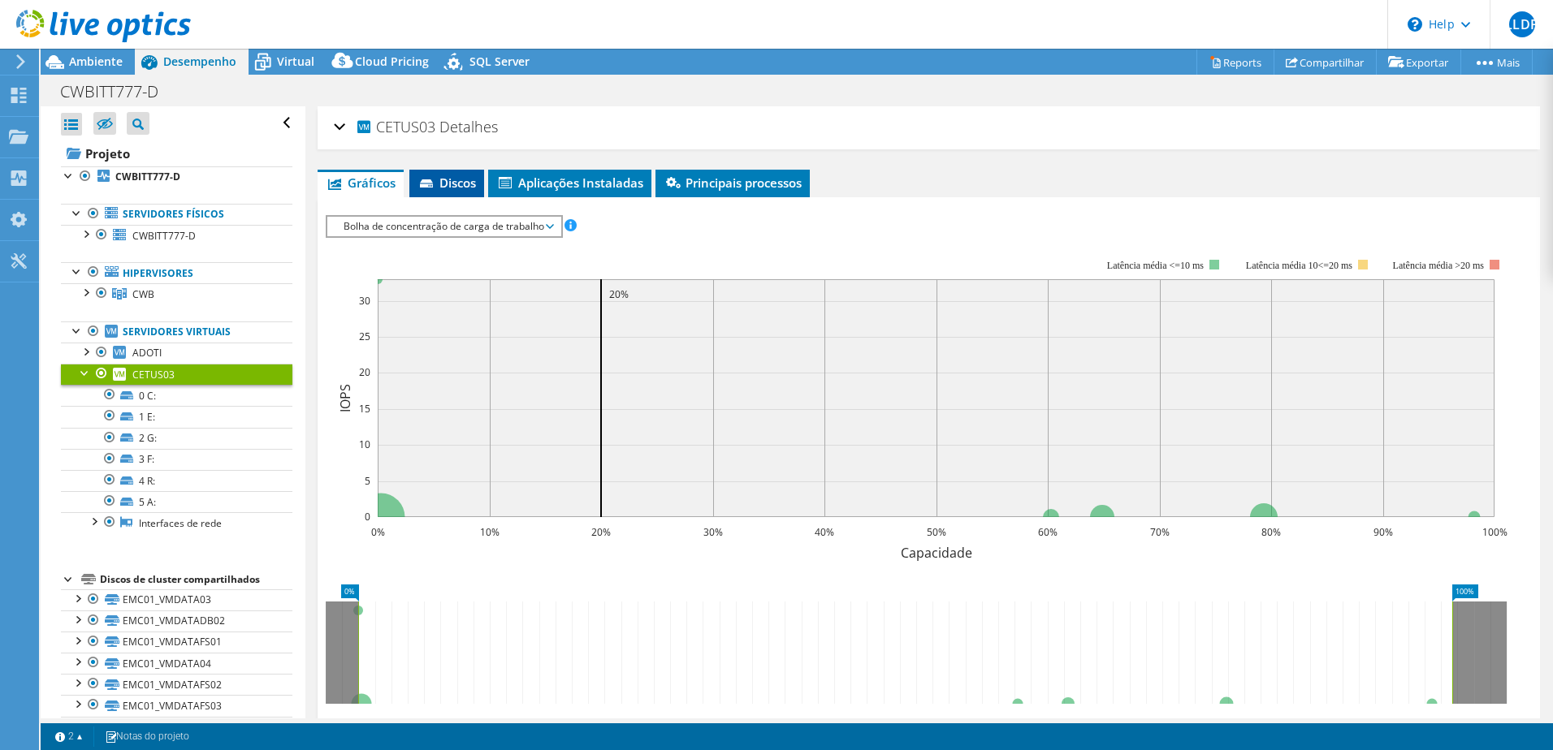
click at [443, 179] on span "Discos" at bounding box center [446, 183] width 58 height 16
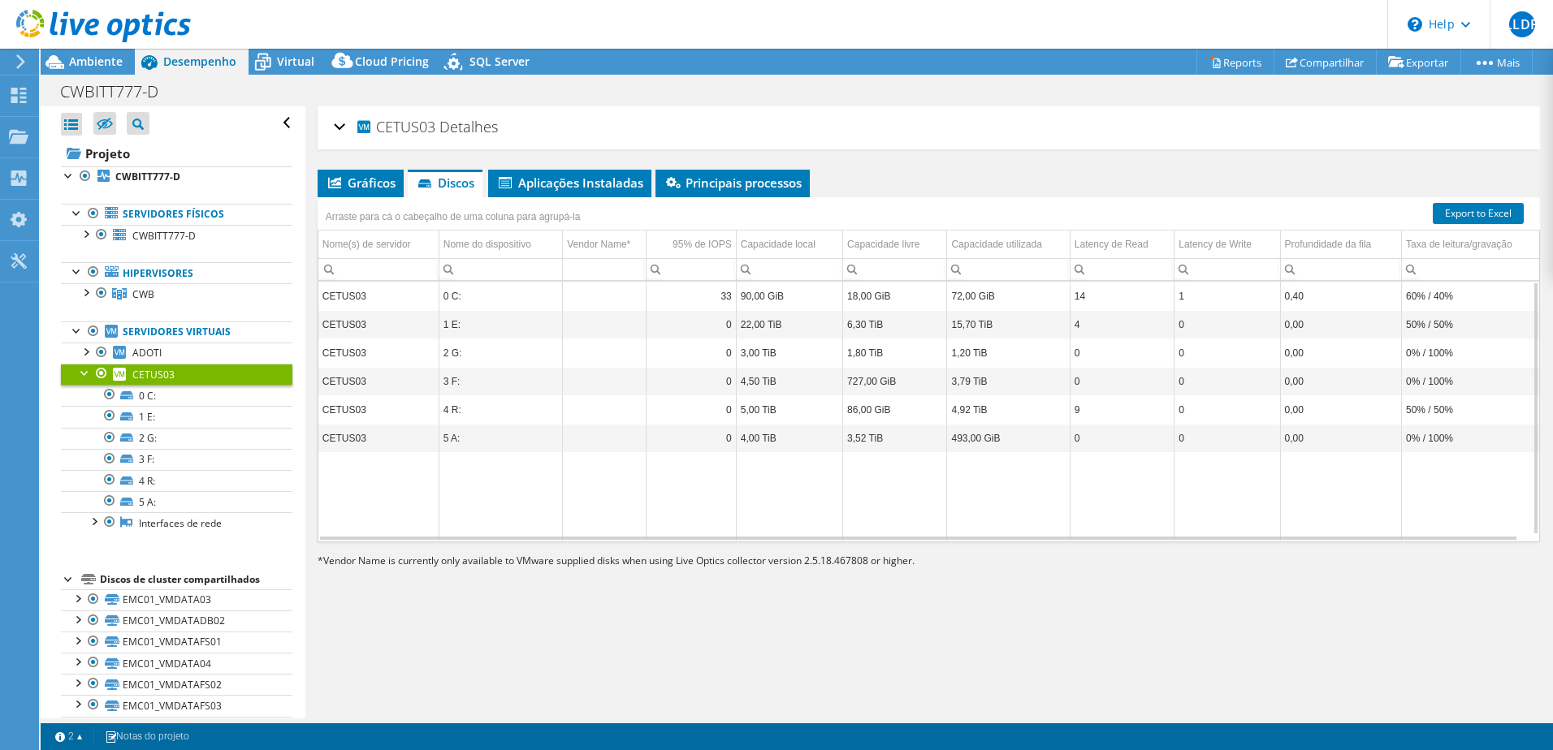
click at [910, 558] on p "* Vendor Name is currently only available to VMware supplied disks when using L…" at bounding box center [704, 561] width 772 height 18
click at [962, 579] on div "CETUS03 Detalhes Sistema operacional Microsoft Windows Server 2019 Datacenter D…" at bounding box center [928, 412] width 1247 height 612
click at [84, 375] on div at bounding box center [85, 372] width 16 height 16
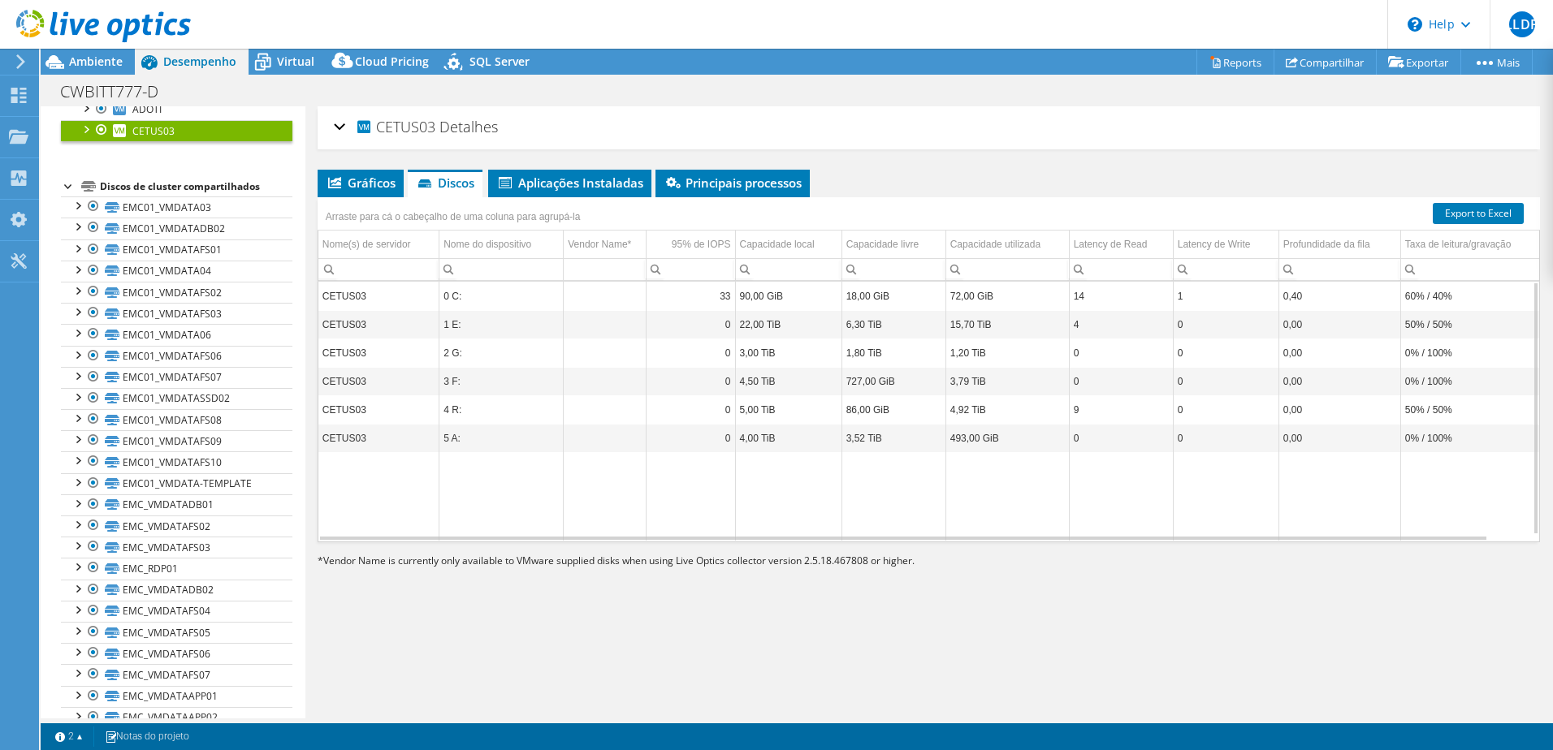
scroll to position [0, 0]
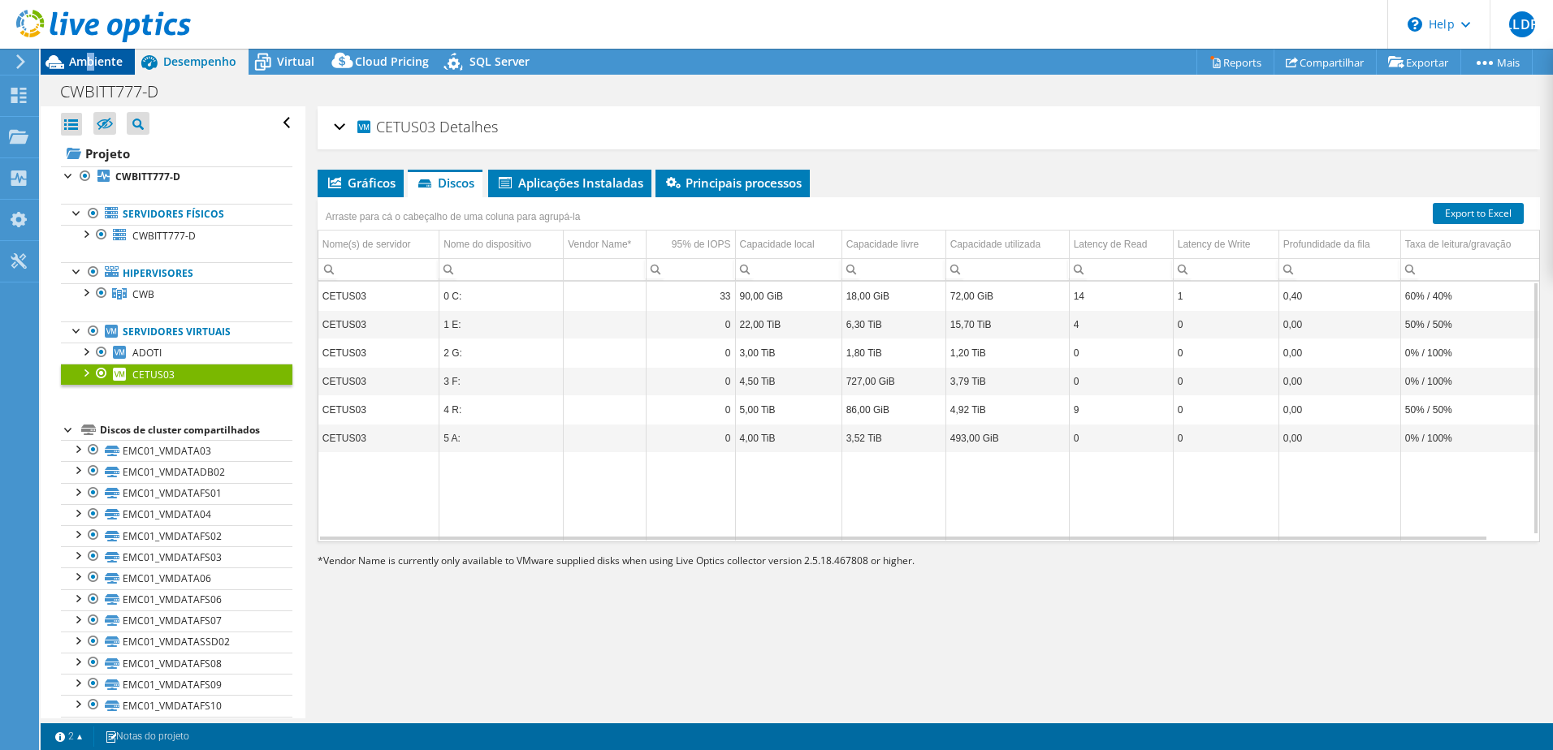
click at [90, 57] on span "Ambiente" at bounding box center [96, 61] width 54 height 15
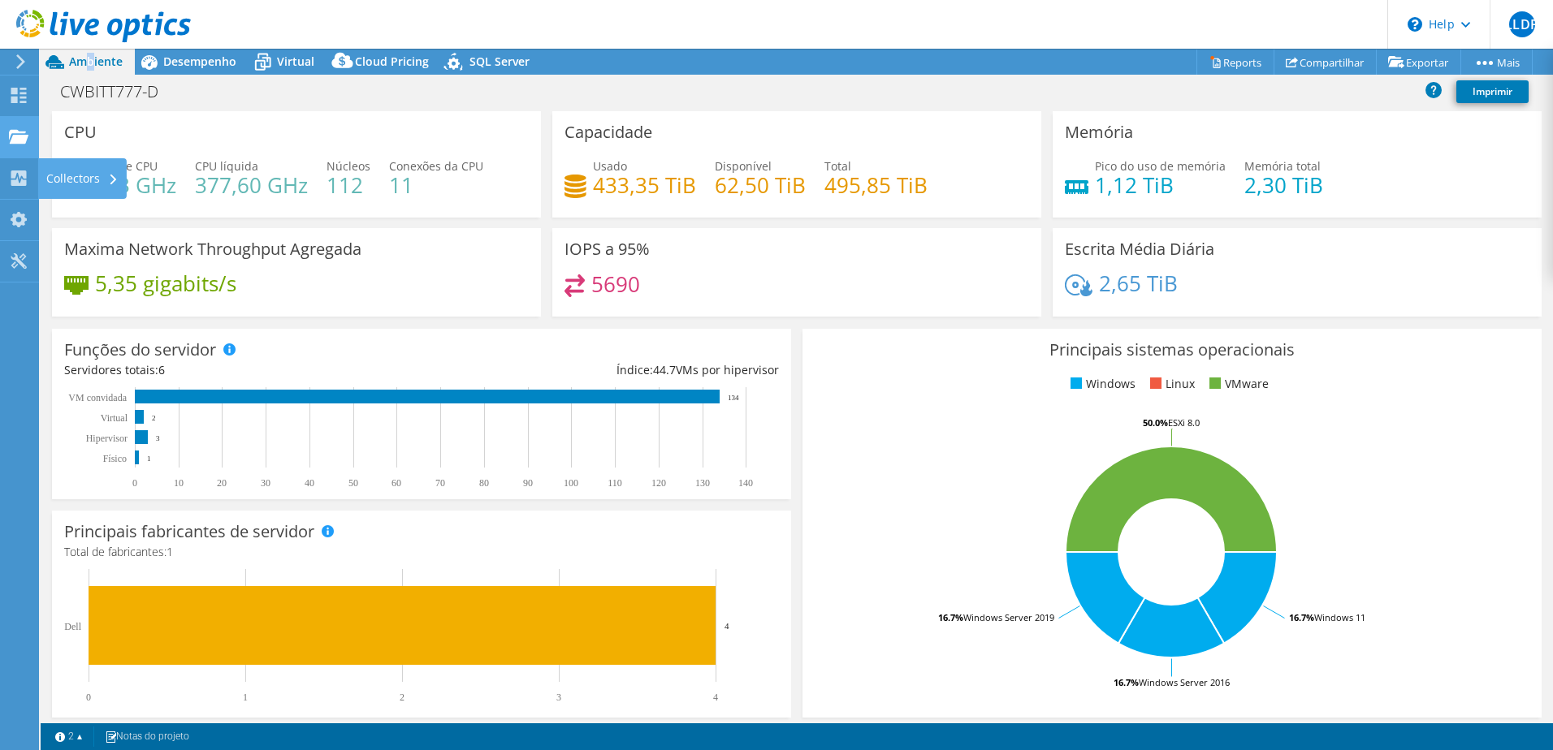
click at [15, 146] on div at bounding box center [18, 139] width 19 height 18
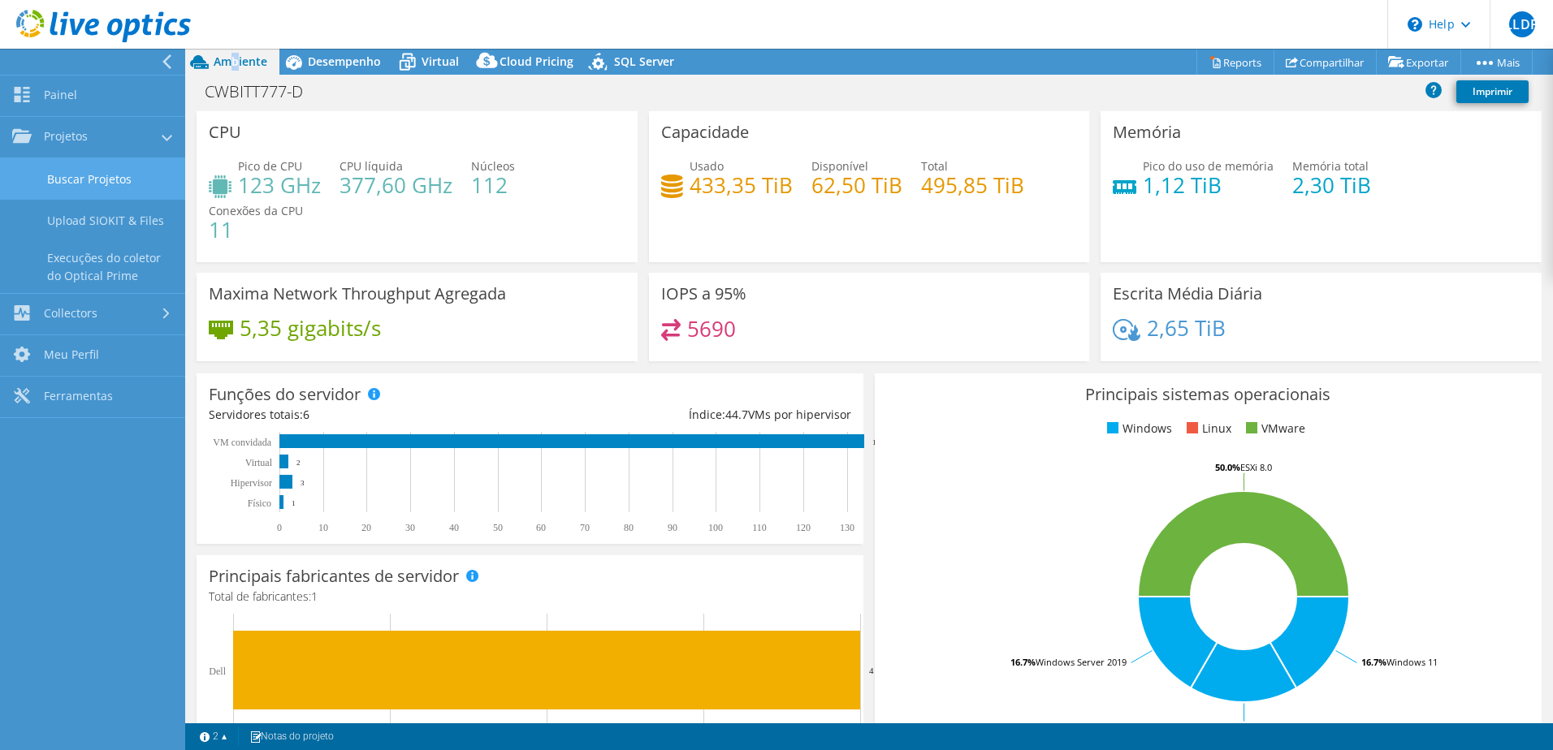
click at [89, 175] on link "Buscar Projetos" at bounding box center [92, 178] width 185 height 41
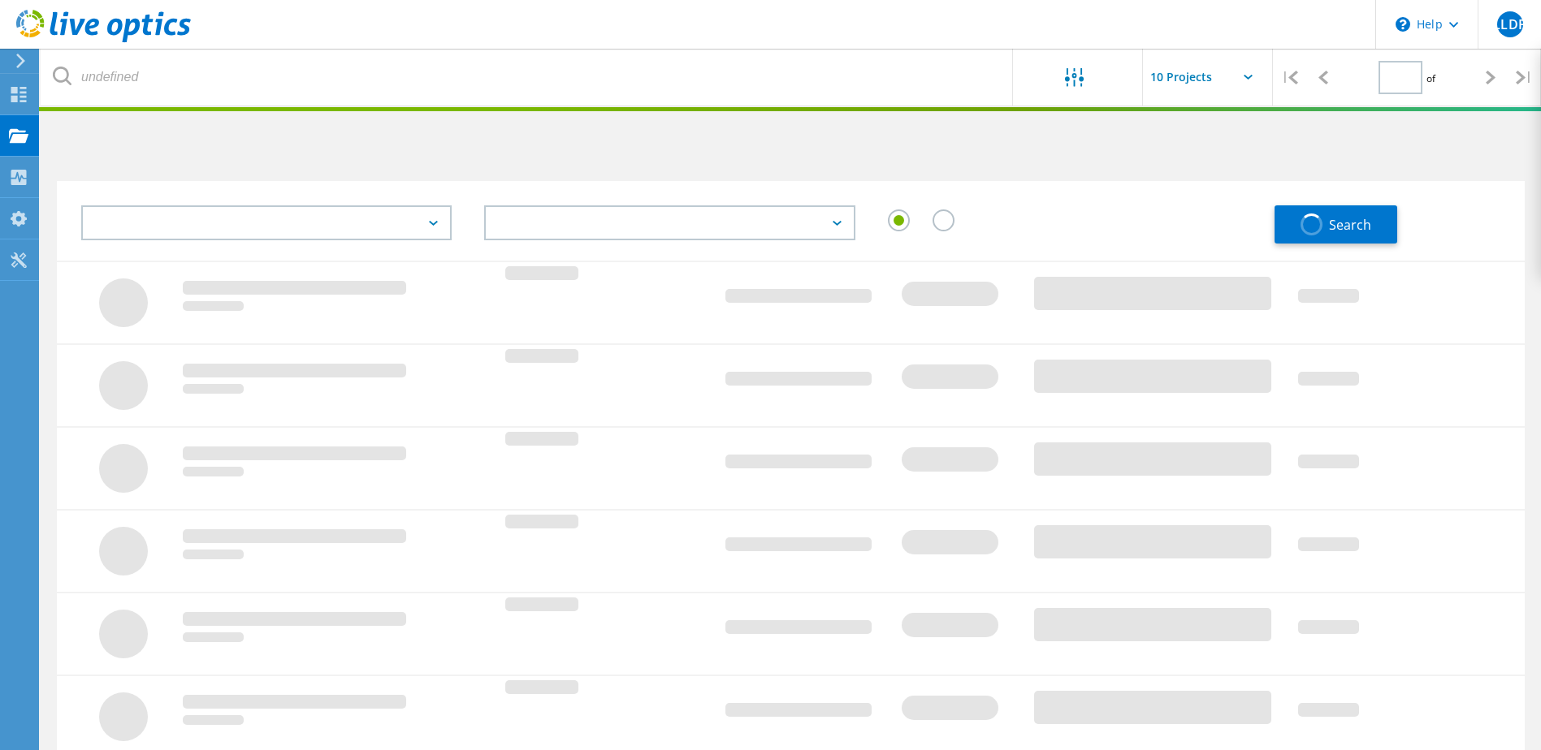
type input "1"
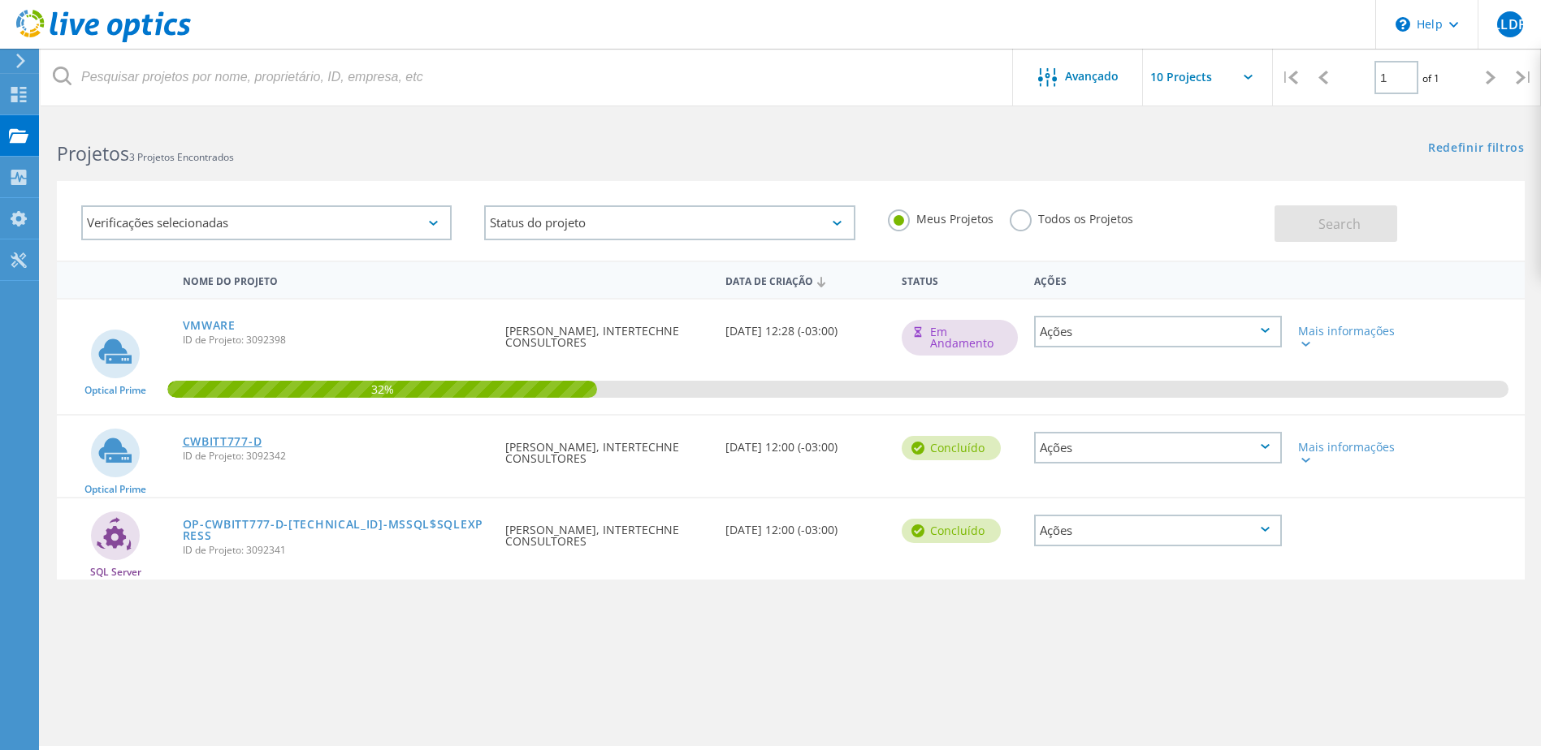
click at [235, 443] on link "CWBITT777-D" at bounding box center [223, 441] width 80 height 11
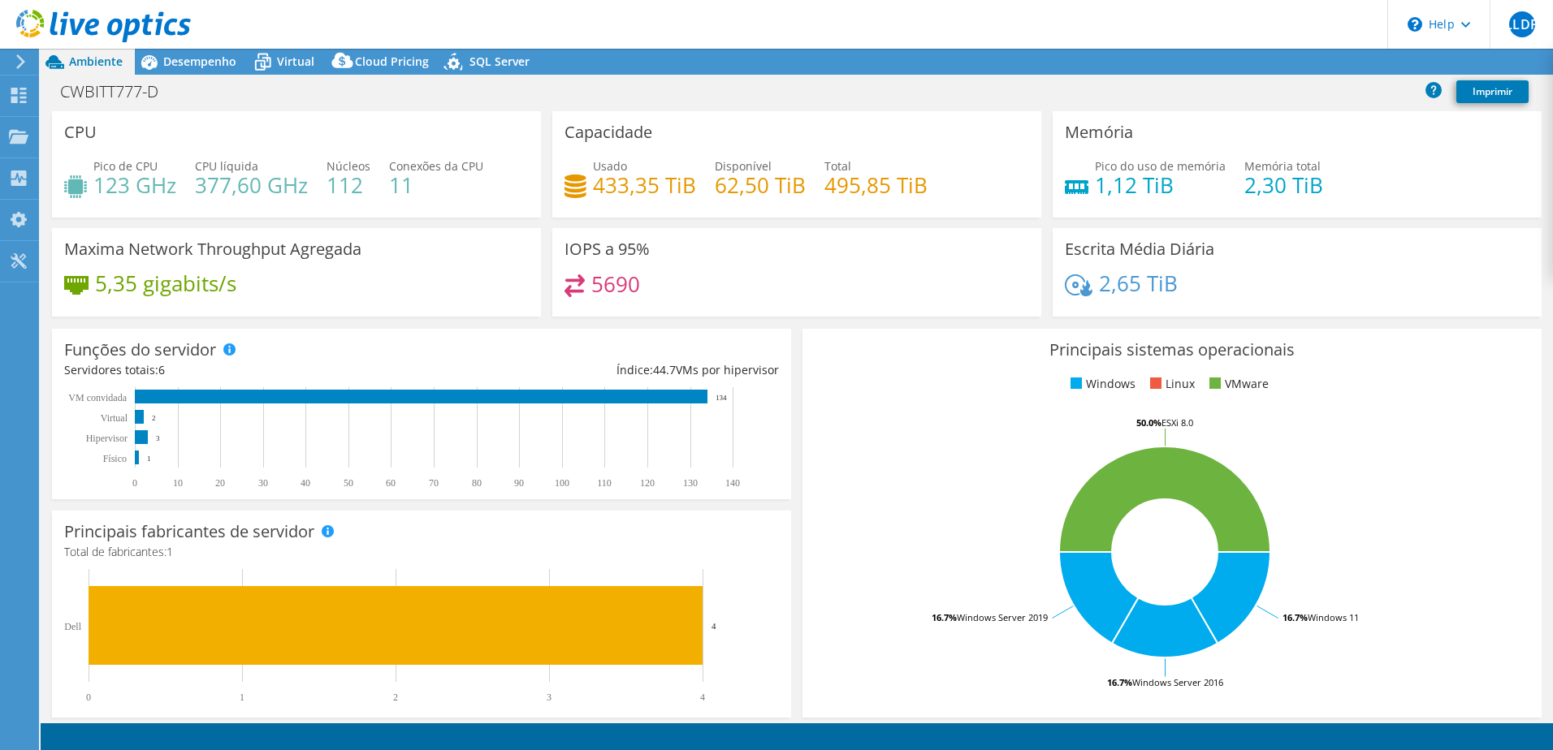
select select "SouthAmerica"
select select "USD"
drag, startPoint x: 712, startPoint y: 185, endPoint x: 806, endPoint y: 184, distance: 93.4
click at [806, 184] on div "Usado 433,35 TiB Disponível 62,50 TiB Total 495,85 TiB" at bounding box center [796, 184] width 465 height 53
drag, startPoint x: 806, startPoint y: 184, endPoint x: 823, endPoint y: 212, distance: 33.1
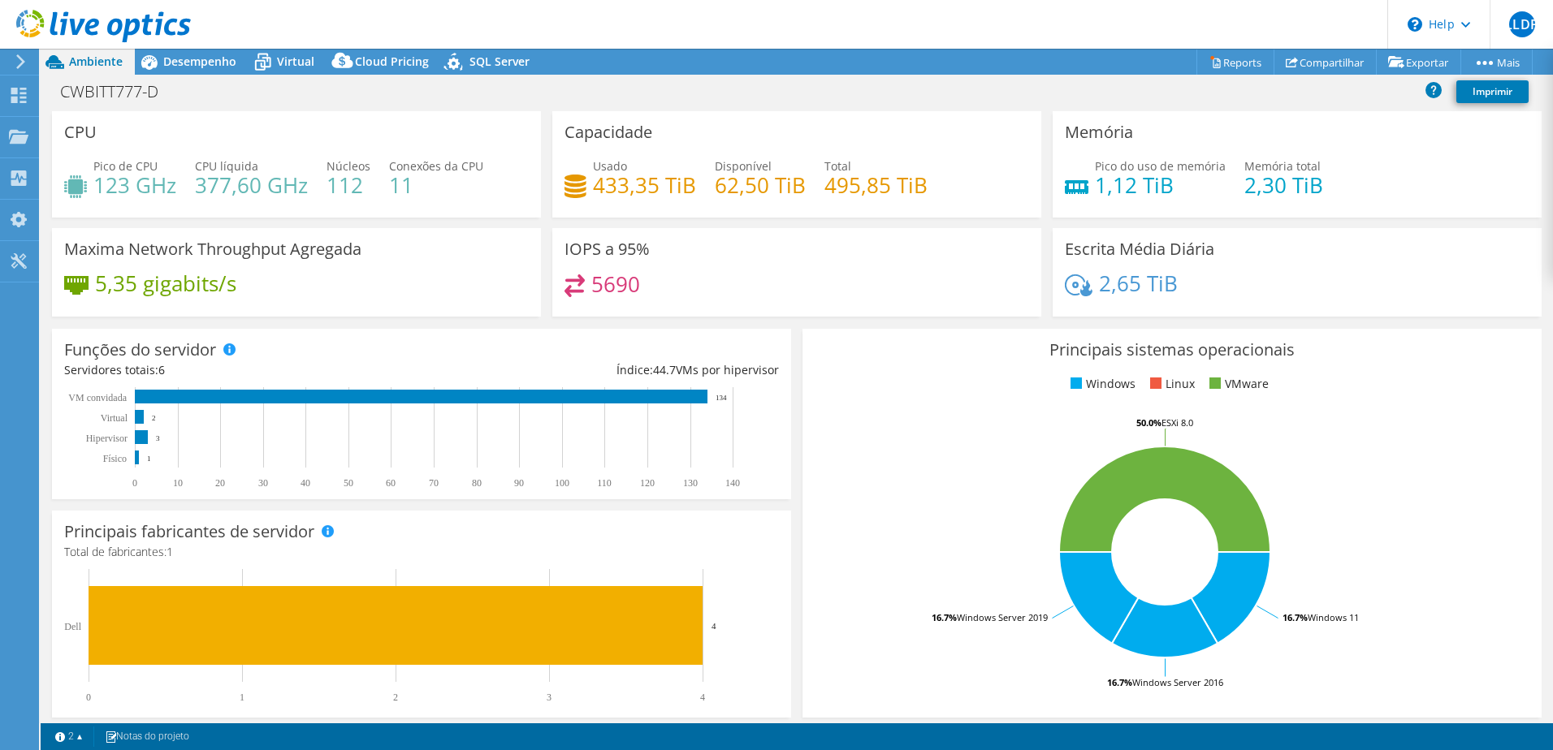
click at [823, 212] on div "Capacidade Usado 433,35 TiB Disponível 62,50 TiB Total 495,85 TiB" at bounding box center [796, 164] width 489 height 106
click at [65, 137] on div "Projetos" at bounding box center [77, 137] width 79 height 41
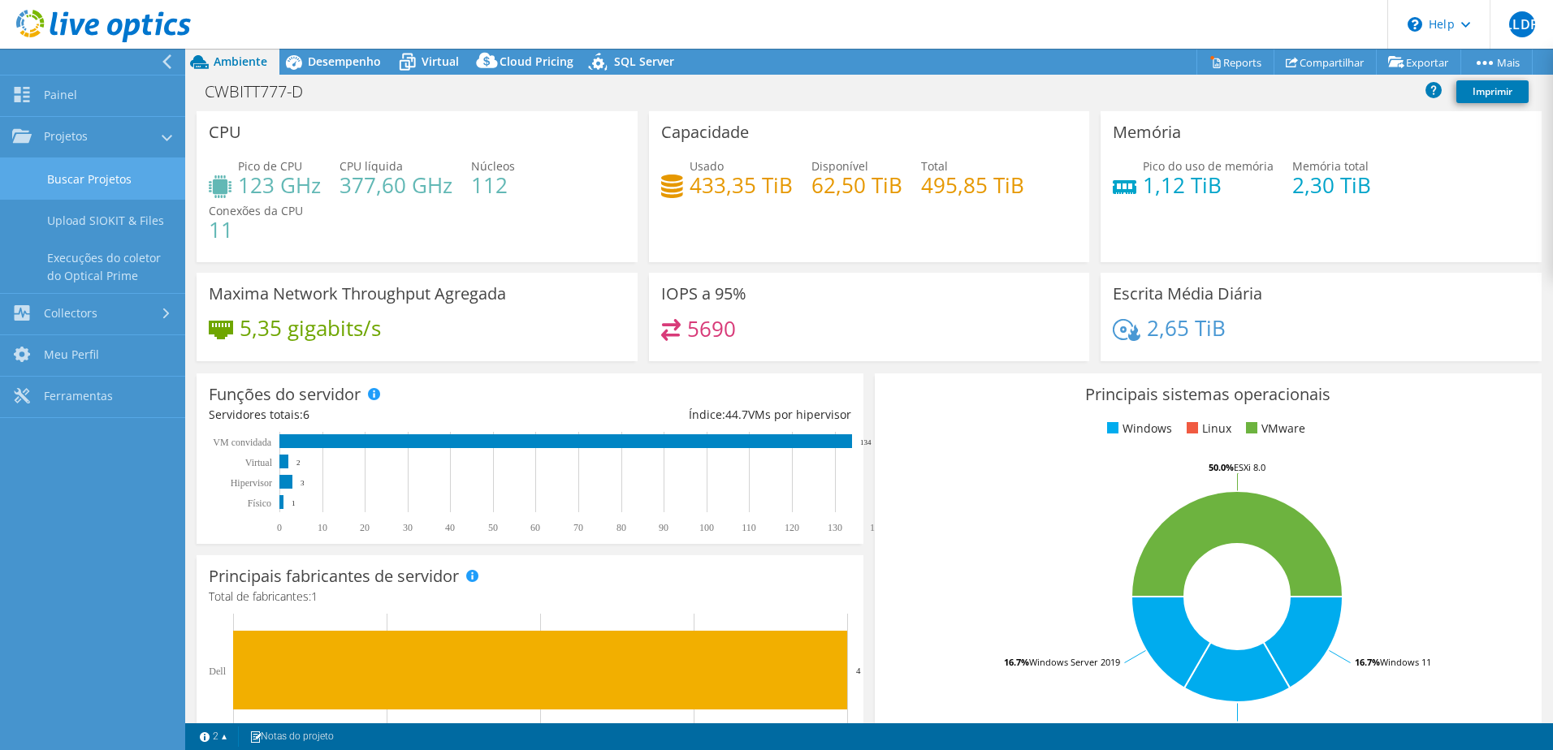
click at [87, 179] on link "Buscar Projetos" at bounding box center [92, 178] width 185 height 41
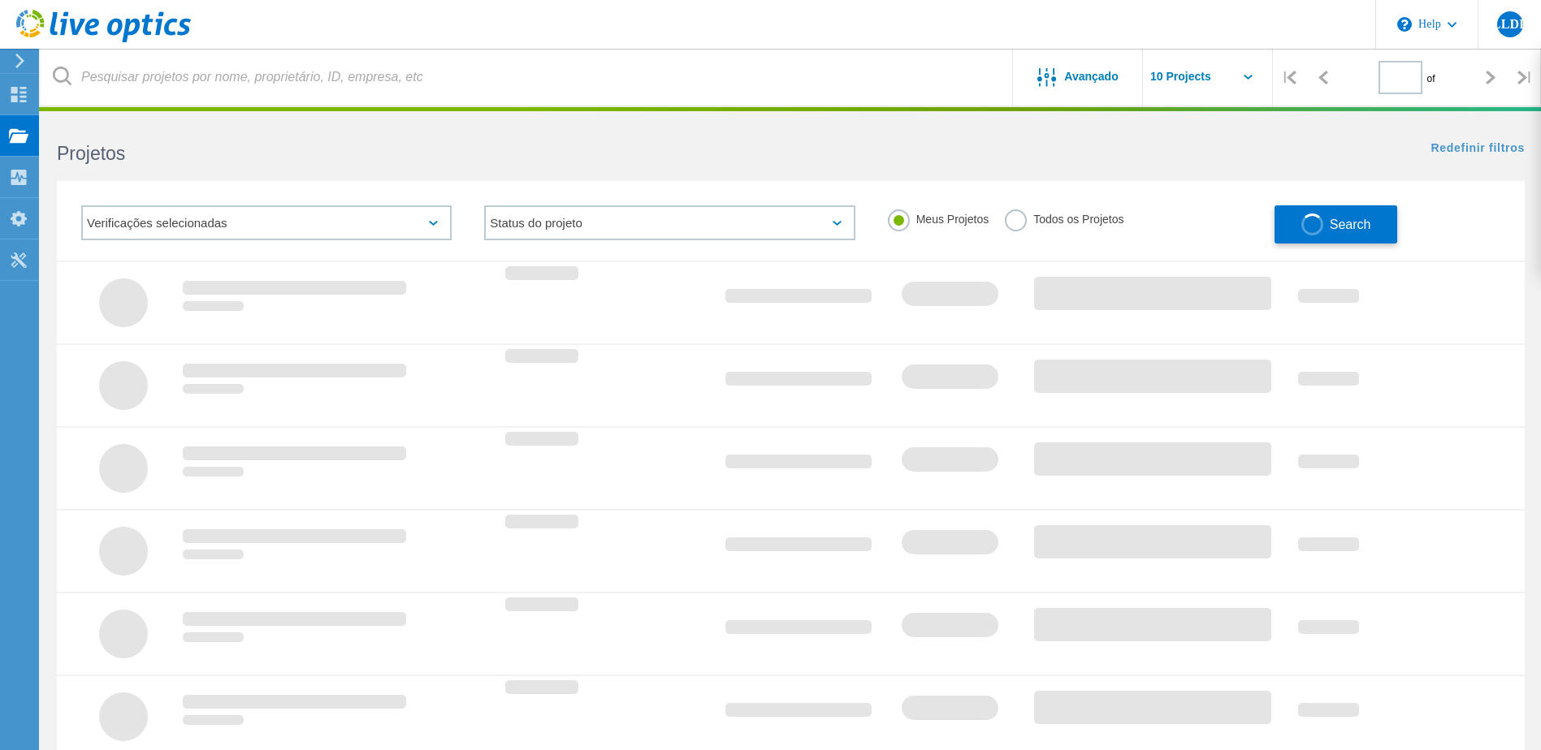
type input "1"
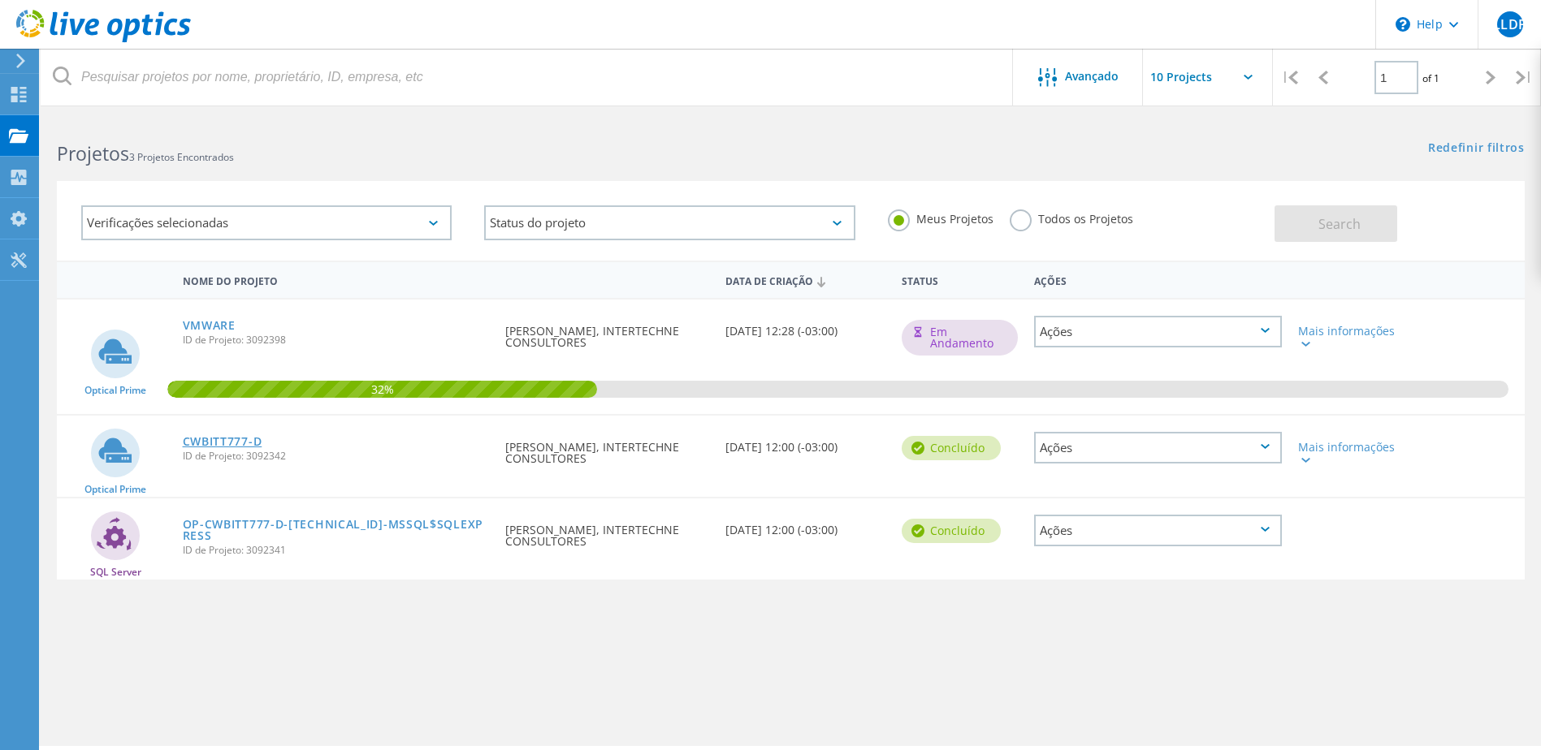
click at [227, 440] on link "CWBITT777-D" at bounding box center [223, 441] width 80 height 11
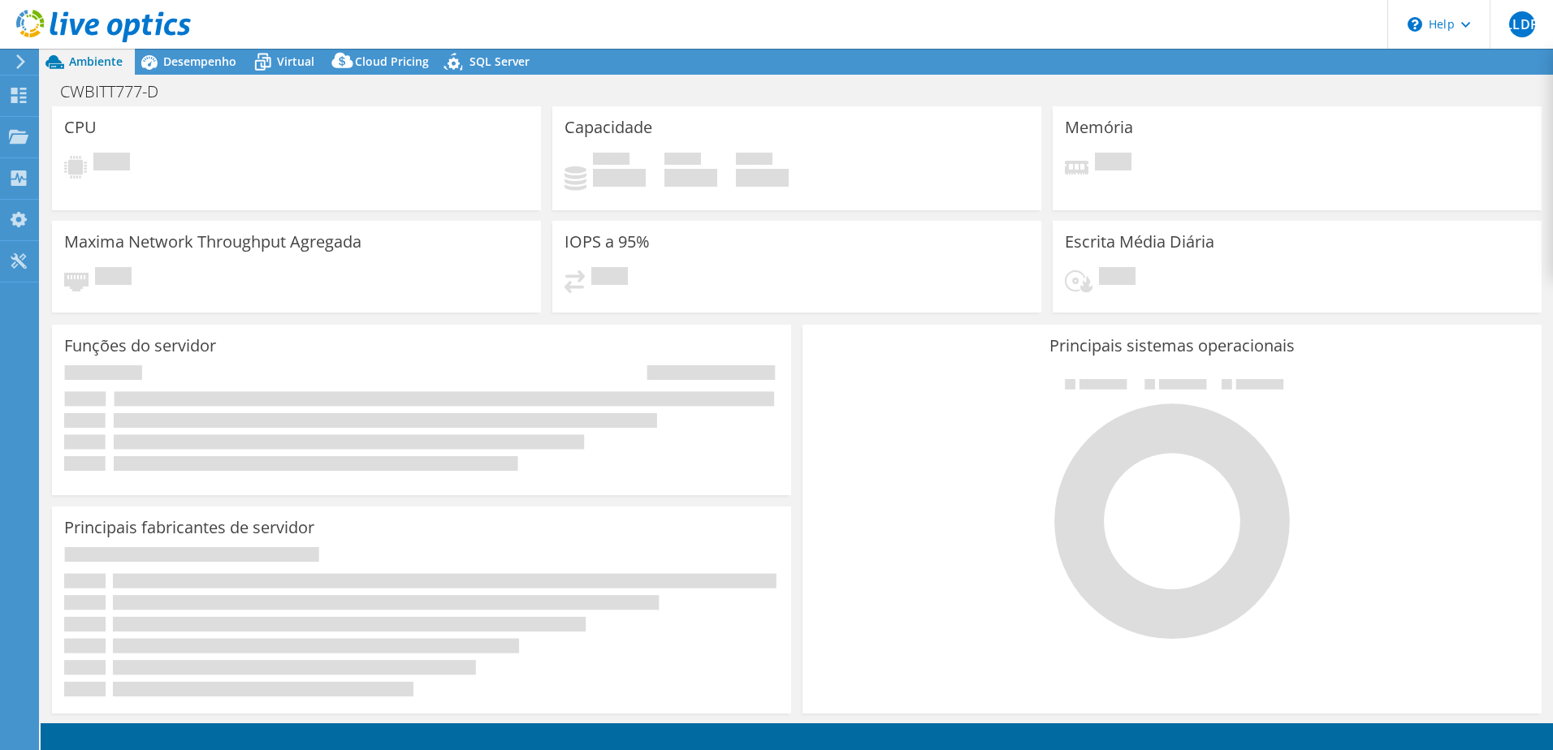
select select "SouthAmerica"
select select "USD"
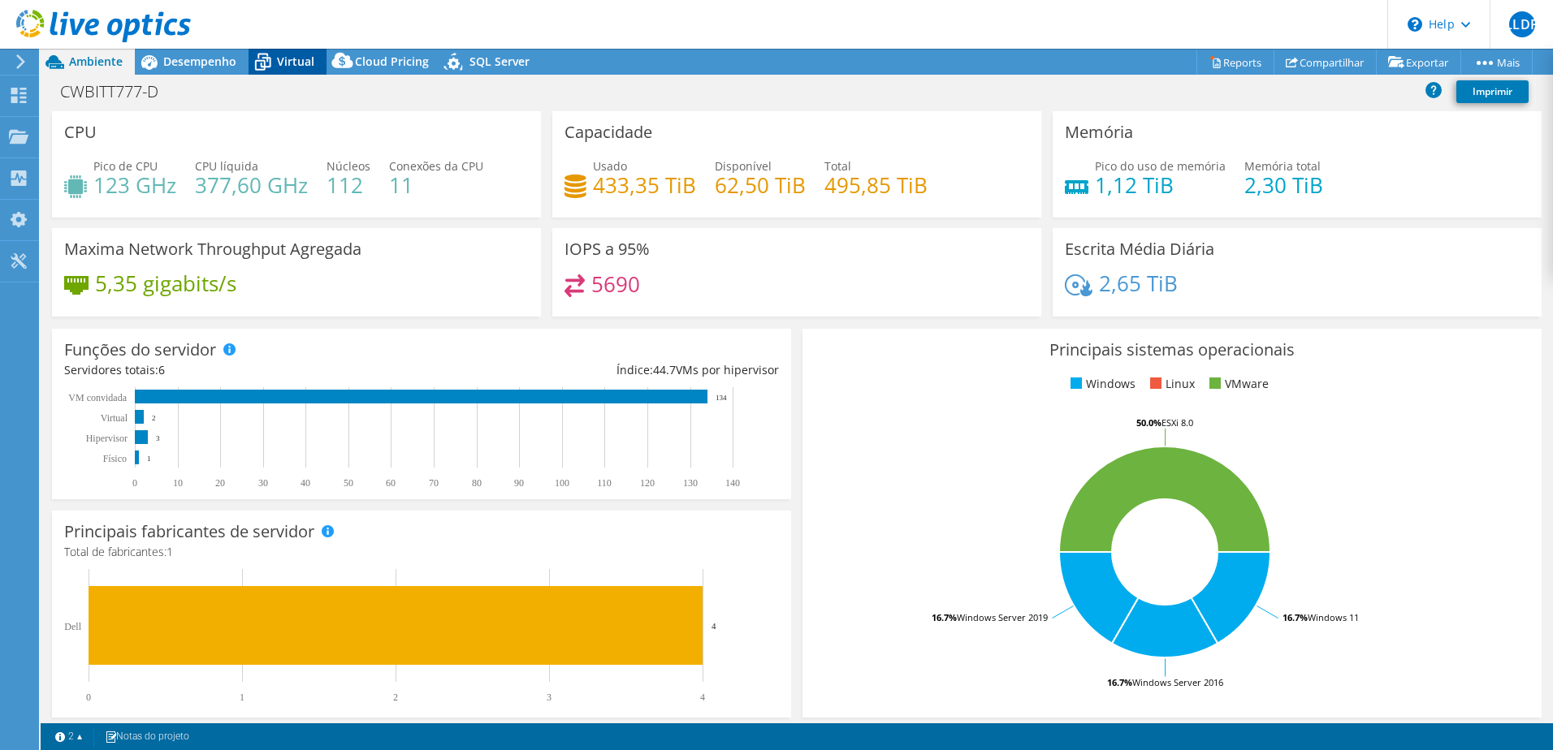
click at [262, 65] on icon at bounding box center [263, 62] width 28 height 28
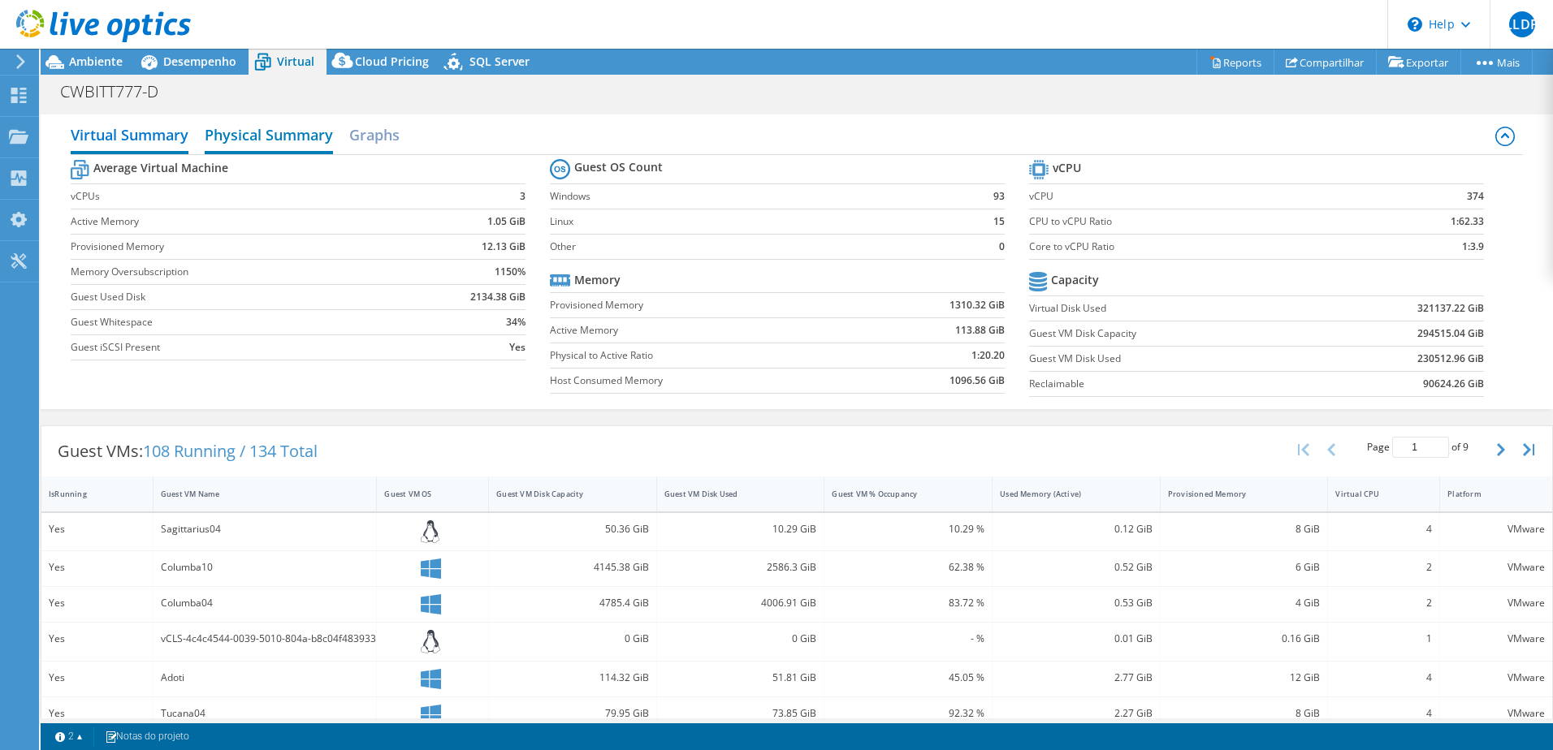
click at [275, 141] on h2 "Physical Summary" at bounding box center [269, 137] width 128 height 36
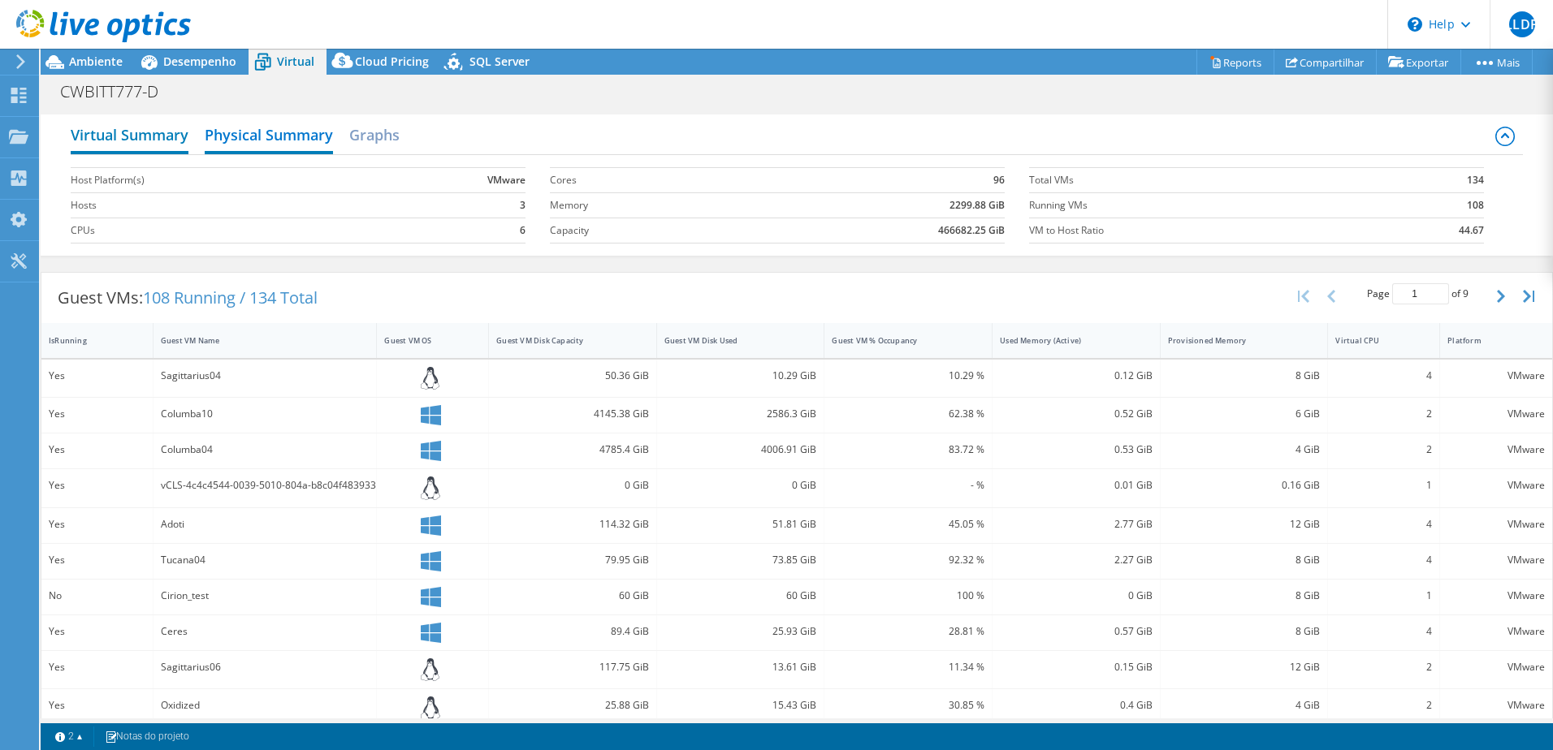
click at [157, 141] on h2 "Virtual Summary" at bounding box center [130, 137] width 118 height 36
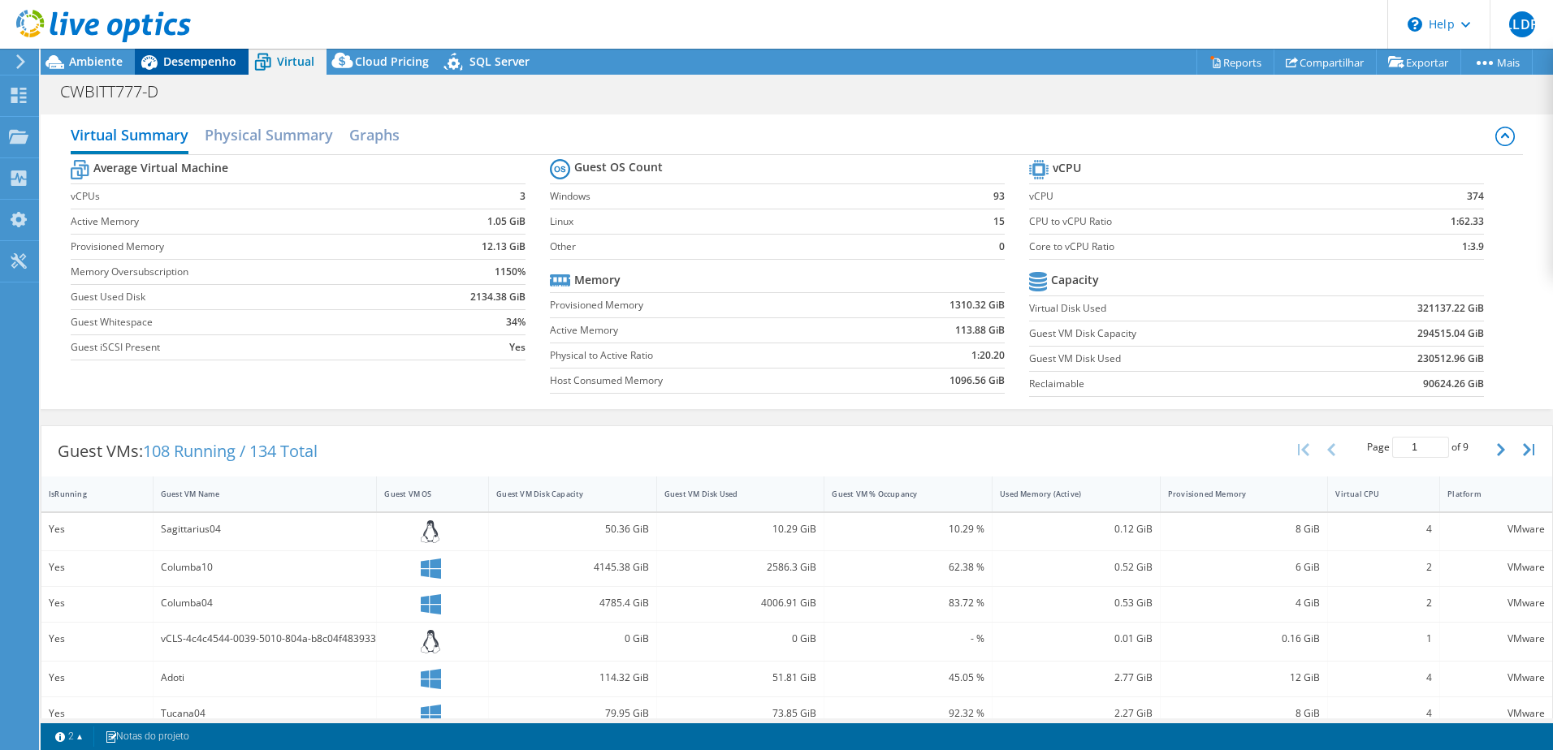
click at [198, 58] on span "Desempenho" at bounding box center [199, 61] width 73 height 15
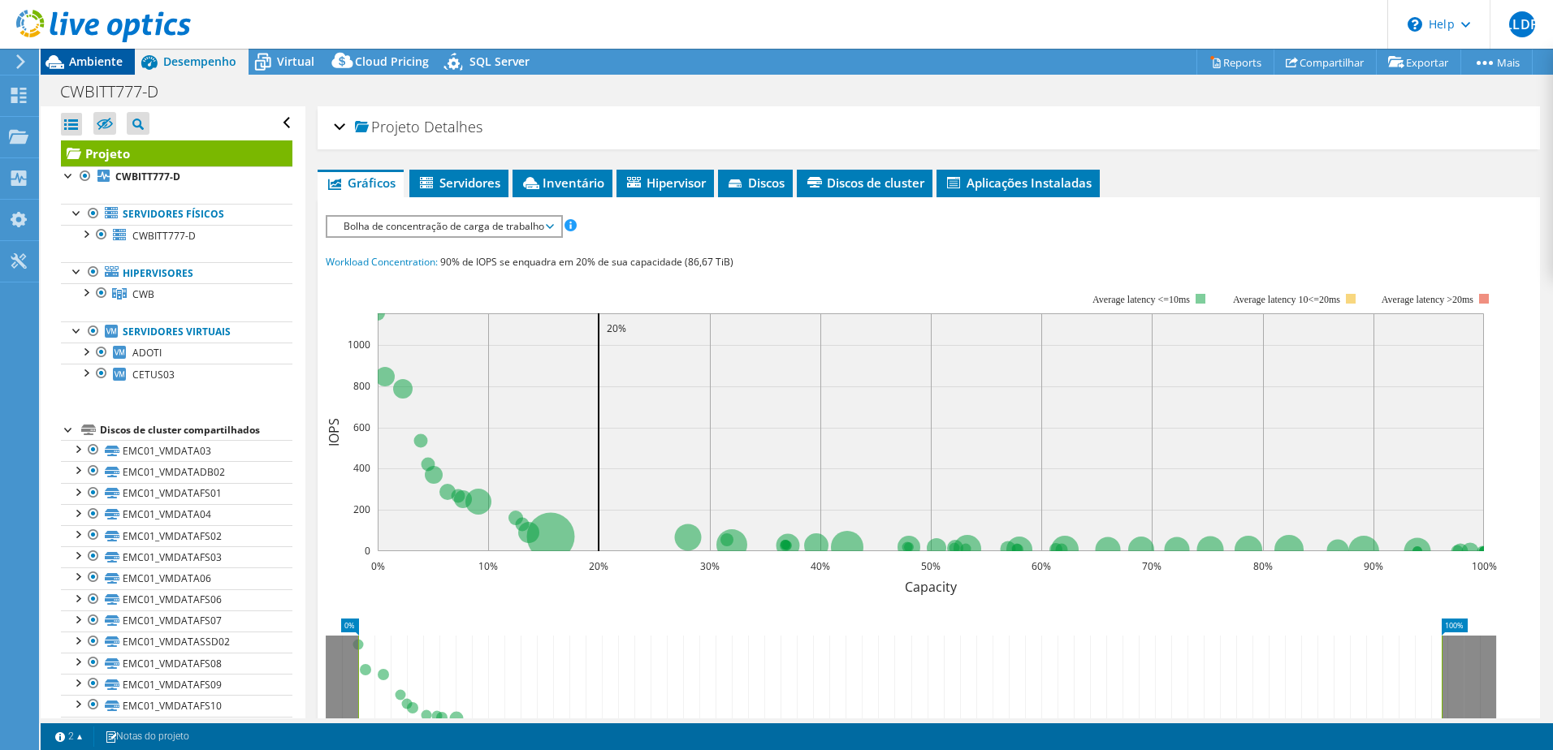
click at [102, 67] on span "Ambiente" at bounding box center [96, 61] width 54 height 15
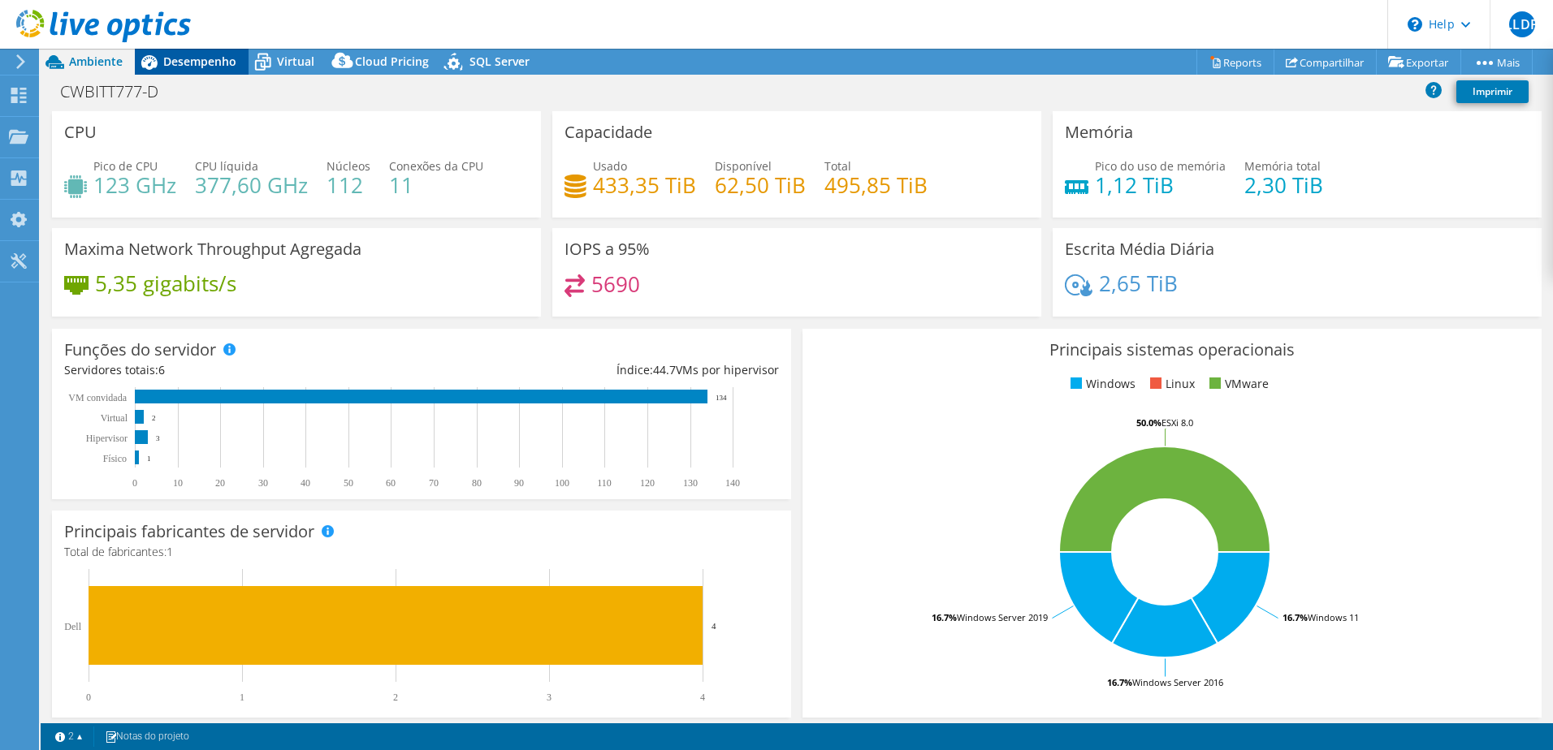
click at [181, 68] on span "Desempenho" at bounding box center [199, 61] width 73 height 15
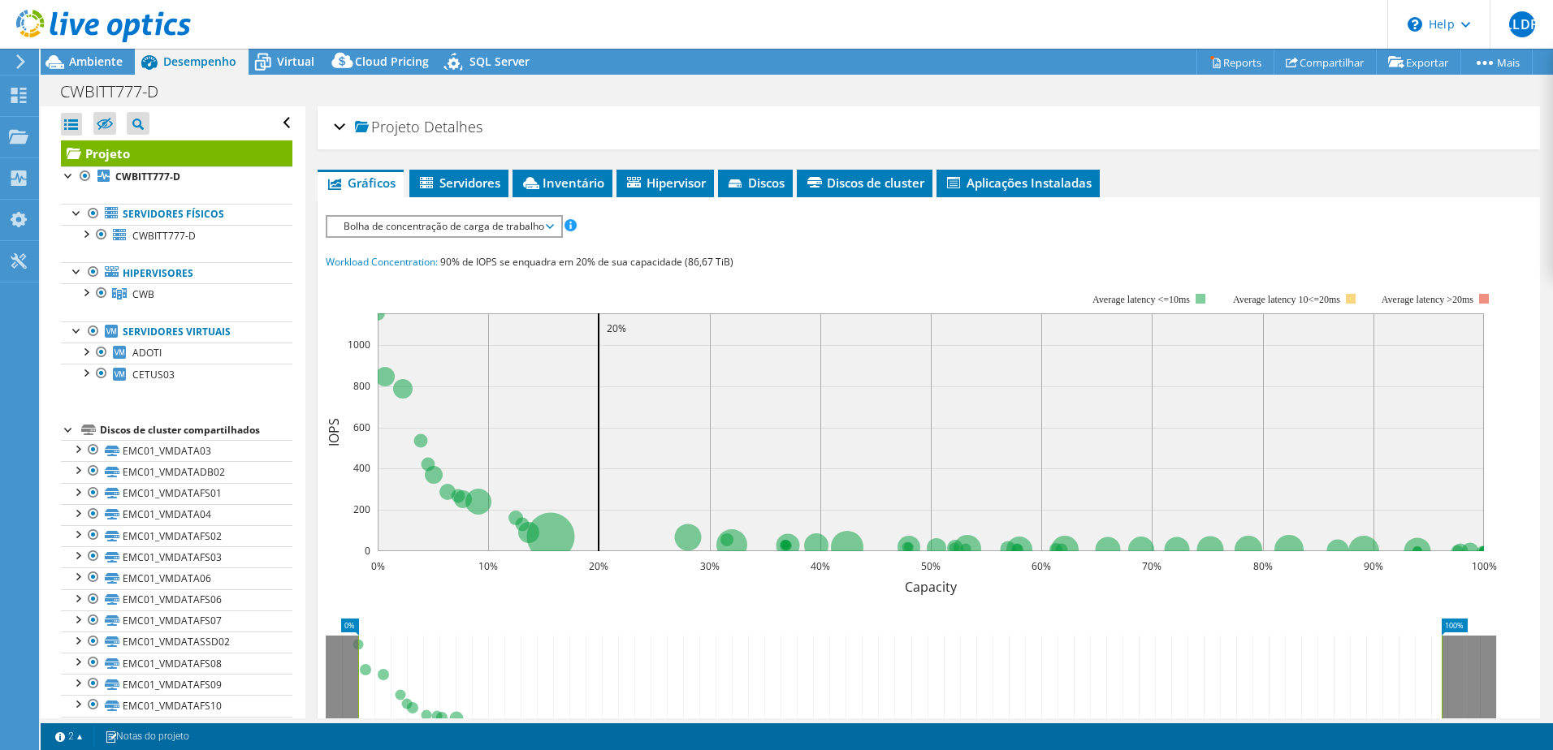
click at [201, 154] on link "Projeto" at bounding box center [176, 154] width 231 height 26
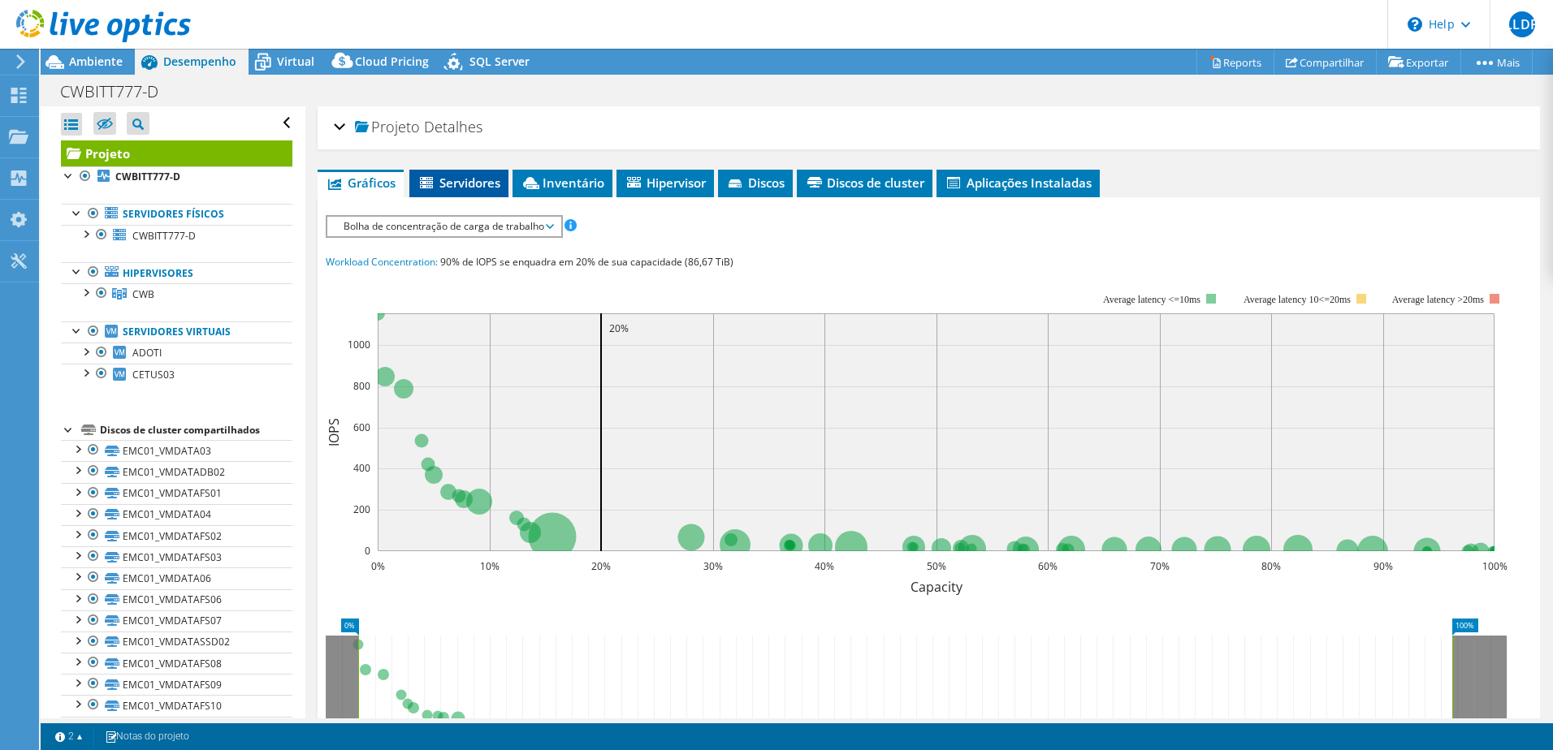
drag, startPoint x: 418, startPoint y: 174, endPoint x: 460, endPoint y: 181, distance: 42.9
click at [419, 174] on li "Servidores" at bounding box center [458, 184] width 99 height 28
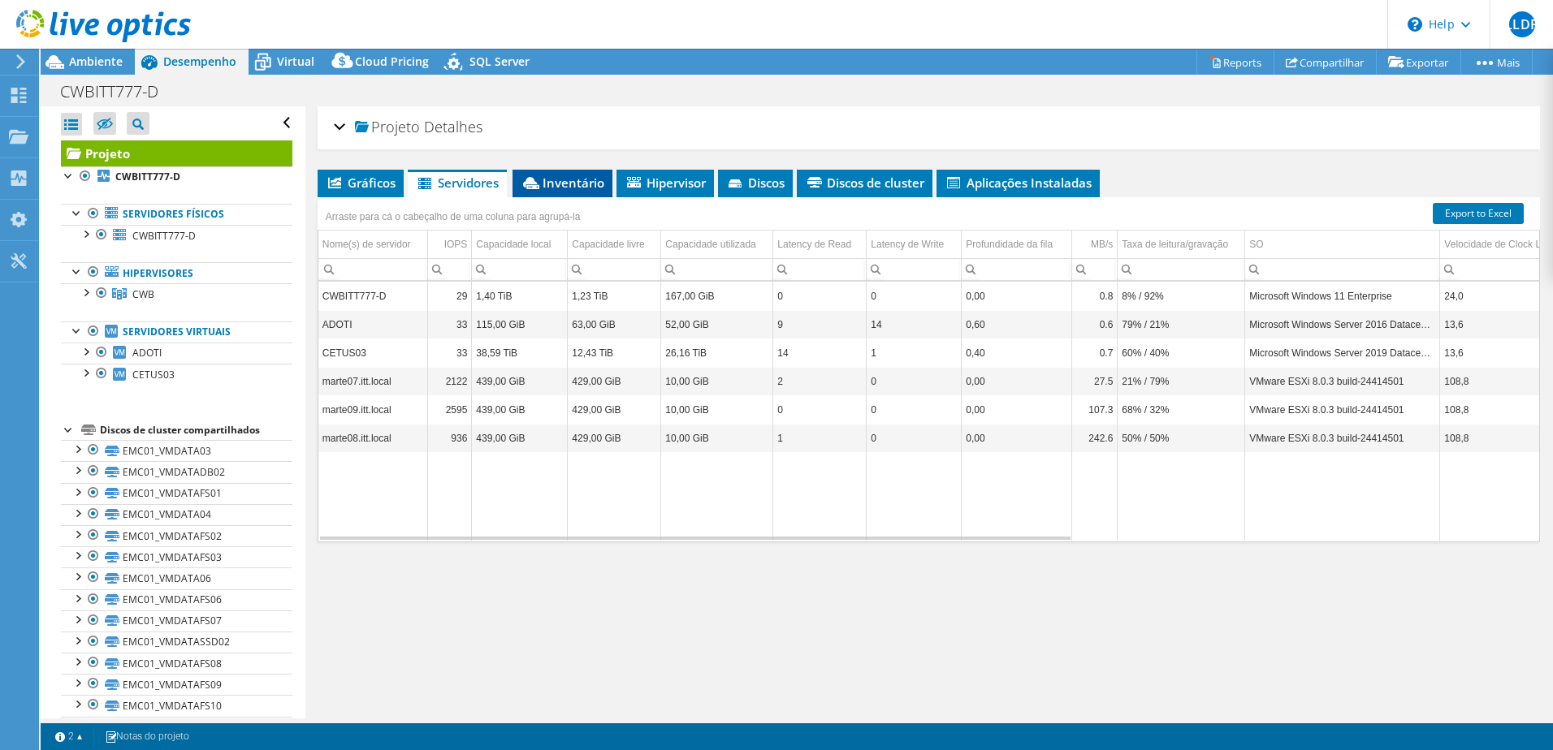
click at [568, 178] on span "Inventário" at bounding box center [563, 183] width 84 height 16
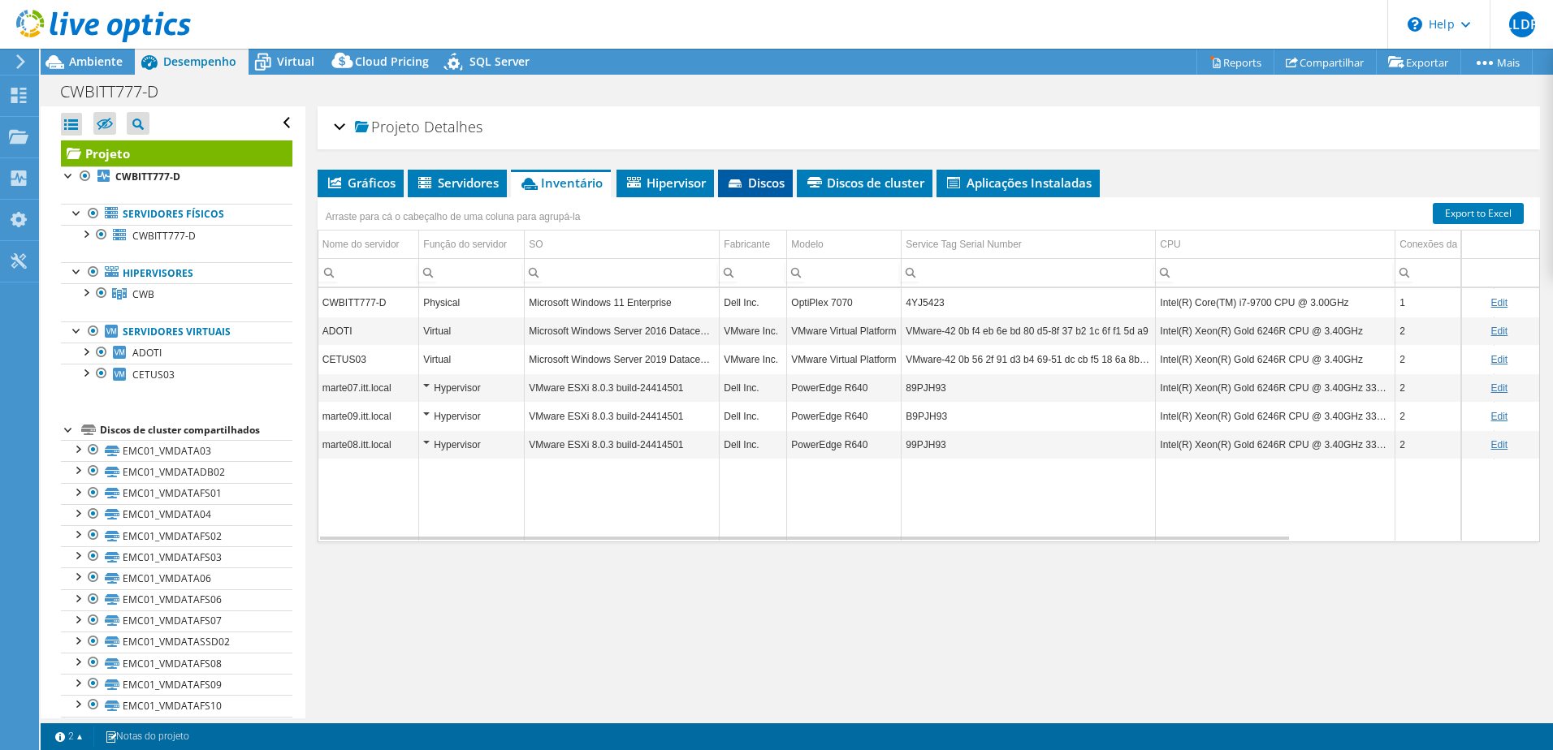
click at [756, 185] on span "Discos" at bounding box center [755, 183] width 58 height 16
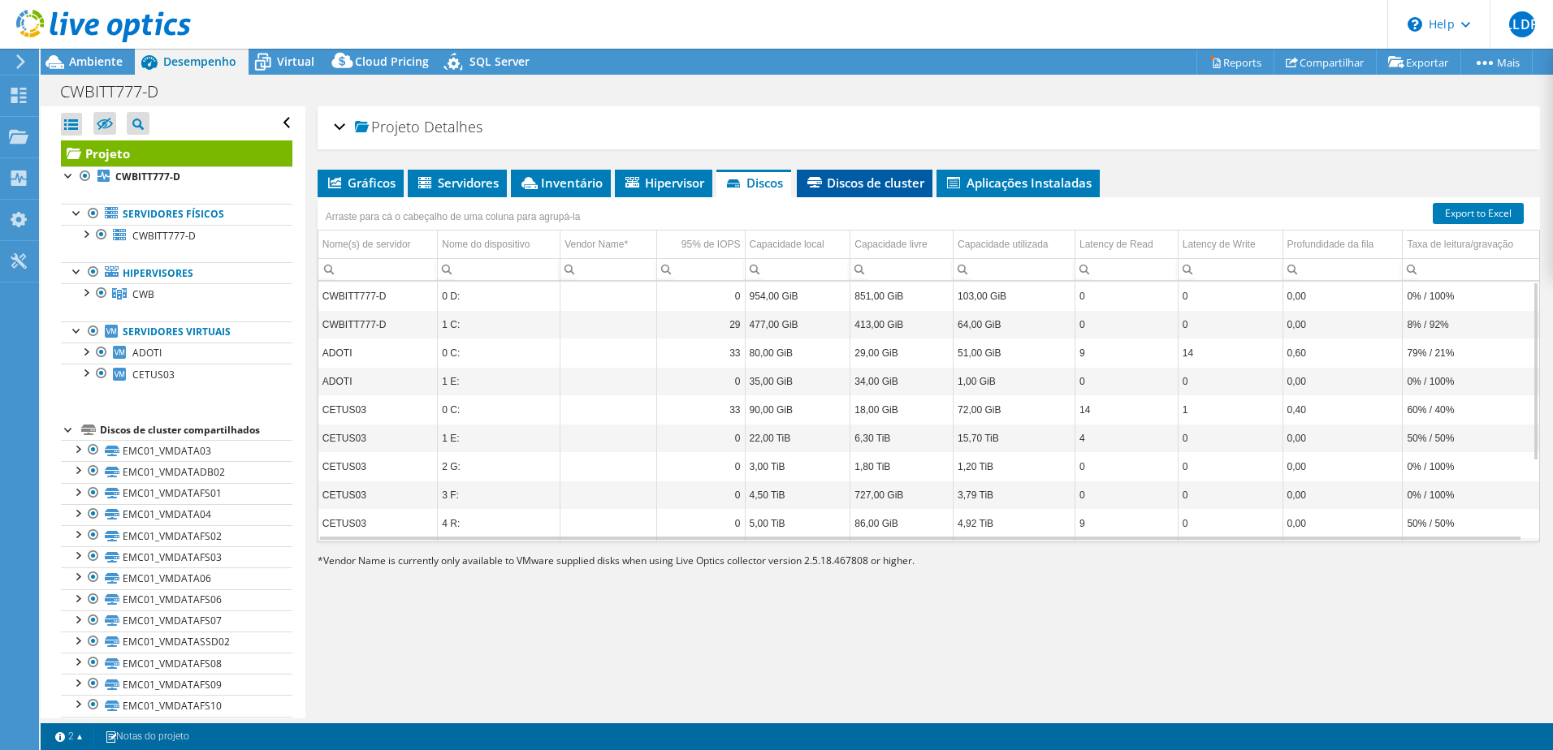
click at [910, 184] on span "Discos de cluster" at bounding box center [864, 183] width 119 height 16
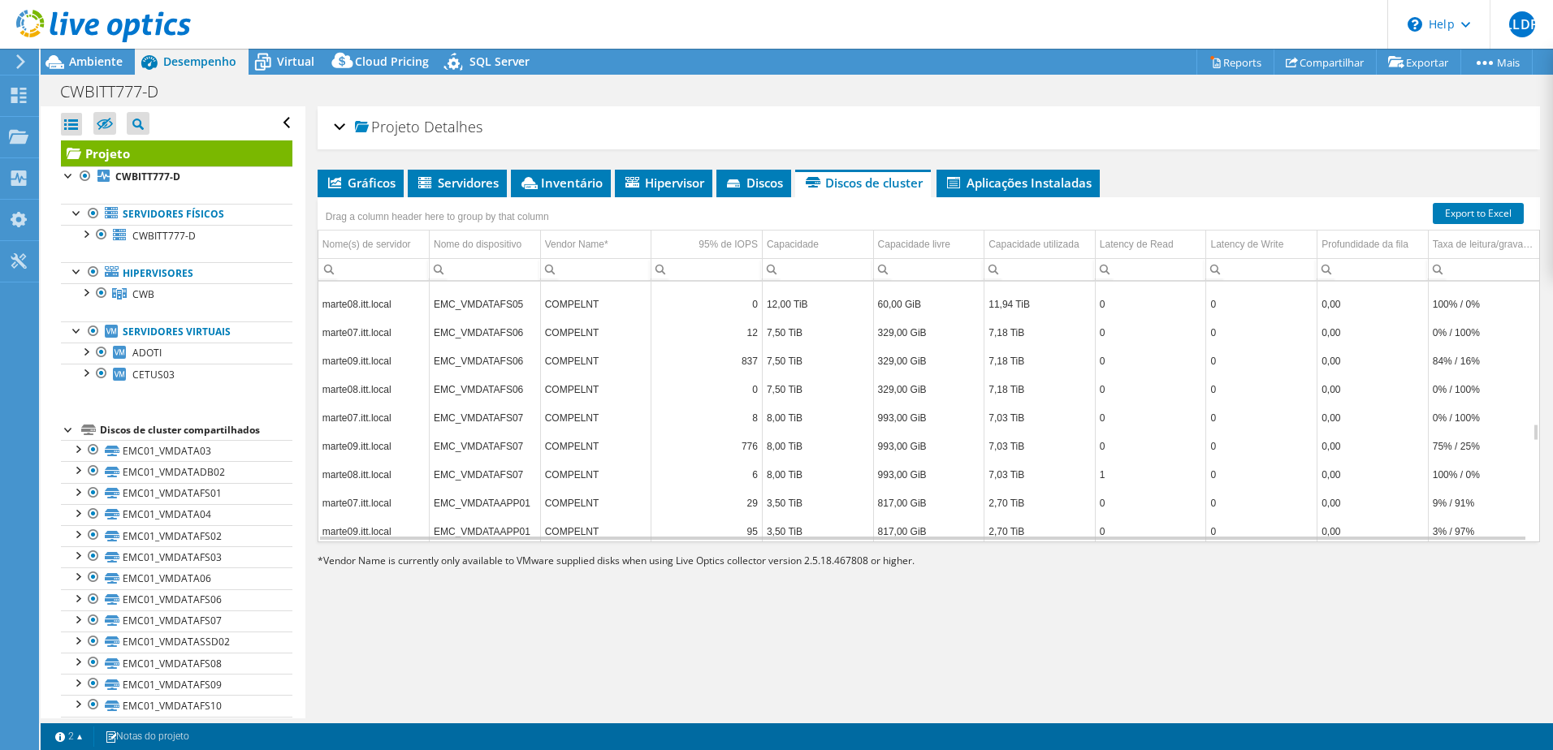
scroll to position [2339, 0]
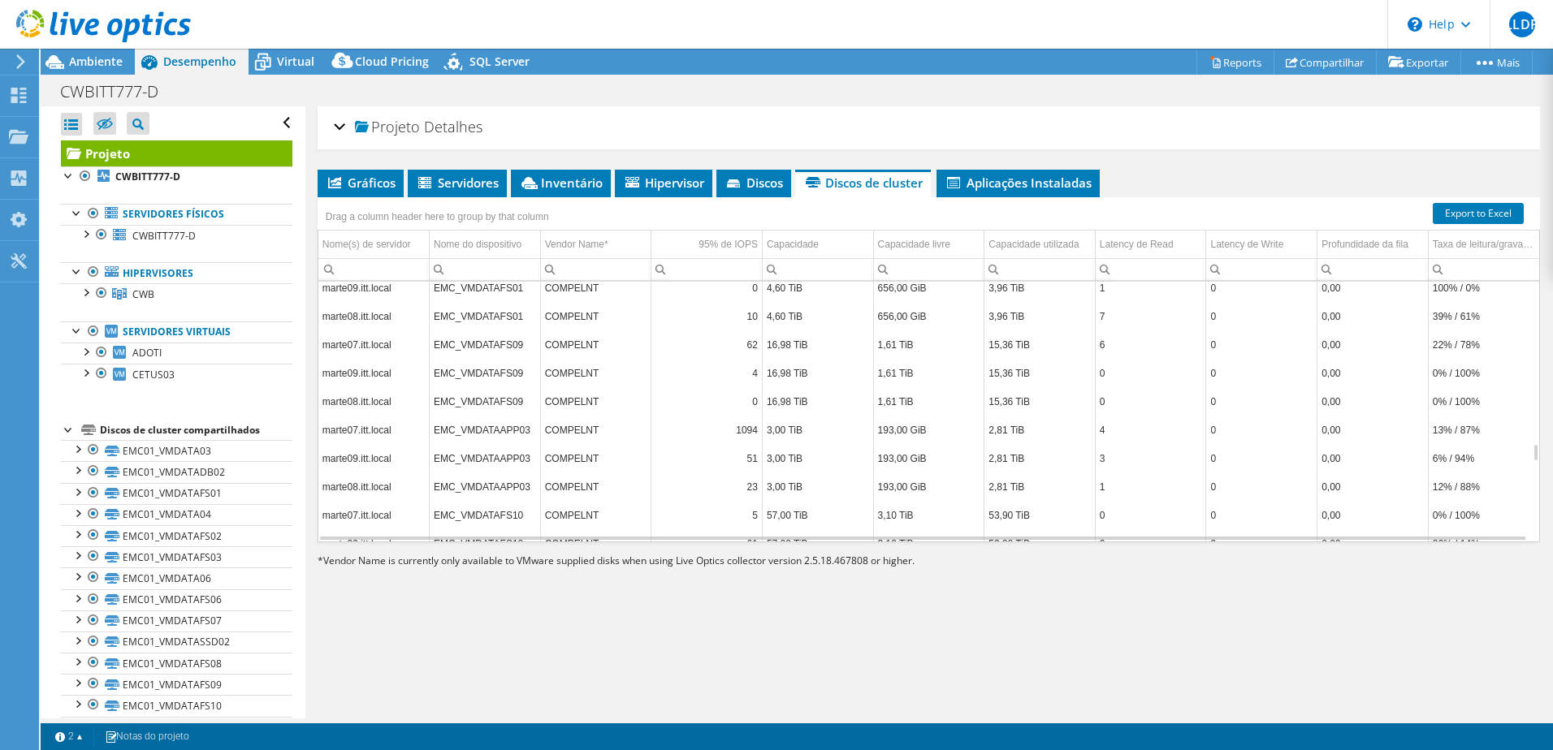
click at [1526, 450] on div "Projeto Detalhes Preparado para: [PERSON_NAME], [EMAIL_ADDRESS][DOMAIN_NAME] Co…" at bounding box center [928, 412] width 1247 height 612
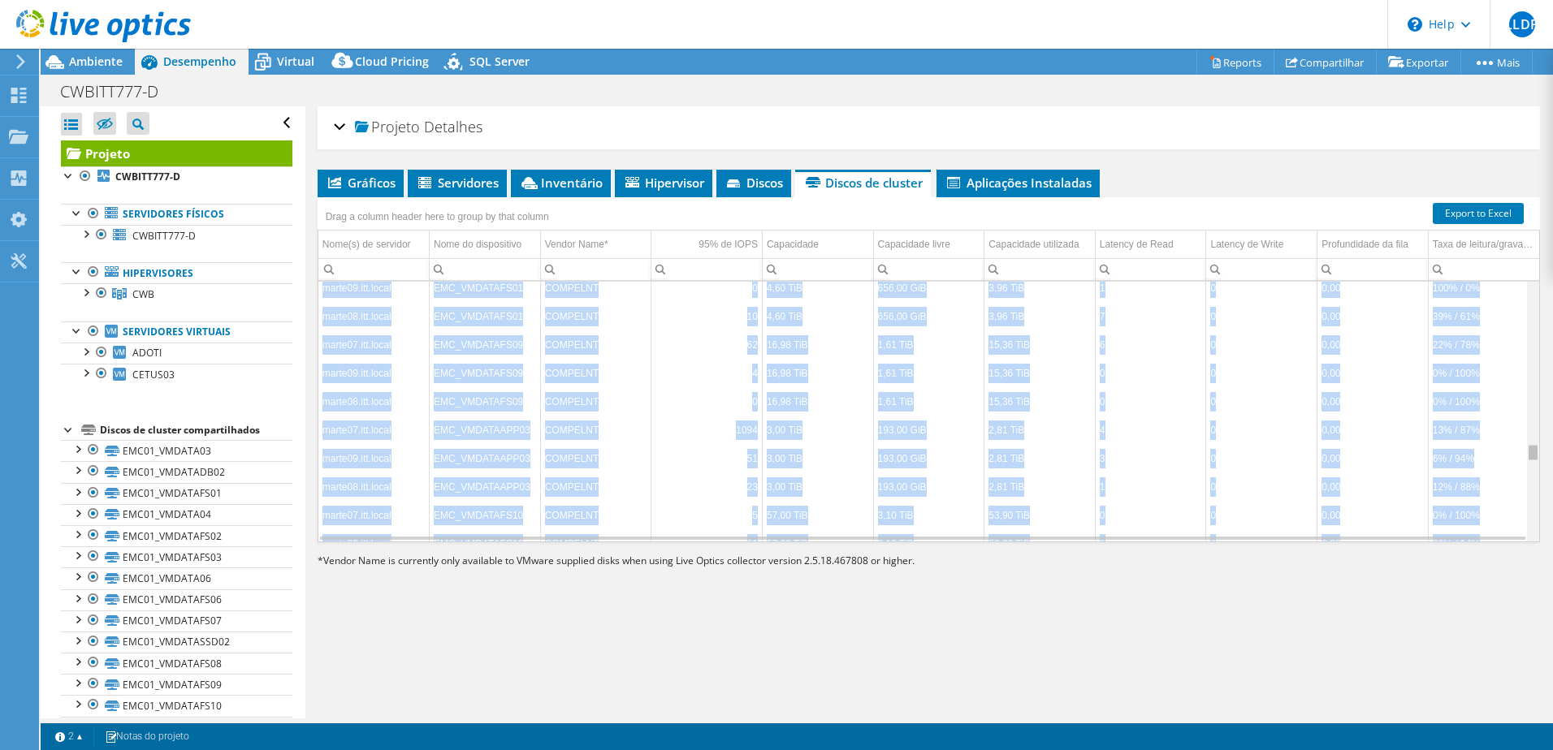
click at [1528, 451] on div "Data grid" at bounding box center [1532, 452] width 9 height 15
click at [1510, 490] on td "12% / 88%" at bounding box center [1483, 487] width 111 height 28
click at [1341, 478] on td "0,00" at bounding box center [1372, 487] width 111 height 28
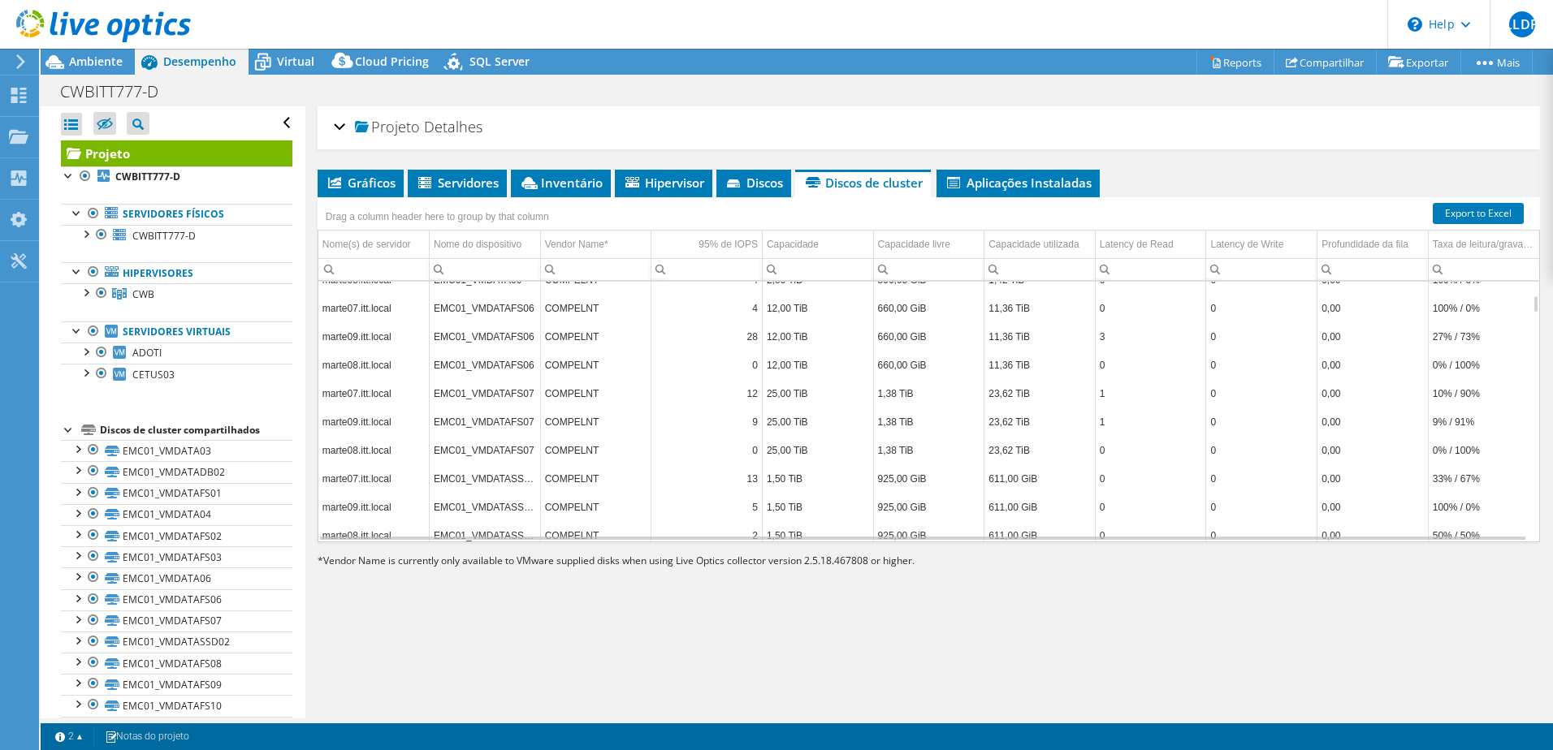
scroll to position [0, 0]
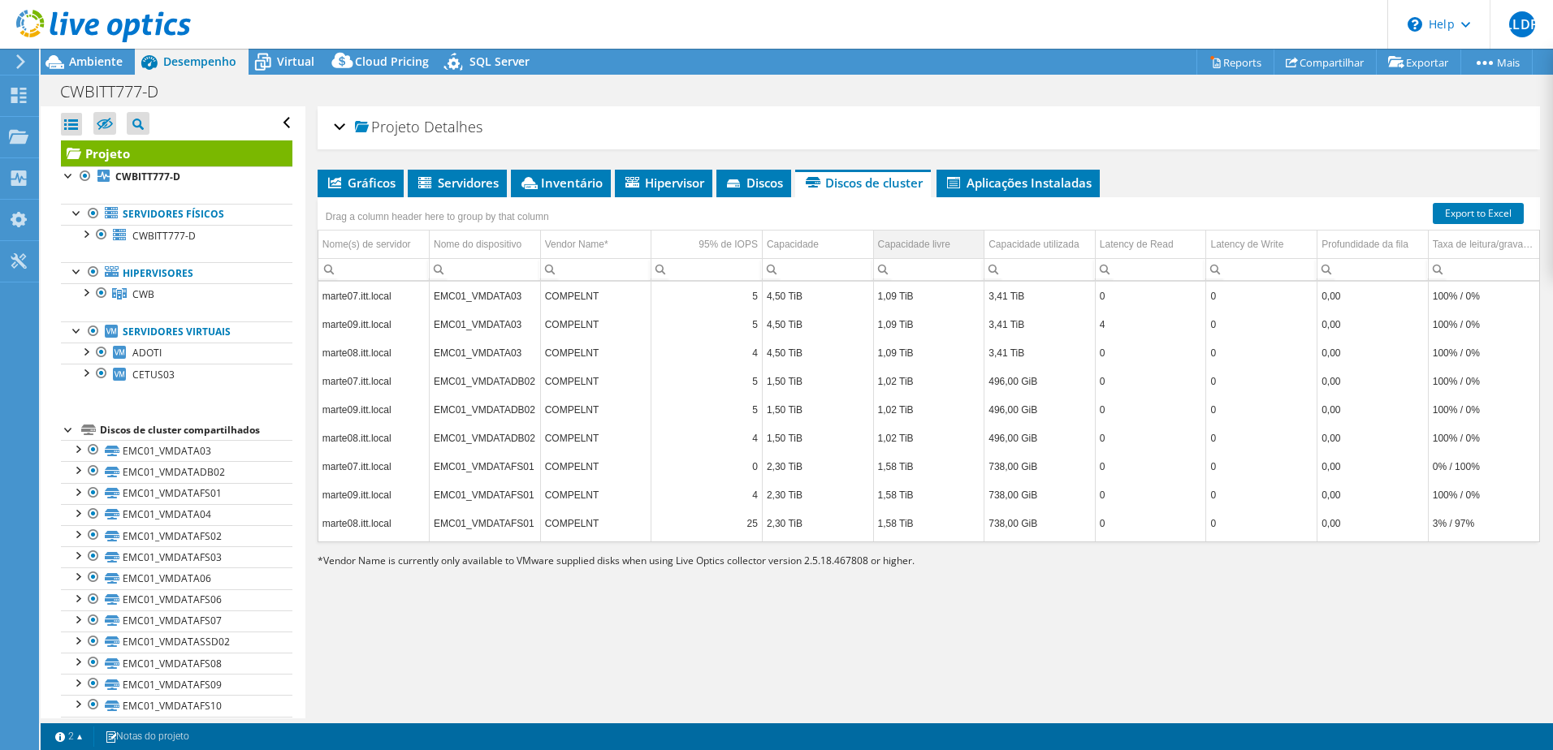
click at [898, 240] on div "Capacidade livre" at bounding box center [914, 244] width 72 height 19
click at [1469, 206] on link "Export to Excel" at bounding box center [1478, 213] width 91 height 21
